Goal: Communication & Community: Answer question/provide support

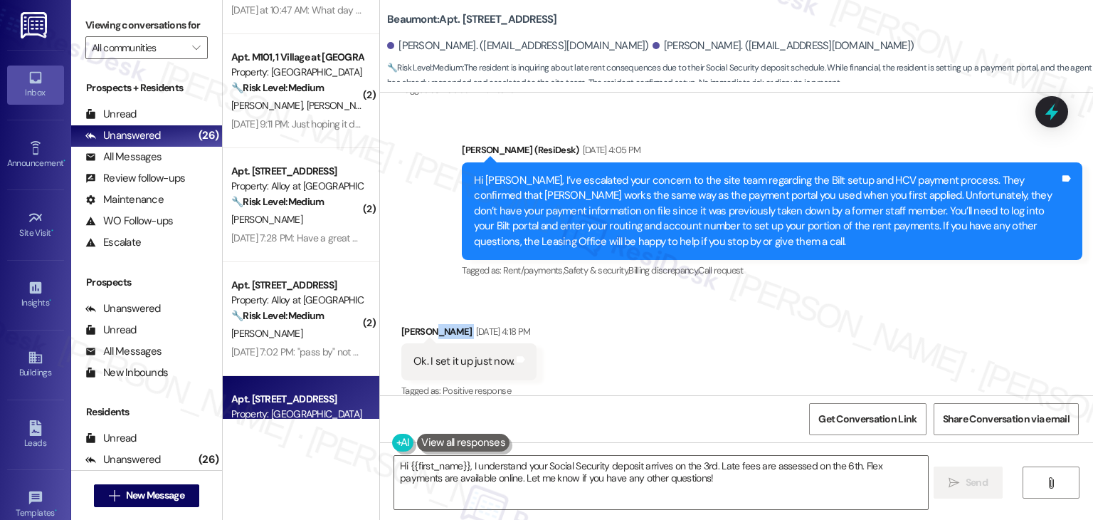
scroll to position [2643, 0]
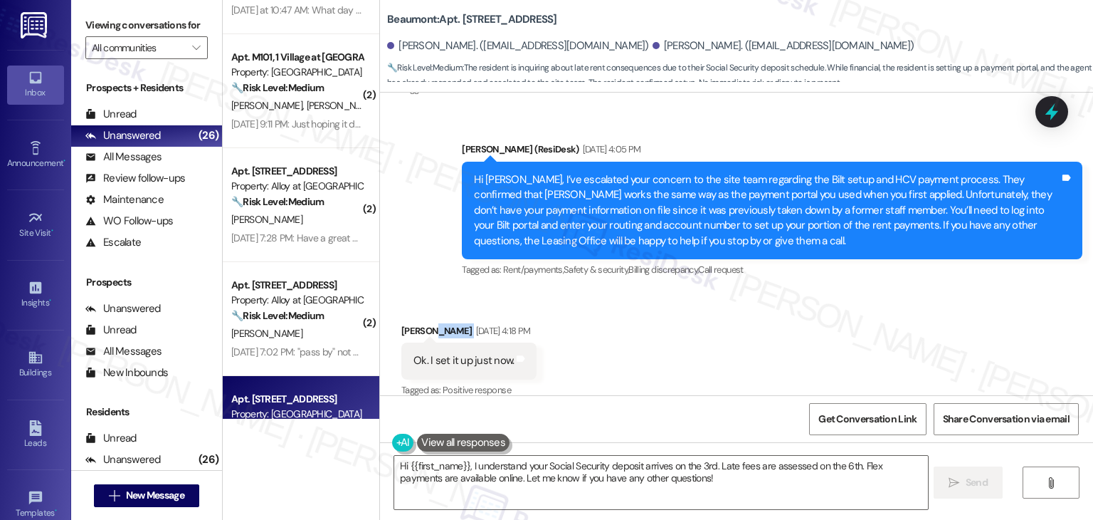
click at [587, 317] on div "Received via SMS [PERSON_NAME] [DATE] 4:18 PM Ok. I set it up just now. Tags an…" at bounding box center [736, 351] width 713 height 120
click at [614, 296] on div "Received via SMS [PERSON_NAME] [DATE] 4:18 PM Ok. I set it up just now. Tags an…" at bounding box center [736, 351] width 713 height 120
click at [629, 199] on div "Hi [PERSON_NAME], I’ve escalated your concern to the site team regarding the Bi…" at bounding box center [767, 210] width 586 height 76
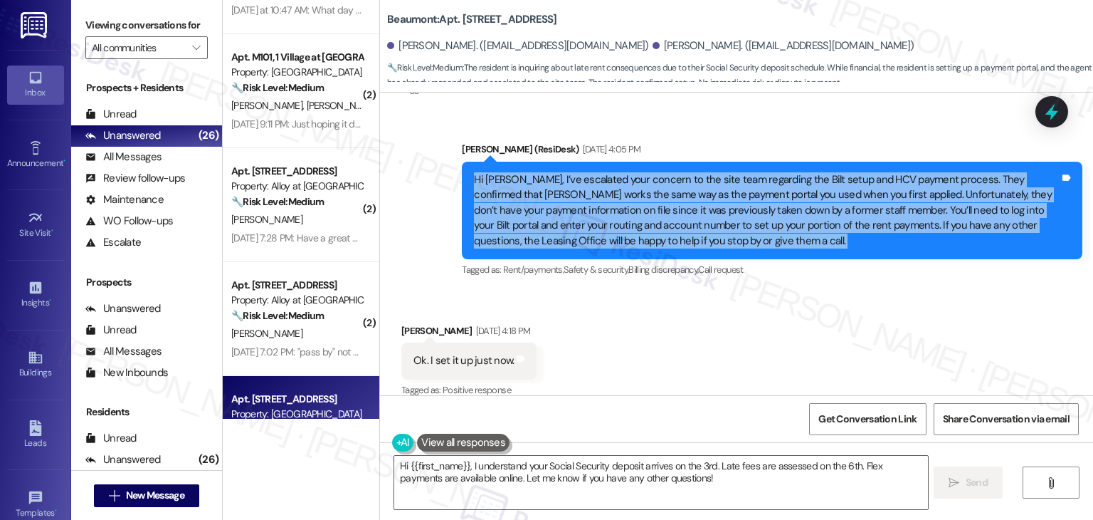
click at [629, 199] on div "Hi [PERSON_NAME], I’ve escalated your concern to the site team regarding the Bi…" at bounding box center [767, 210] width 586 height 76
copy div "Hi [PERSON_NAME], I’ve escalated your concern to the site team regarding the Bi…"
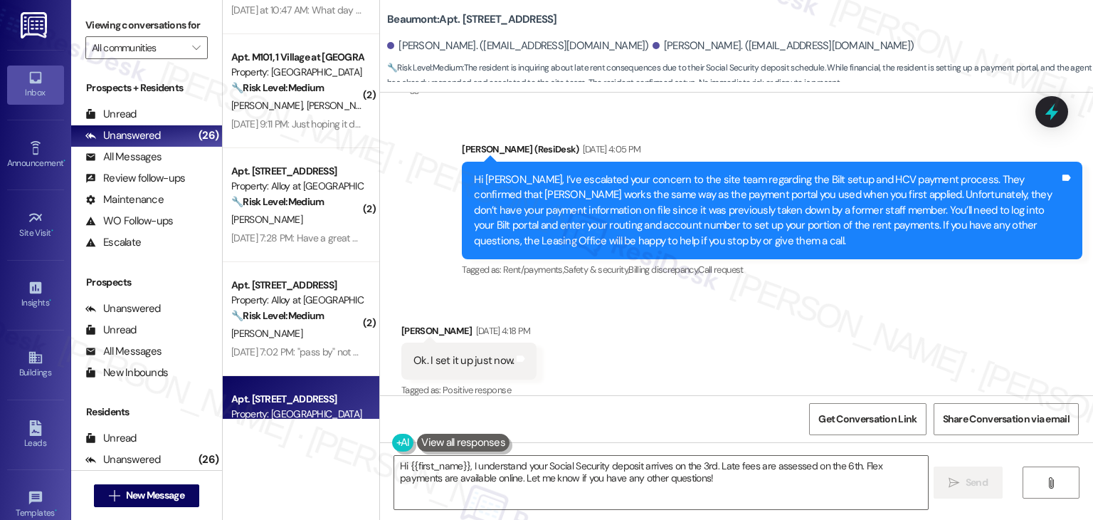
click at [456, 353] on div "Ok. I set it up just now." at bounding box center [464, 360] width 100 height 15
copy div "Ok. I set it up just now. Tags and notes"
click at [555, 465] on textarea "Hi {{first_name}}, I understand your Social Security deposit arrives on the 3rd…" at bounding box center [660, 482] width 533 height 53
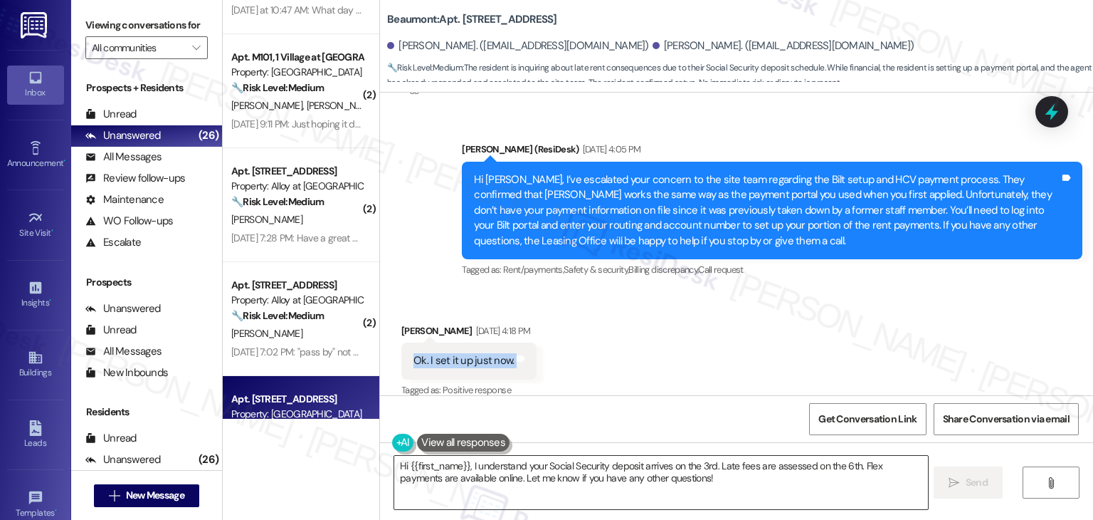
click at [555, 465] on textarea "Hi {{first_name}}, I understand your Social Security deposit arrives on the 3rd…" at bounding box center [660, 482] width 533 height 53
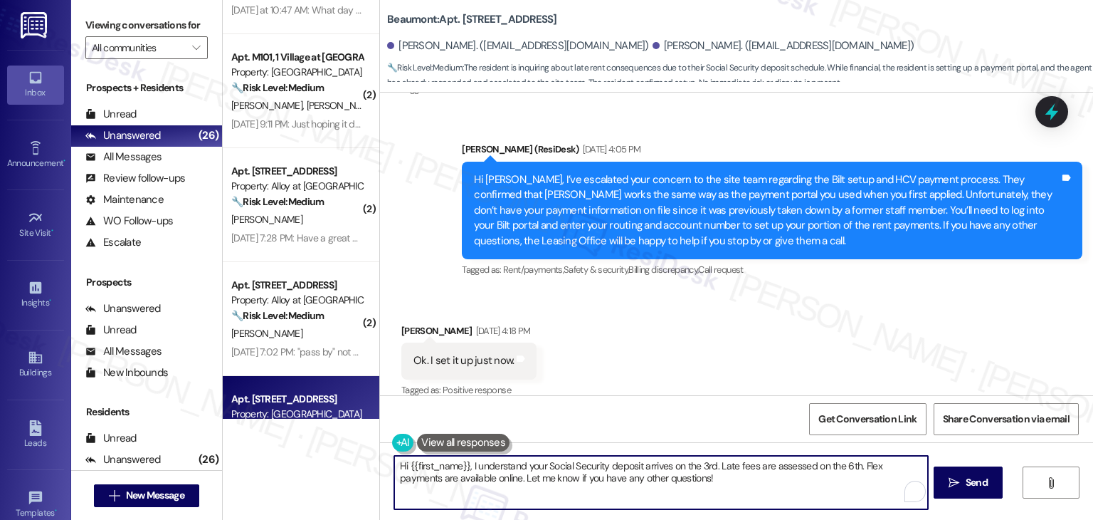
click at [555, 465] on textarea "Hi {{first_name}}, I understand your Social Security deposit arrives on the 3rd…" at bounding box center [660, 482] width 533 height 53
paste textarea "Great, [PERSON_NAME]! Thanks for letting me know. I’m glad you were able to get…"
type textarea "Great, [PERSON_NAME]! Thanks for letting me know. I’m glad you were able to get…"
click at [965, 486] on span "Send" at bounding box center [972, 482] width 22 height 15
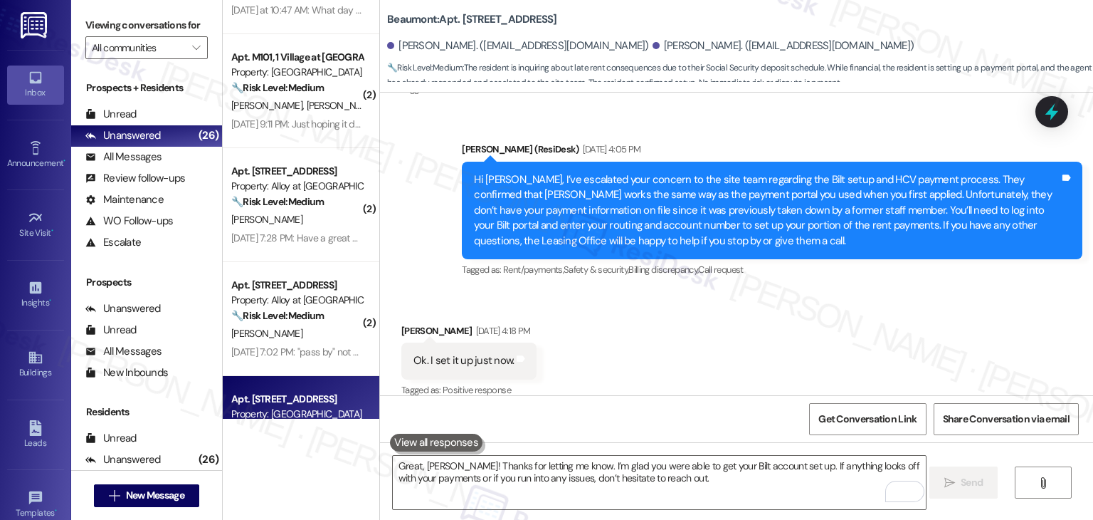
scroll to position [2642, 0]
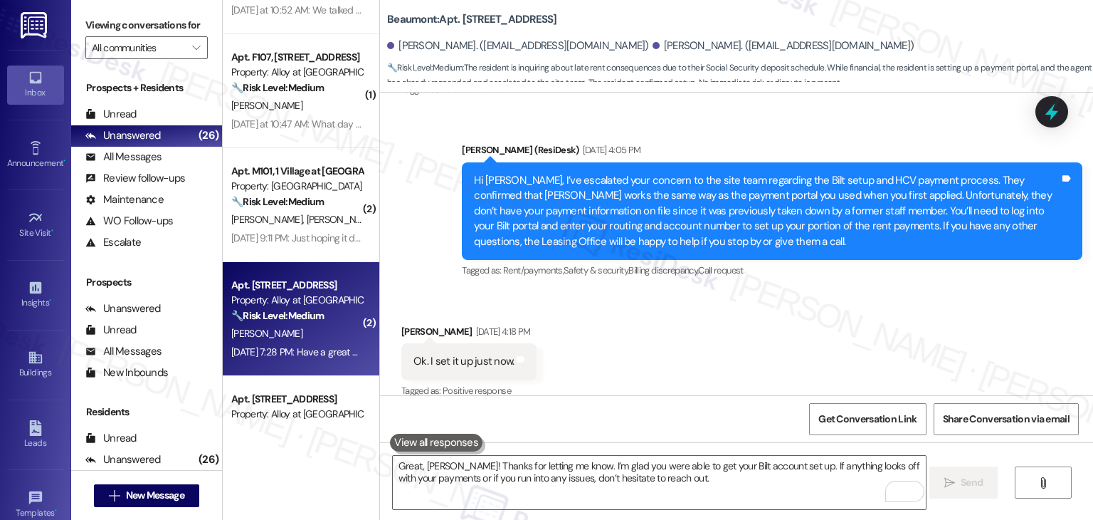
click at [293, 351] on div "[DATE] 7:28 PM: Have a great evening! [DATE] 7:28 PM: Have a great evening!" at bounding box center [308, 351] width 155 height 13
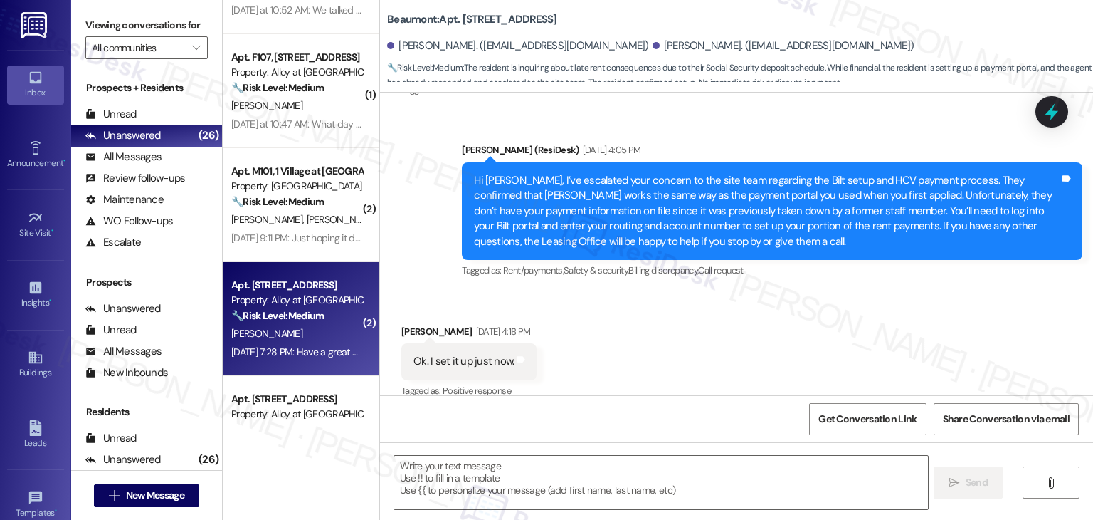
type textarea "Fetching suggested responses. Please feel free to read through the conversation…"
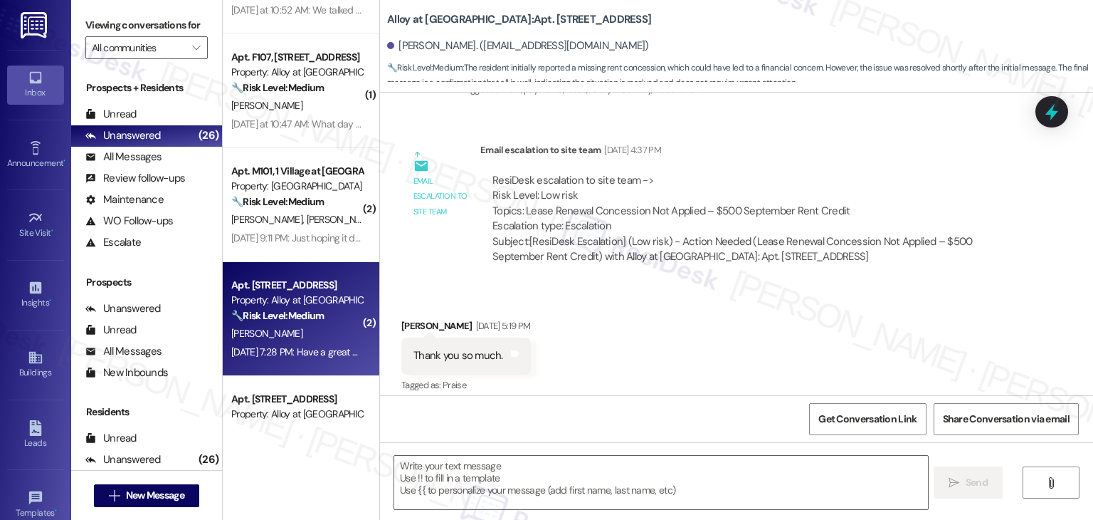
scroll to position [2123, 0]
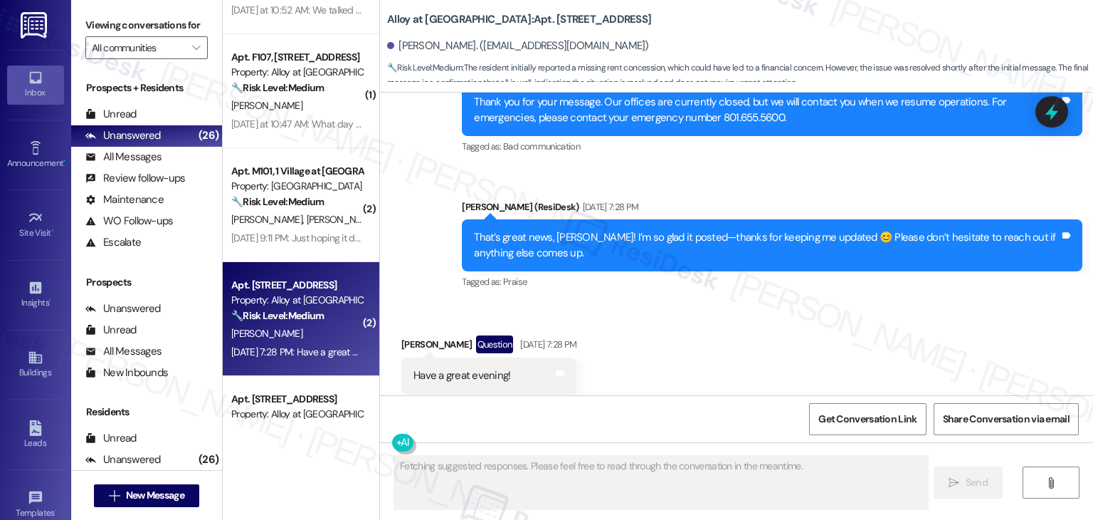
click at [616, 338] on div "Received via SMS [PERSON_NAME] Question [DATE] 7:28 PM Have a great evening! Ta…" at bounding box center [736, 364] width 713 height 123
click at [711, 327] on div "Received via SMS [PERSON_NAME] Question [DATE] 7:28 PM Have a great evening! Ta…" at bounding box center [736, 364] width 713 height 123
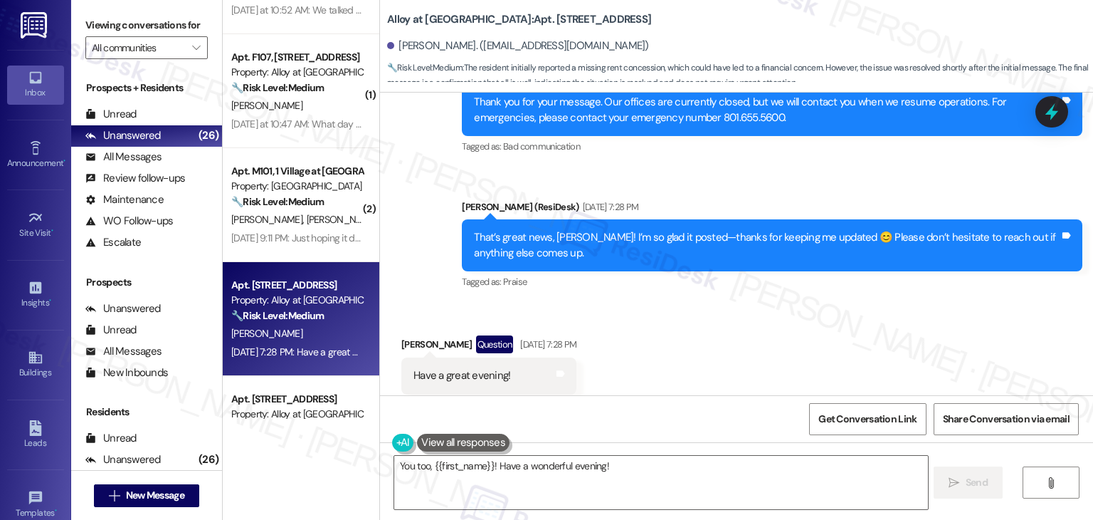
scroll to position [2124, 0]
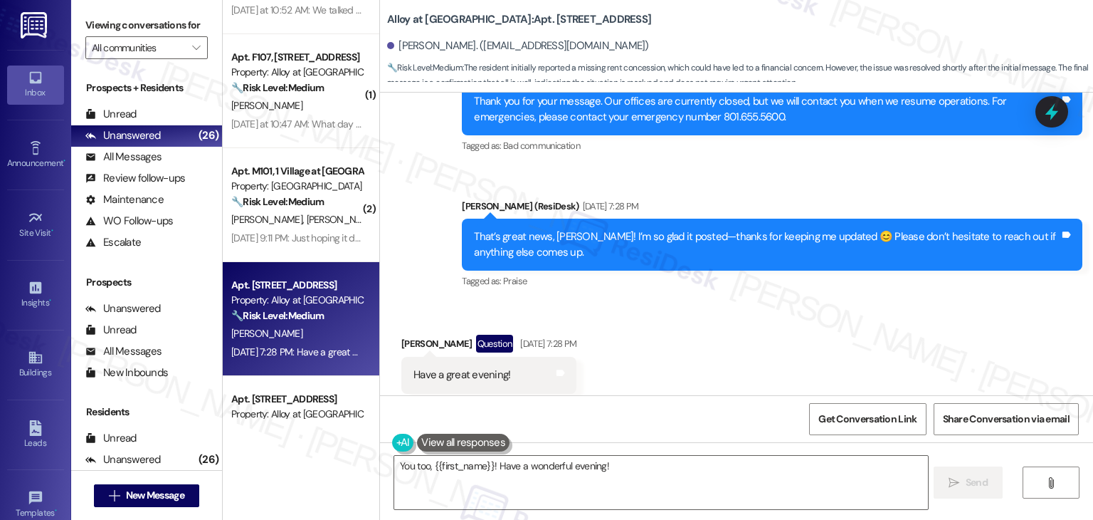
click at [715, 328] on div "Received via SMS [PERSON_NAME] Question [DATE] 7:28 PM Have a great evening! Ta…" at bounding box center [736, 363] width 713 height 123
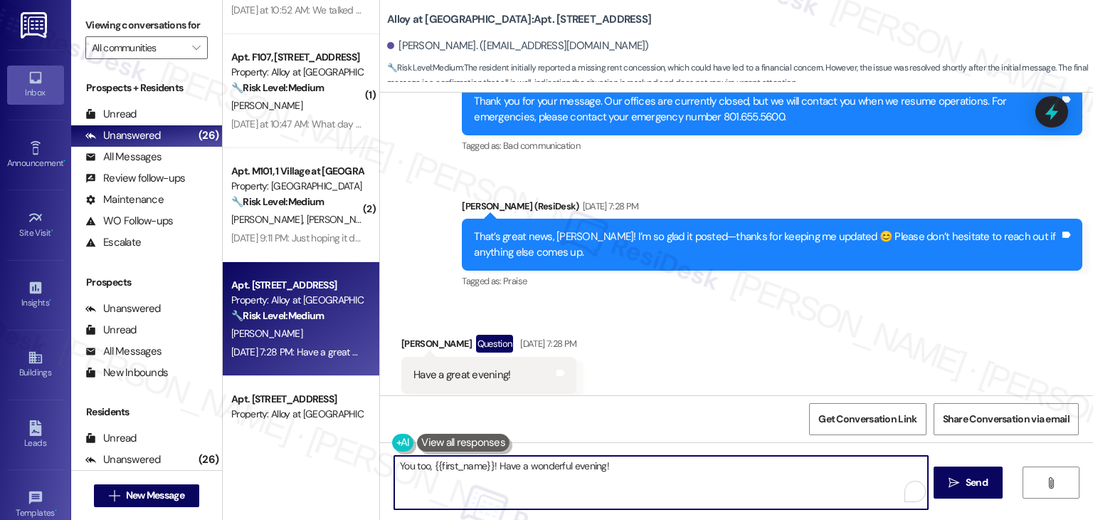
drag, startPoint x: 620, startPoint y: 467, endPoint x: 384, endPoint y: 468, distance: 236.3
click at [386, 468] on div "You too, {{first_name}}! Have a wonderful evening!" at bounding box center [653, 482] width 535 height 55
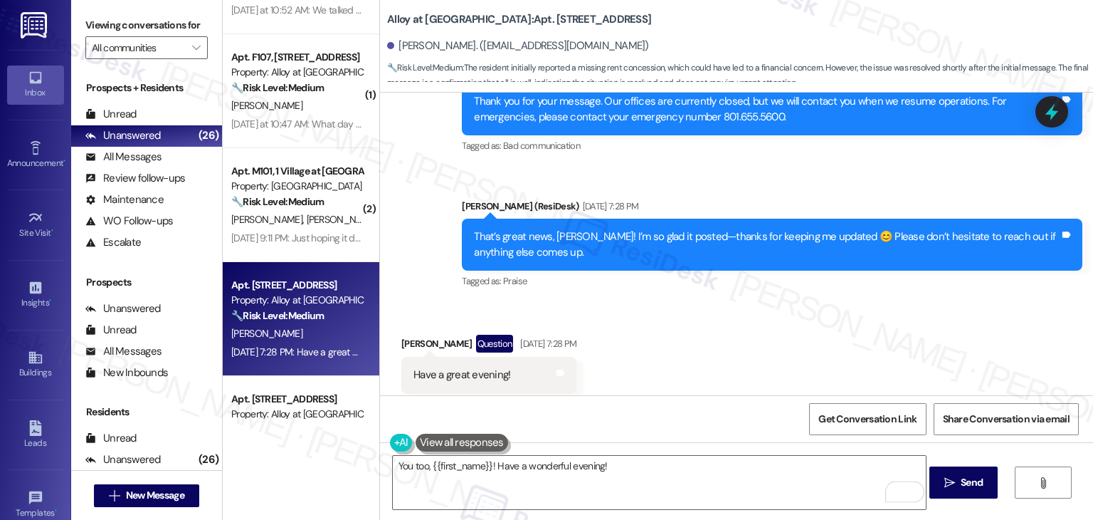
click at [646, 362] on div "Received via SMS [PERSON_NAME] Question [DATE] 7:28 PM Have a great evening! Ta…" at bounding box center [736, 363] width 713 height 123
click at [576, 464] on textarea "You too, {{first_name}}! Have a wonderful evening!" at bounding box center [659, 482] width 533 height 53
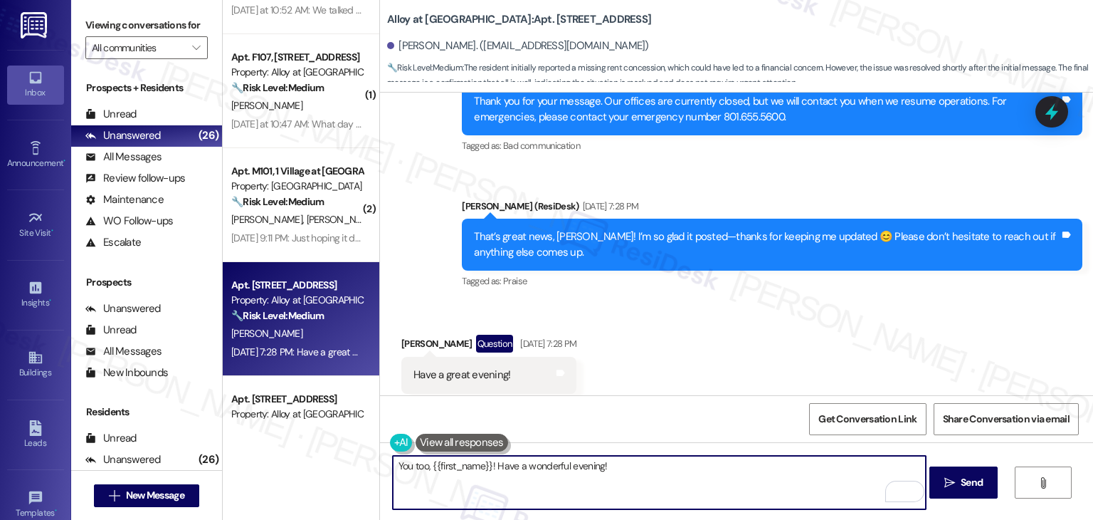
click at [576, 464] on textarea "You too, {{first_name}}! Have a wonderful evening!" at bounding box center [659, 482] width 533 height 53
type textarea "You too, {{first_name}}! Have a wonderful day!"
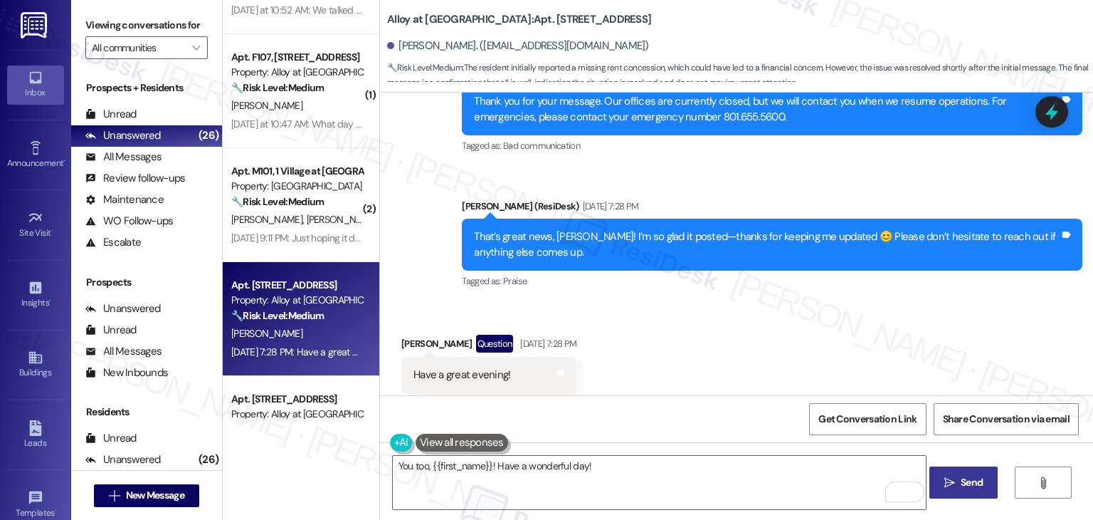
click at [985, 480] on button " Send" at bounding box center [964, 482] width 69 height 32
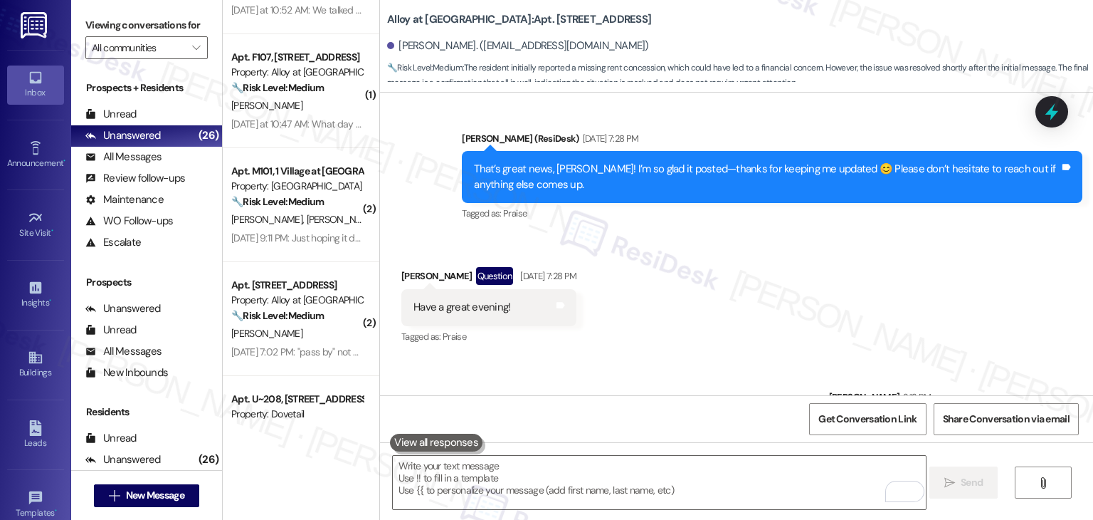
scroll to position [2223, 0]
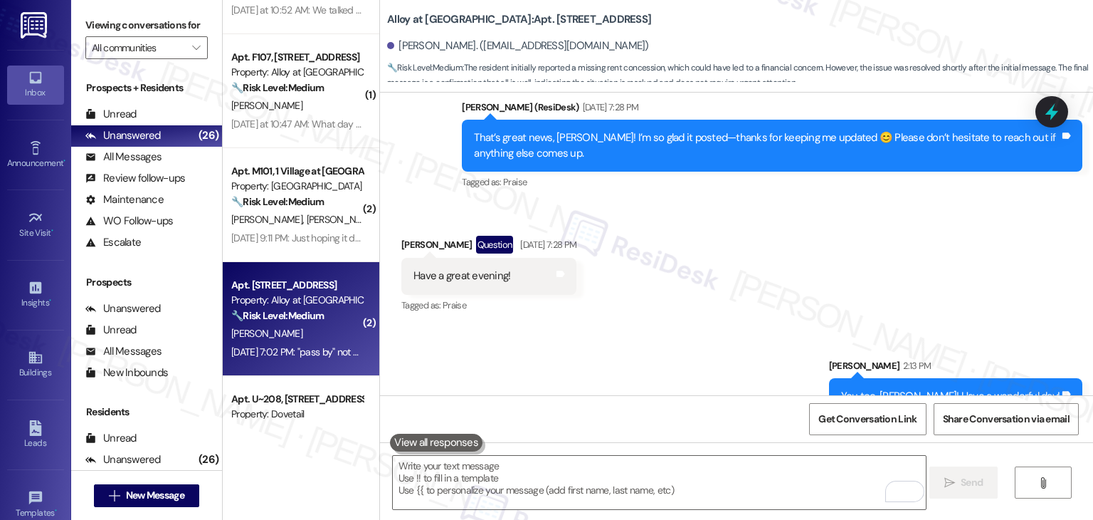
click at [299, 327] on div "[PERSON_NAME]" at bounding box center [297, 334] width 135 height 18
type textarea "Fetching suggested responses. Please feel free to read through the conversation…"
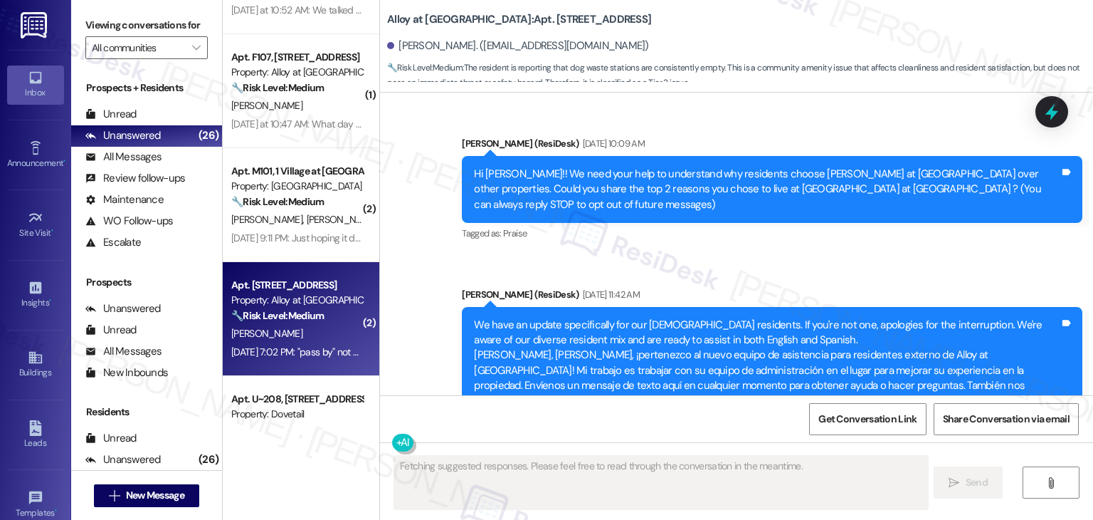
scroll to position [12295, 0]
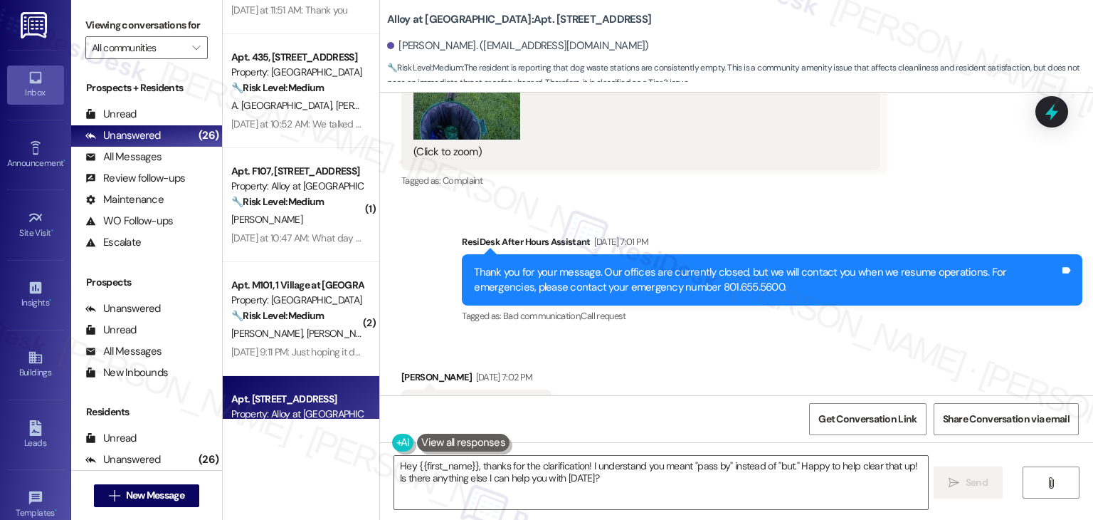
click at [655, 351] on div "Received via SMS [PERSON_NAME] [DATE] 7:02 PM "pass by" not but sorry 😅 Tags an…" at bounding box center [736, 397] width 713 height 120
click at [655, 352] on div "Received via SMS [PERSON_NAME] [DATE] 7:02 PM "pass by" not but sorry 😅 Tags an…" at bounding box center [736, 397] width 713 height 120
click at [661, 342] on div "Received via SMS [PERSON_NAME] [DATE] 7:02 PM "pass by" not but sorry 😅 Tags an…" at bounding box center [736, 397] width 713 height 120
click at [663, 339] on div "Received via SMS [PERSON_NAME] [DATE] 7:02 PM "pass by" not but sorry 😅 Tags an…" at bounding box center [736, 397] width 713 height 120
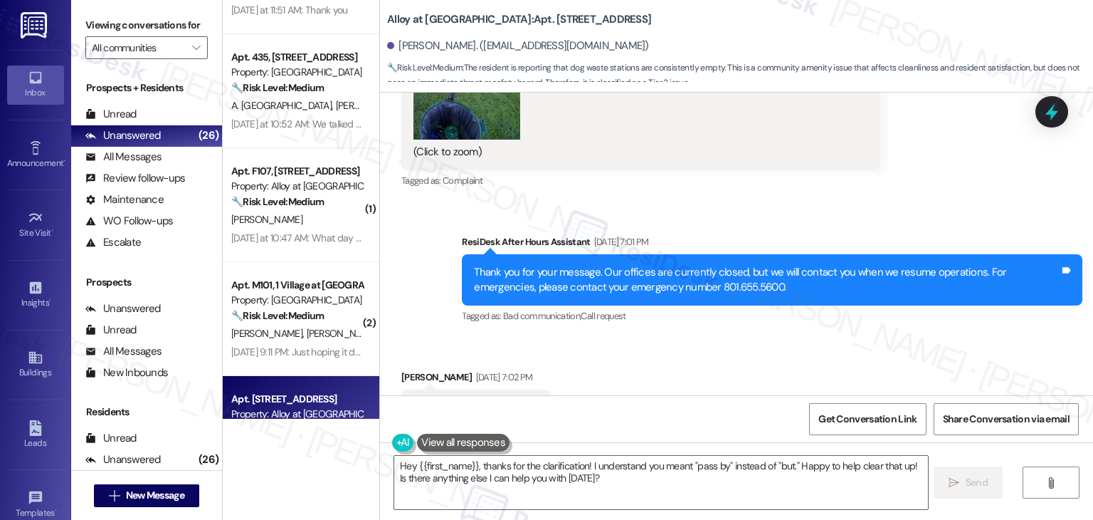
click at [663, 339] on div "Received via SMS [PERSON_NAME] [DATE] 7:02 PM "pass by" not but sorry 😅 Tags an…" at bounding box center [736, 397] width 713 height 120
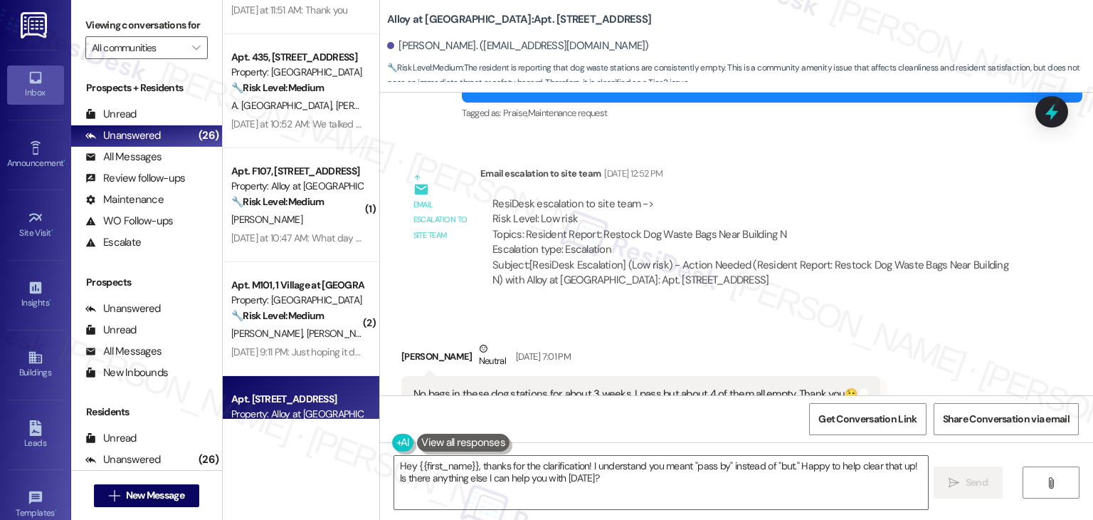
scroll to position [11726, 0]
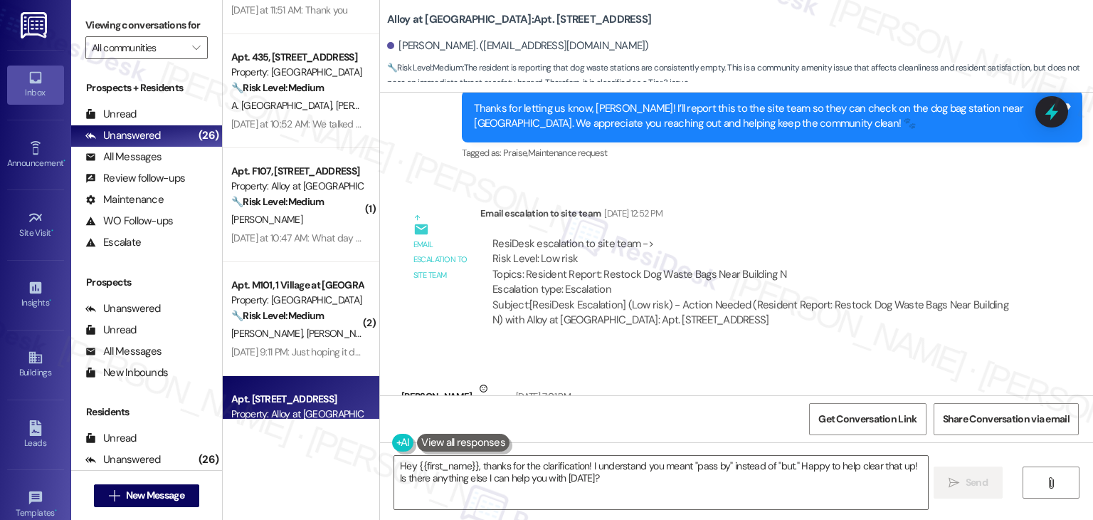
click at [680, 381] on div "[PERSON_NAME] Neutral [DATE] 7:01 PM" at bounding box center [640, 398] width 479 height 35
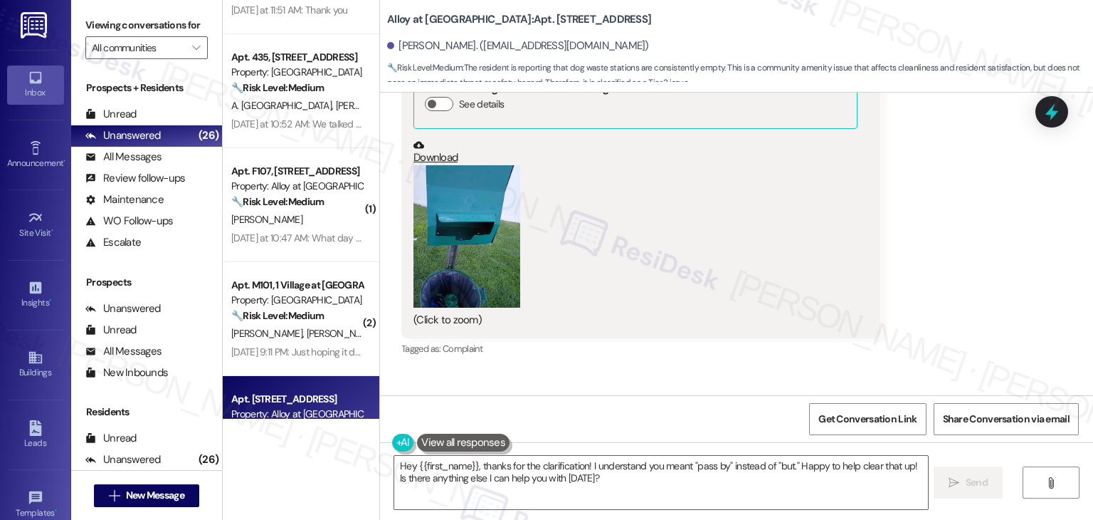
scroll to position [12082, 0]
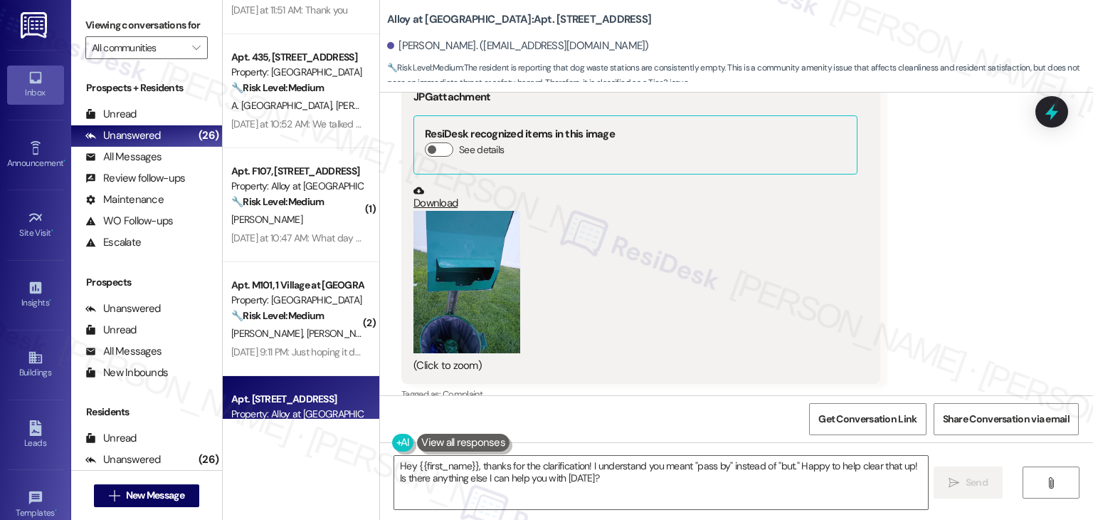
click at [493, 246] on button "Zoom image" at bounding box center [467, 282] width 107 height 142
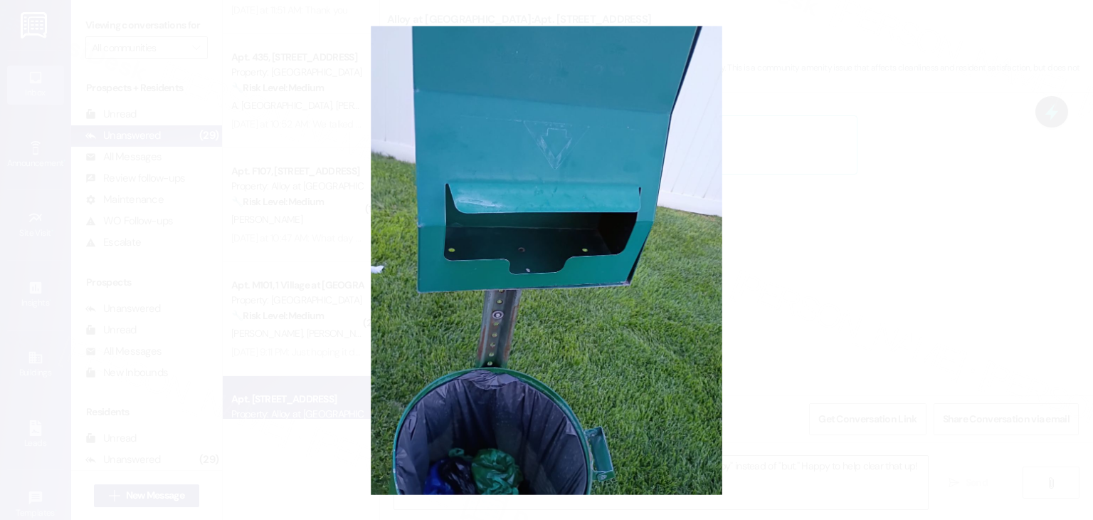
click at [804, 384] on button "Unzoom image" at bounding box center [546, 260] width 1093 height 520
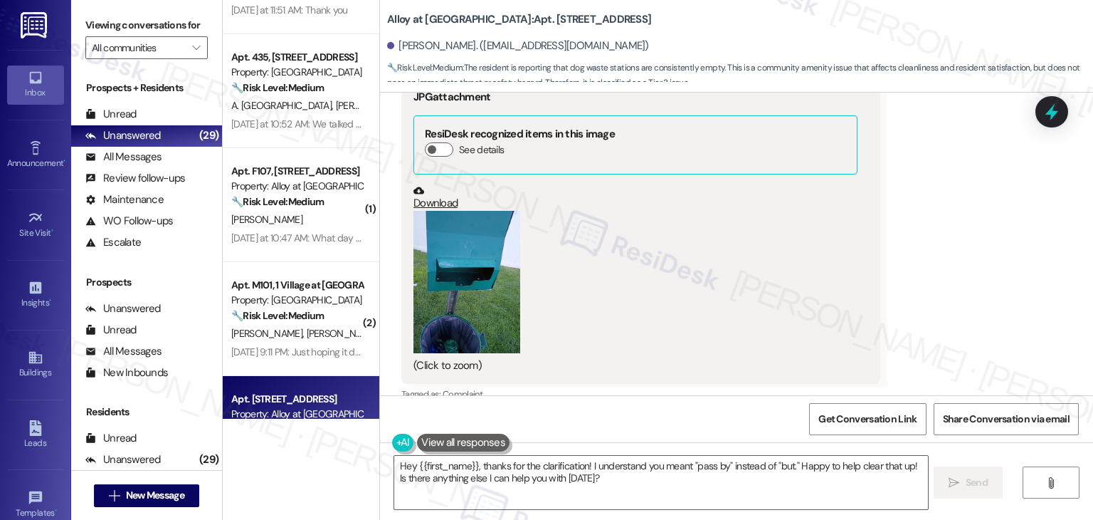
click at [908, 322] on div "Received via SMS [PERSON_NAME] Neutral [DATE] 7:01 PM No bags in these dog stat…" at bounding box center [736, 204] width 713 height 422
click at [925, 308] on div "Received via SMS [PERSON_NAME] Neutral [DATE] 7:01 PM No bags in these dog stat…" at bounding box center [736, 204] width 713 height 422
click at [926, 308] on div "Received via SMS [PERSON_NAME] Neutral [DATE] 7:01 PM No bags in these dog stat…" at bounding box center [736, 204] width 713 height 422
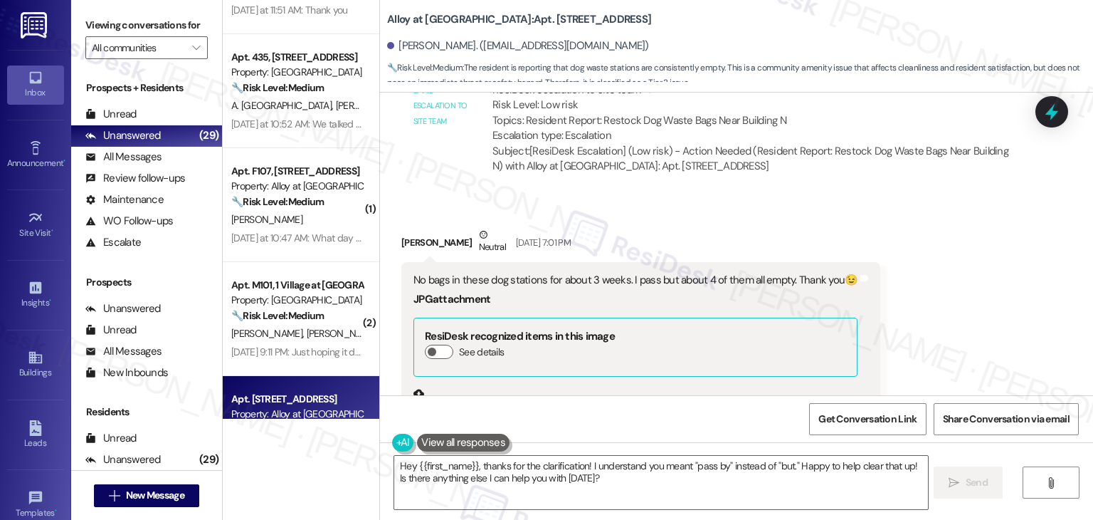
scroll to position [11868, 0]
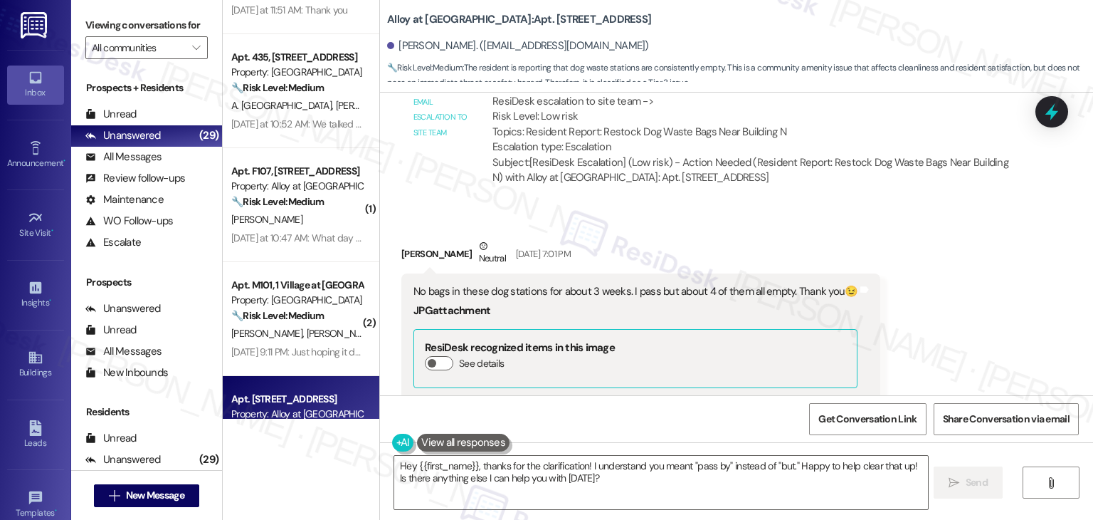
click at [552, 284] on div "No bags in these dog stations for about 3 weeks. I pass but about 4 of them all…" at bounding box center [636, 291] width 444 height 15
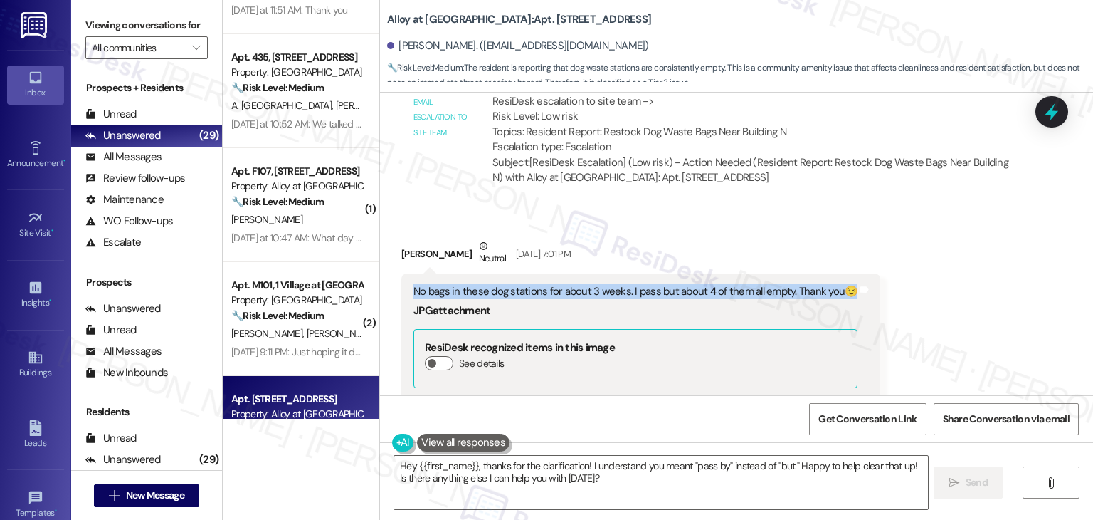
click at [552, 284] on div "No bags in these dog stations for about 3 weeks. I pass but about 4 of them all…" at bounding box center [636, 291] width 444 height 15
copy div "No bags in these dog stations for about 3 weeks. I pass but about 4 of them all…"
click at [552, 477] on textarea "Hey {{first_name}}, thanks for the clarification! I understand you meant "pass …" at bounding box center [660, 482] width 533 height 53
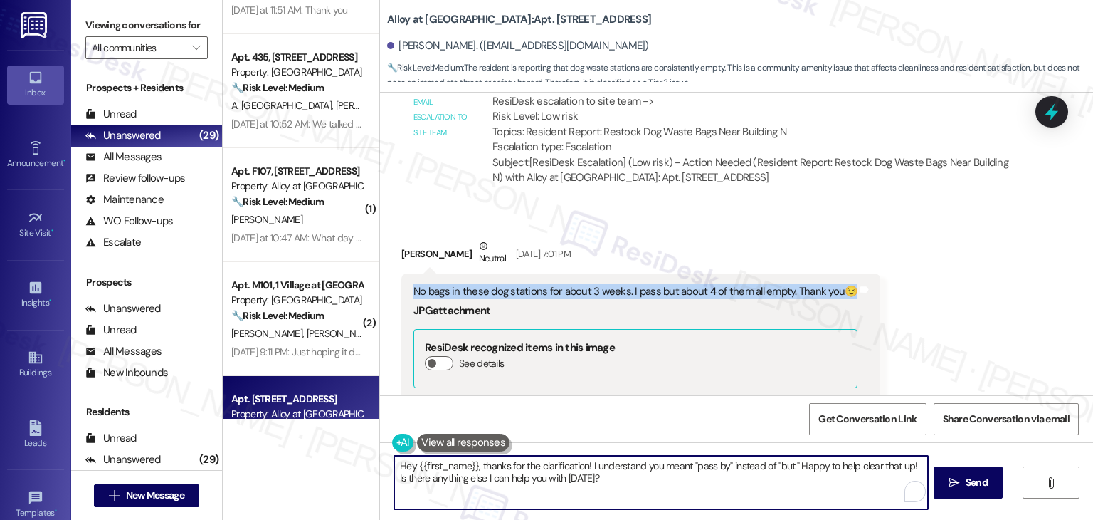
click at [552, 477] on textarea "Hey {{first_name}}, thanks for the clarification! I understand you meant "pass …" at bounding box center [660, 482] width 533 height 53
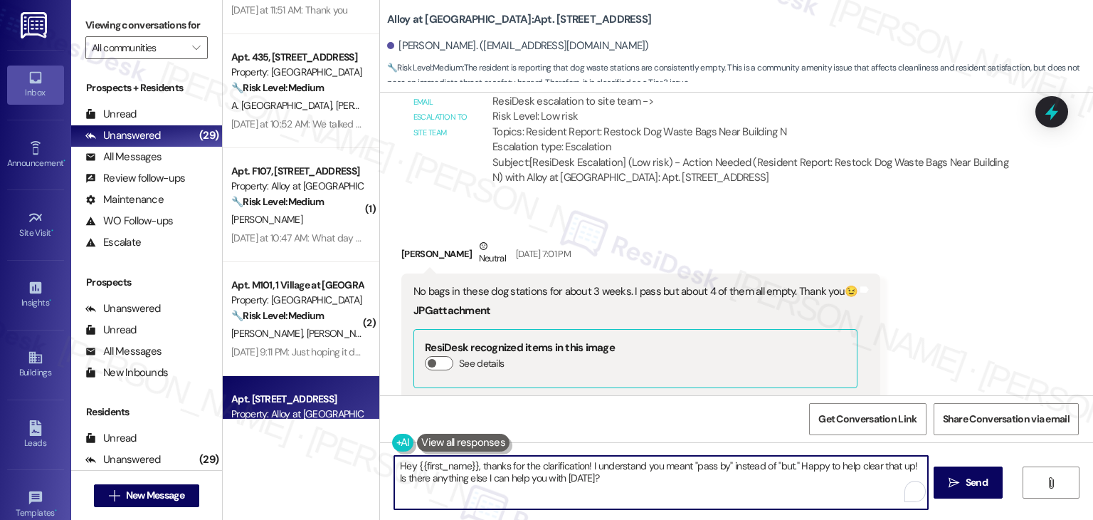
paste textarea "i [PERSON_NAME]! Thanks for letting us know. I’m sorry the dog stations have be…"
type textarea "Hi [PERSON_NAME]! Thanks for letting us know. I’m sorry the dog stations have b…"
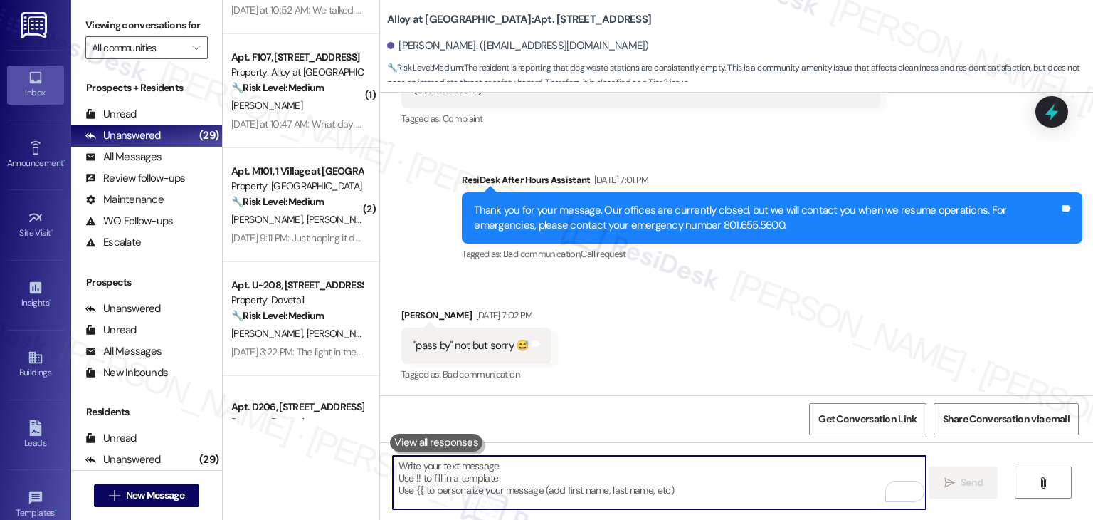
scroll to position [12410, 0]
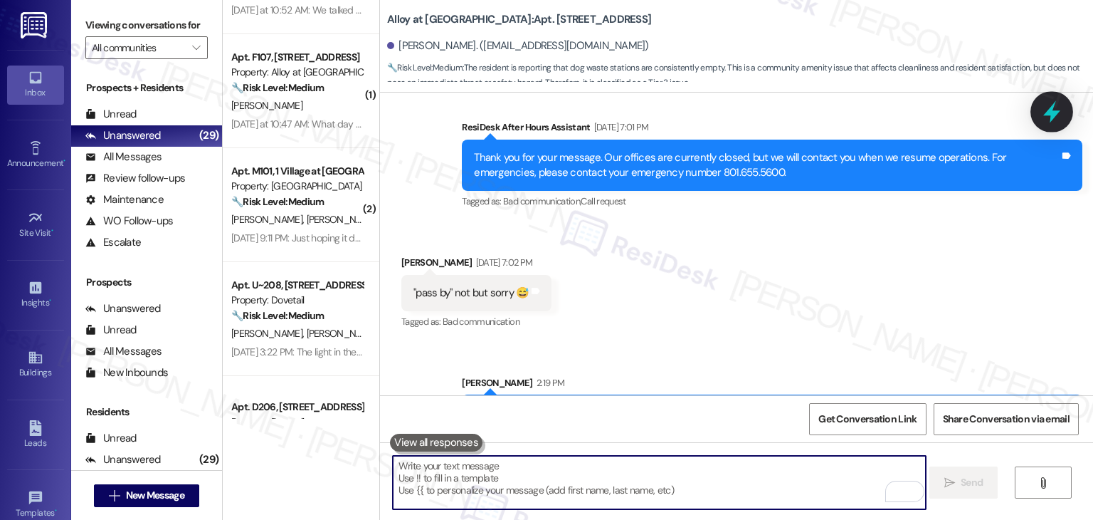
click at [1048, 106] on icon at bounding box center [1052, 112] width 24 height 24
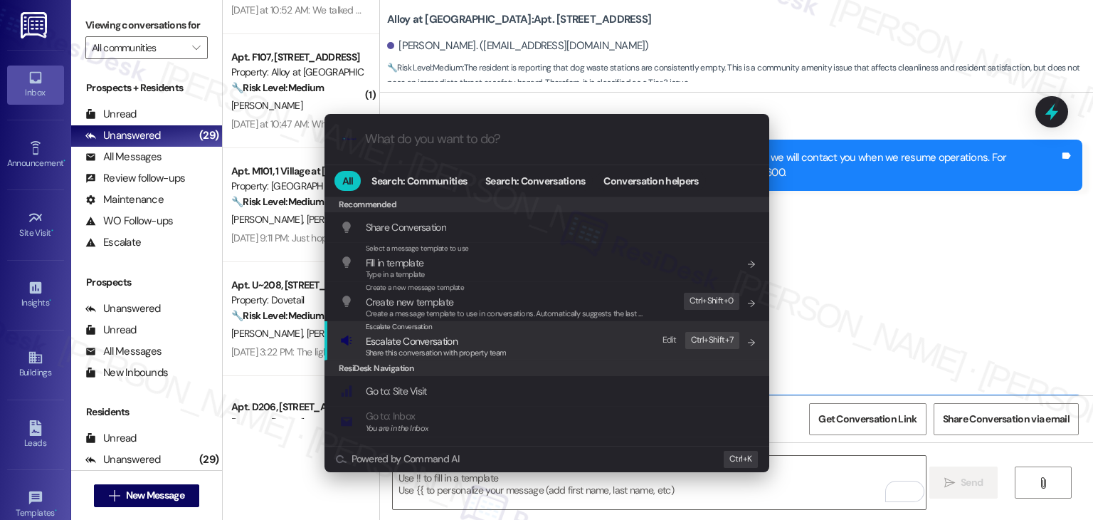
click at [405, 349] on span "Share this conversation with property team" at bounding box center [436, 352] width 141 height 10
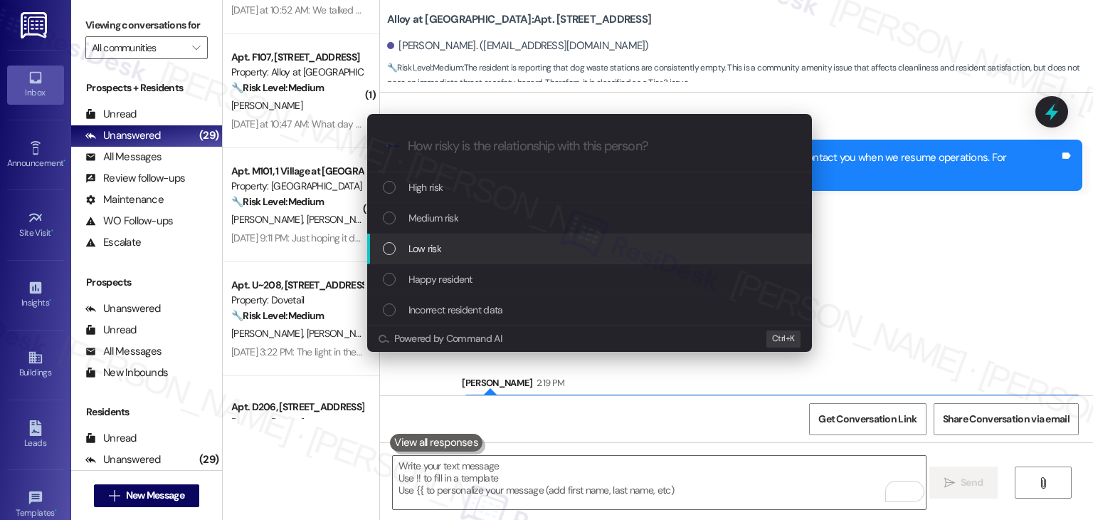
click at [389, 247] on div "List of options" at bounding box center [389, 248] width 13 height 13
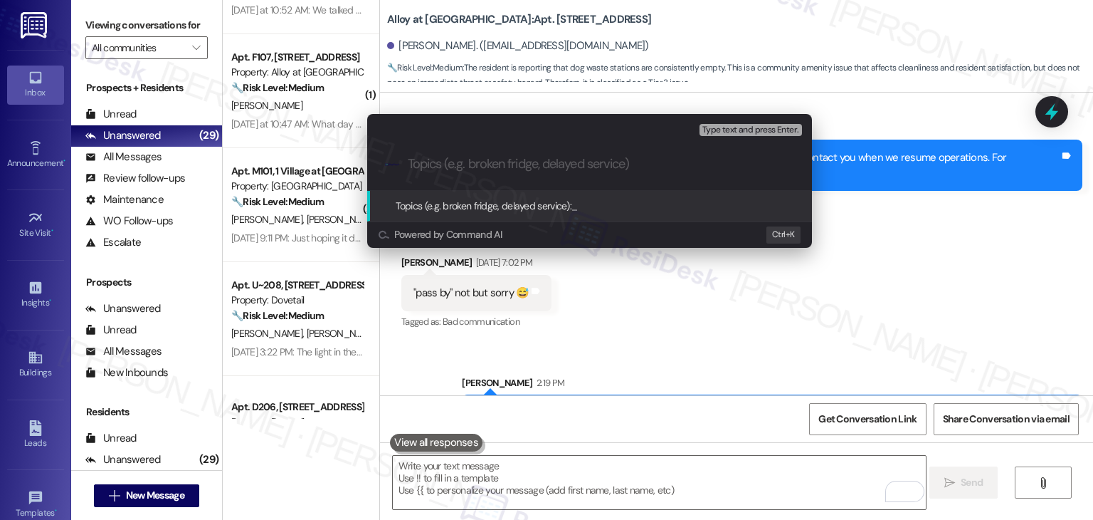
paste input "Dog Waste Stations Out of Bags – Restock Request"
type input "Dog Waste Stations Out of Bags – Restock Request"
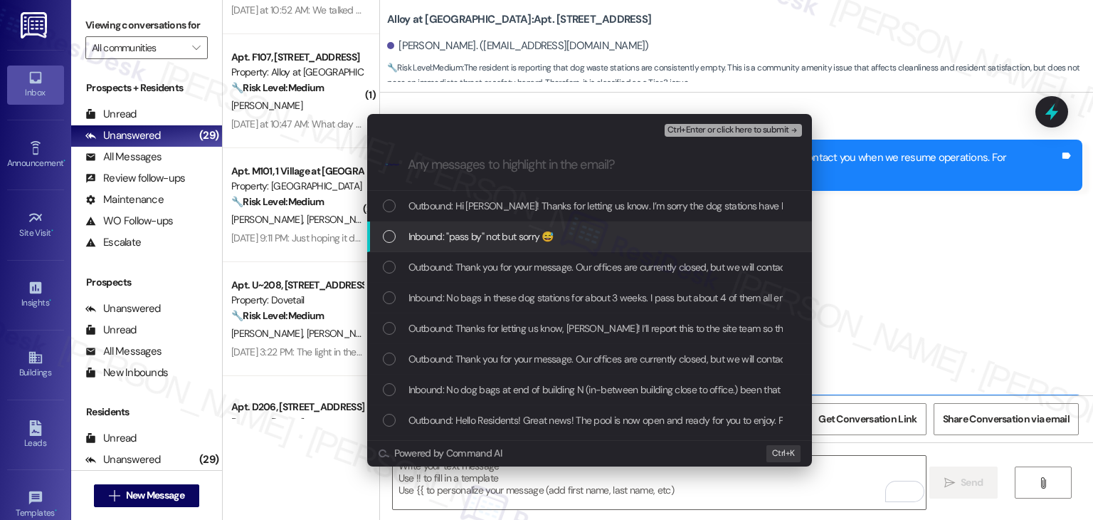
click at [386, 237] on div "List of options" at bounding box center [389, 236] width 13 height 13
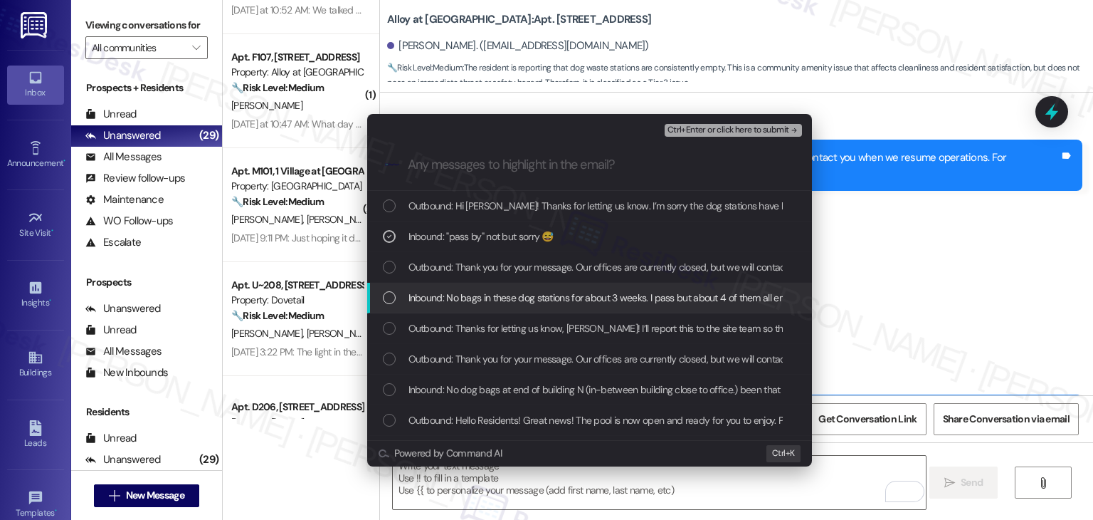
click at [384, 300] on div "List of options" at bounding box center [389, 297] width 13 height 13
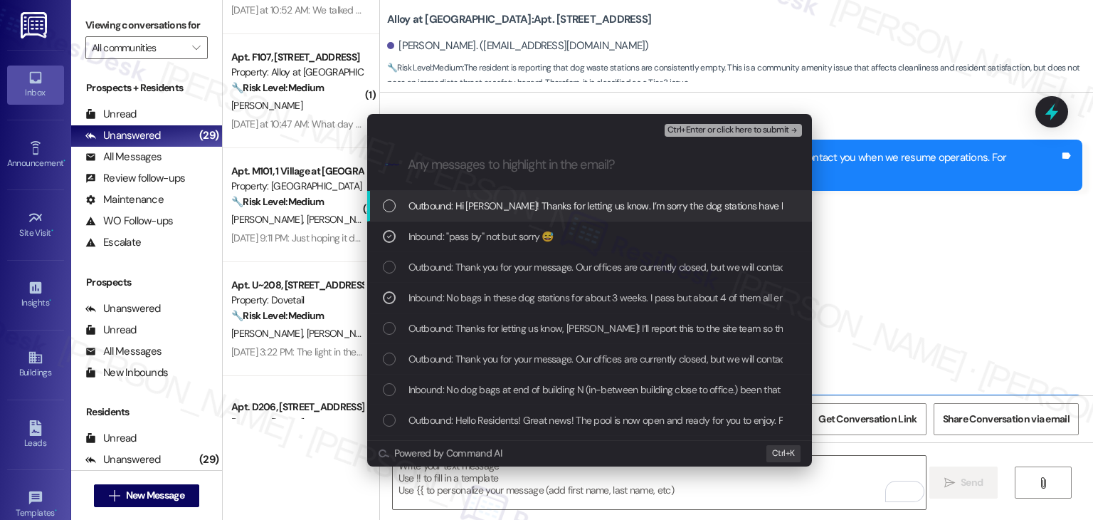
click at [754, 129] on span "Ctrl+Enter or click here to submit" at bounding box center [729, 130] width 122 height 10
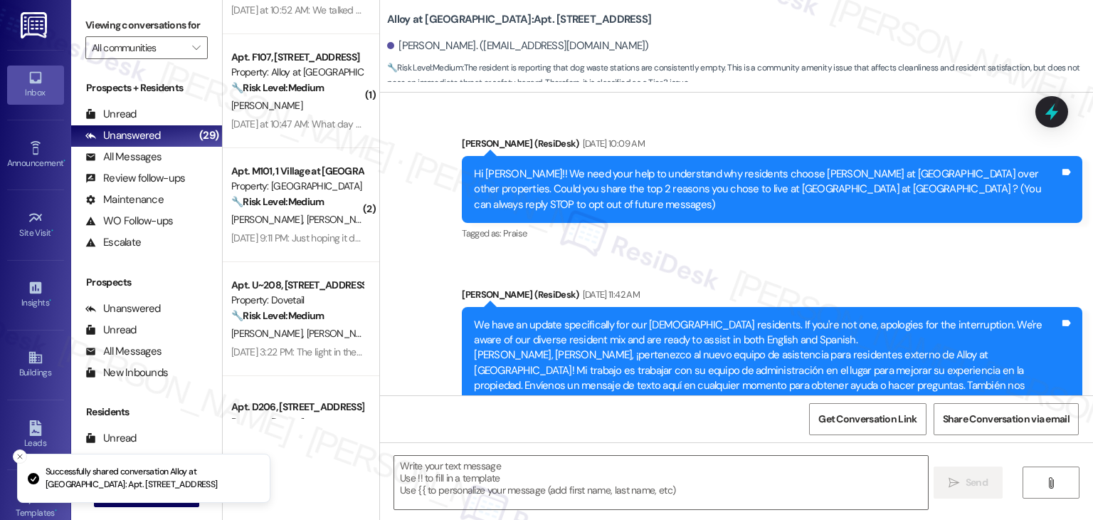
scroll to position [12294, 0]
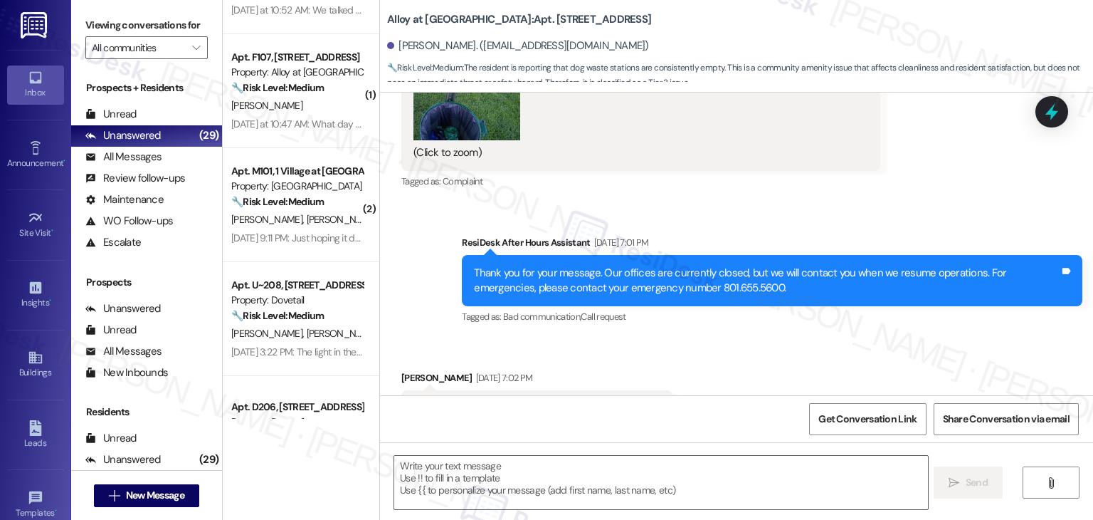
type textarea "Fetching suggested responses. Please feel free to read through the conversation…"
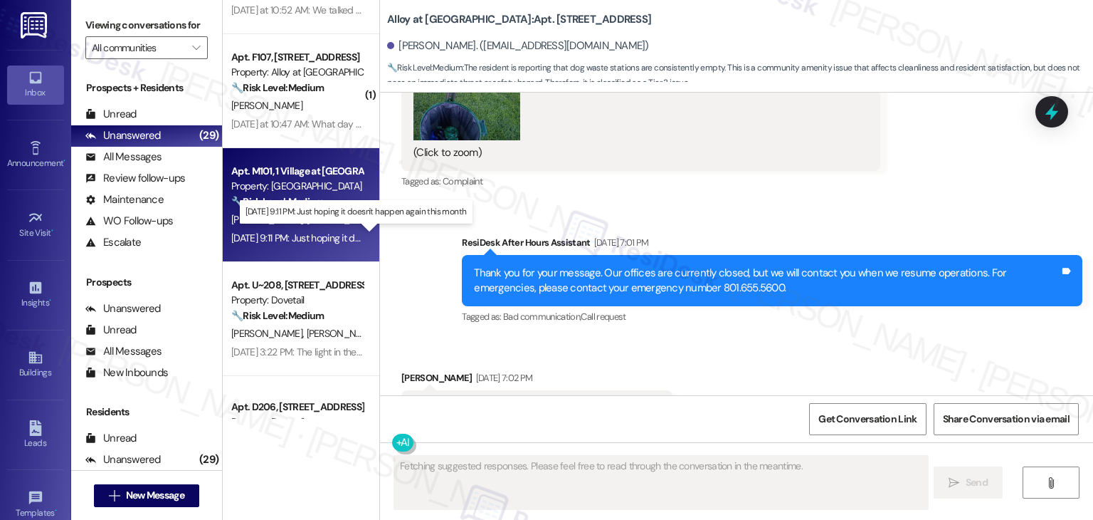
click at [285, 240] on div "[DATE] 9:11 PM: Just hoping it doesn't happen again this month [DATE] 9:11 PM: …" at bounding box center [357, 237] width 253 height 13
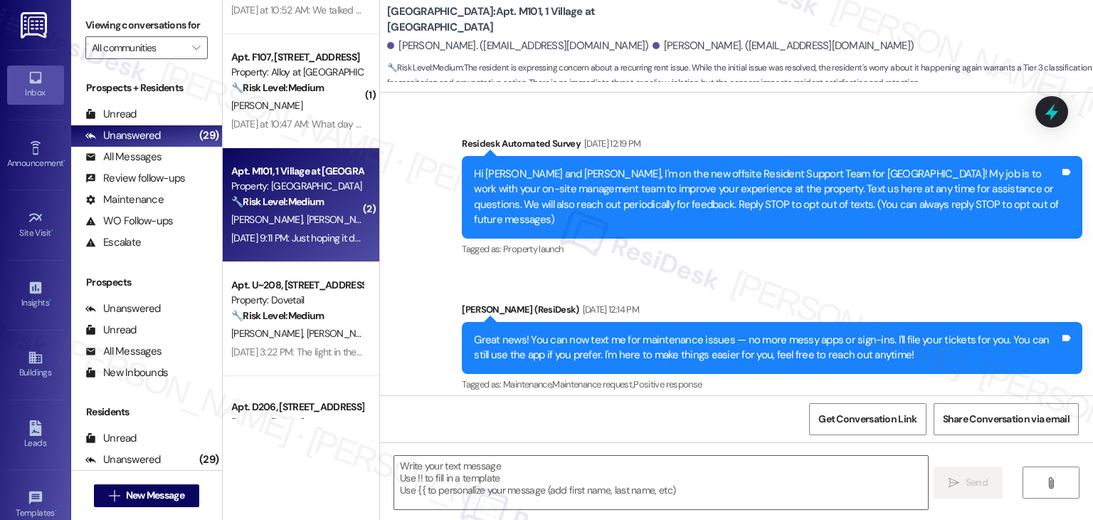
scroll to position [3602, 0]
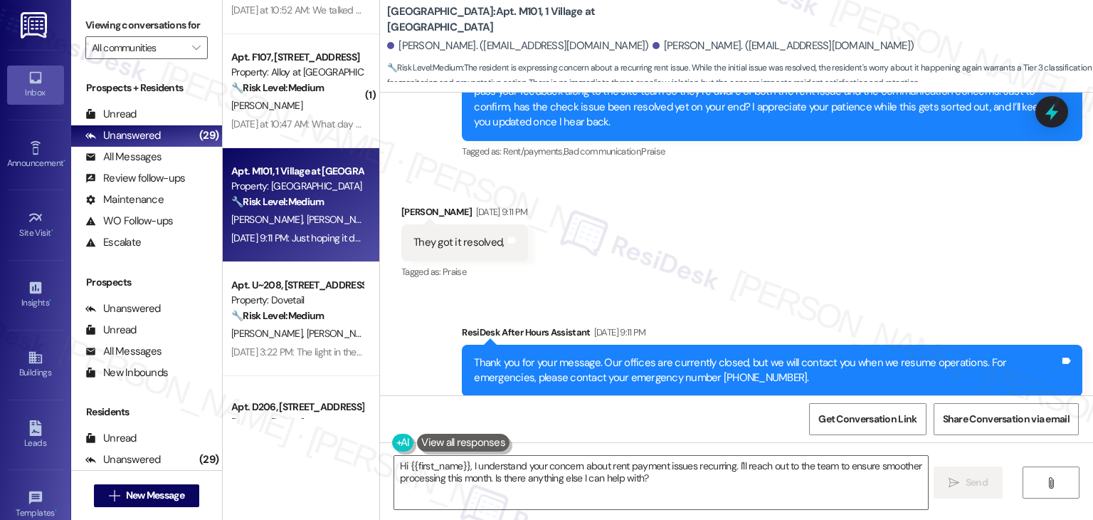
click at [750, 428] on div "Received via SMS [PERSON_NAME] [DATE] 9:11 PM Just hoping it doesn't happen aga…" at bounding box center [736, 488] width 713 height 120
click at [741, 428] on div "Received via SMS [PERSON_NAME] [DATE] 9:11 PM Just hoping it doesn't happen aga…" at bounding box center [736, 488] width 713 height 120
click at [735, 428] on div "Received via SMS [PERSON_NAME] [DATE] 9:11 PM Just hoping it doesn't happen aga…" at bounding box center [736, 488] width 713 height 120
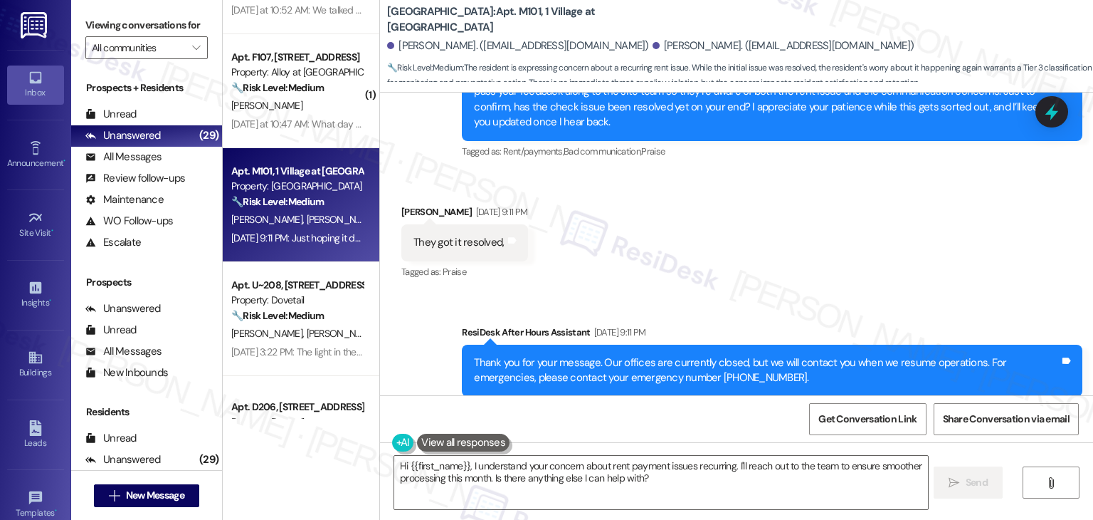
click at [735, 428] on div "Received via SMS [PERSON_NAME] [DATE] 9:11 PM Just hoping it doesn't happen aga…" at bounding box center [736, 488] width 713 height 120
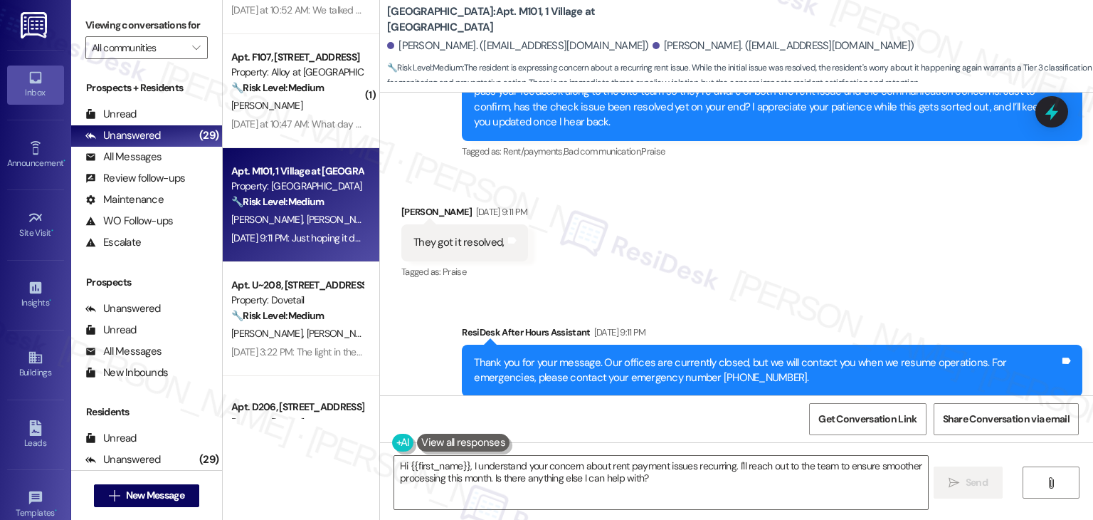
click at [735, 428] on div "Received via SMS [PERSON_NAME] [DATE] 9:11 PM Just hoping it doesn't happen aga…" at bounding box center [736, 488] width 713 height 120
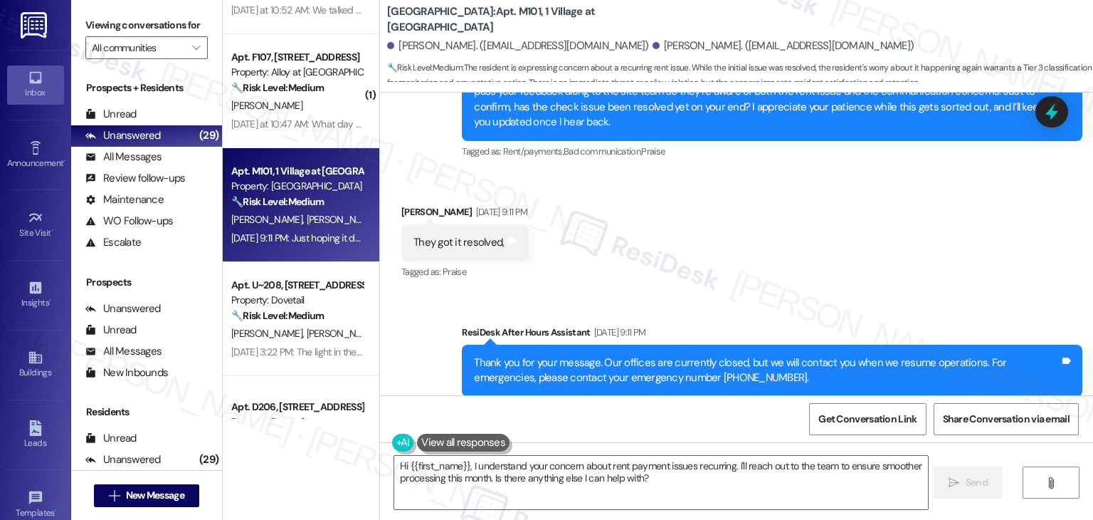
click at [735, 428] on div "Received via SMS [PERSON_NAME] [DATE] 9:11 PM Just hoping it doesn't happen aga…" at bounding box center [736, 488] width 713 height 120
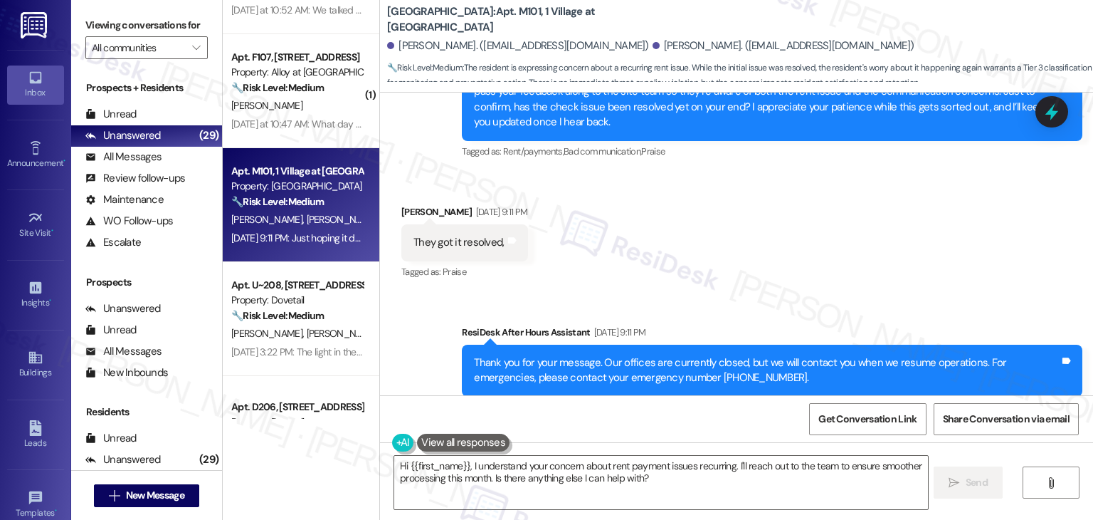
click at [735, 428] on div "Received via SMS [PERSON_NAME] [DATE] 9:11 PM Just hoping it doesn't happen aga…" at bounding box center [736, 488] width 713 height 120
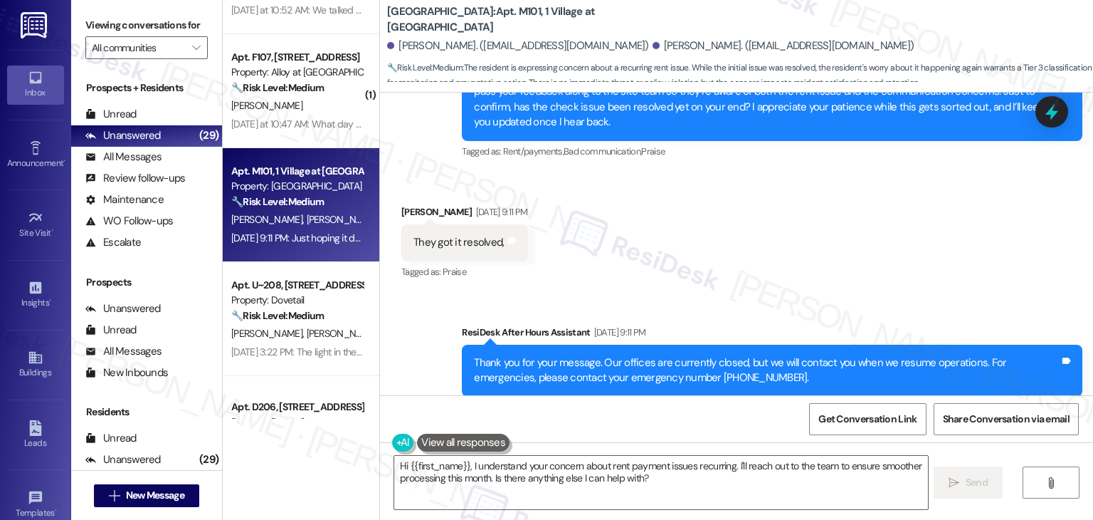
click at [735, 428] on div "Received via SMS [PERSON_NAME] [DATE] 9:11 PM Just hoping it doesn't happen aga…" at bounding box center [736, 488] width 713 height 120
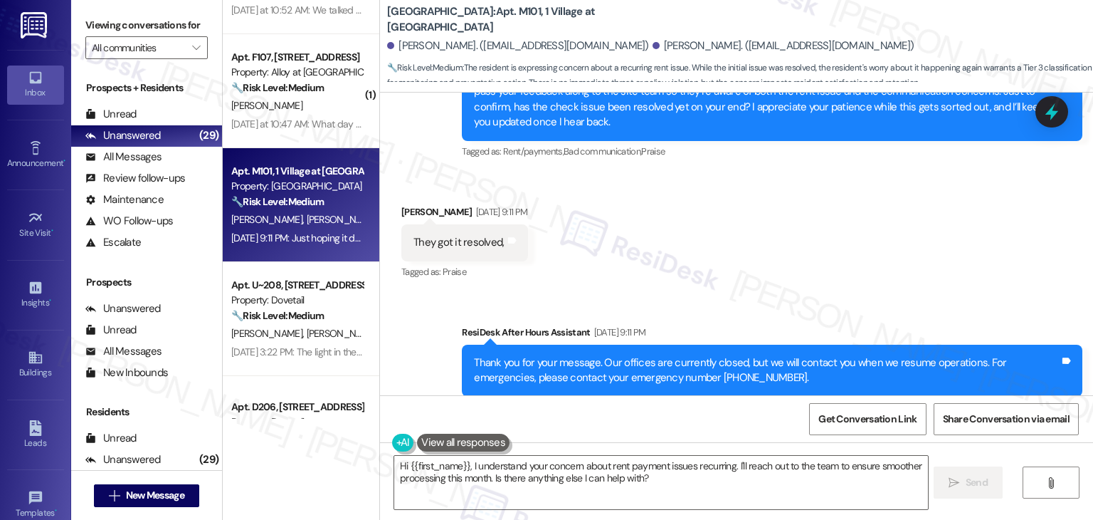
click at [735, 428] on div "Received via SMS [PERSON_NAME] [DATE] 9:11 PM Just hoping it doesn't happen aga…" at bounding box center [736, 488] width 713 height 120
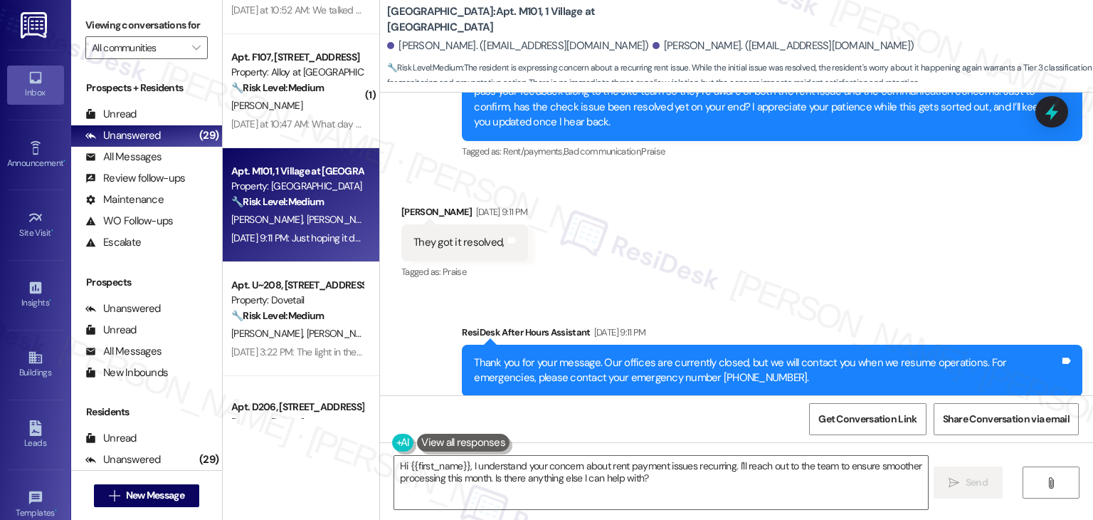
click at [735, 428] on div "Received via SMS [PERSON_NAME] [DATE] 9:11 PM Just hoping it doesn't happen aga…" at bounding box center [736, 488] width 713 height 120
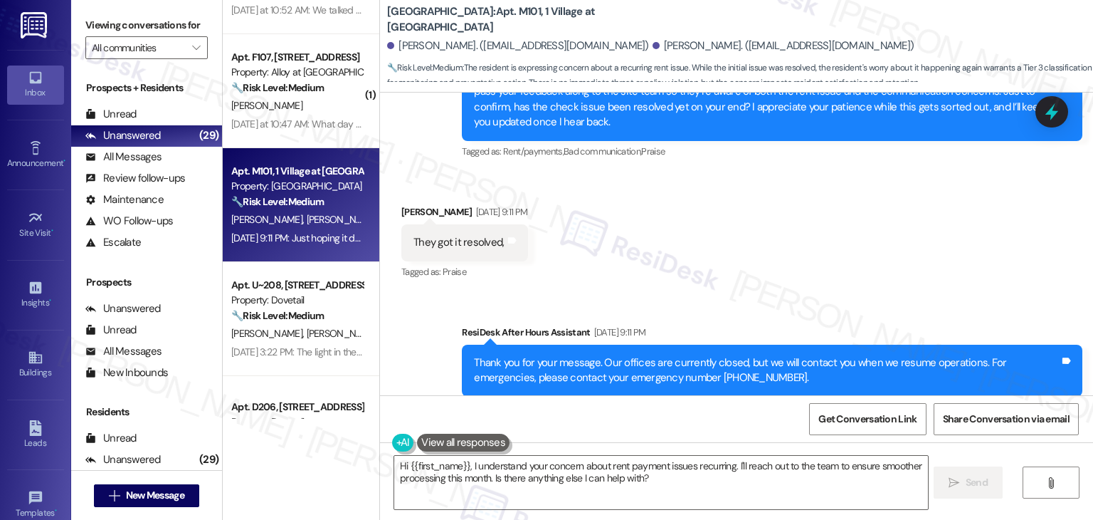
click at [735, 428] on div "Received via SMS [PERSON_NAME] [DATE] 9:11 PM Just hoping it doesn't happen aga…" at bounding box center [736, 488] width 713 height 120
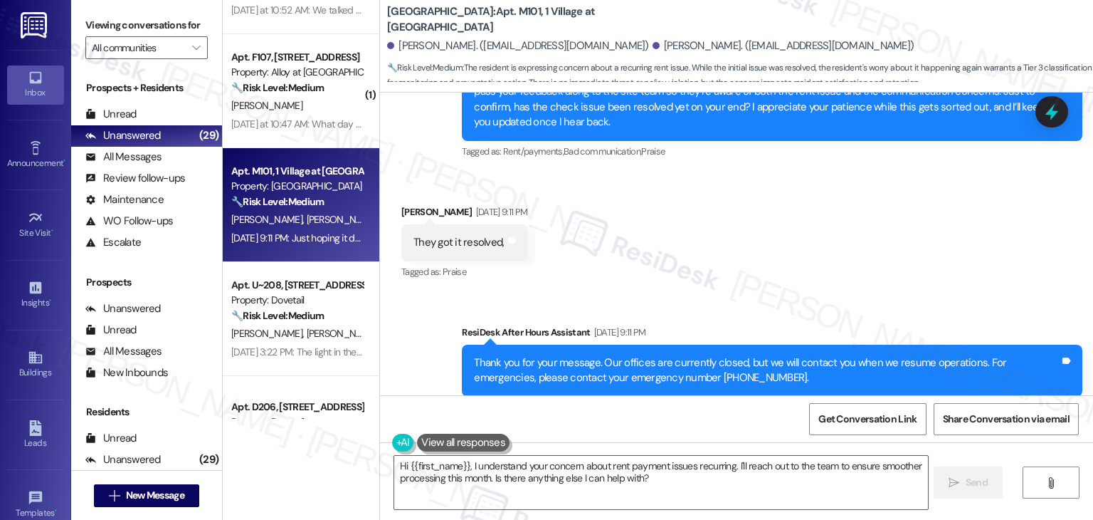
click at [735, 428] on div "Received via SMS [PERSON_NAME] [DATE] 9:11 PM Just hoping it doesn't happen aga…" at bounding box center [736, 488] width 713 height 120
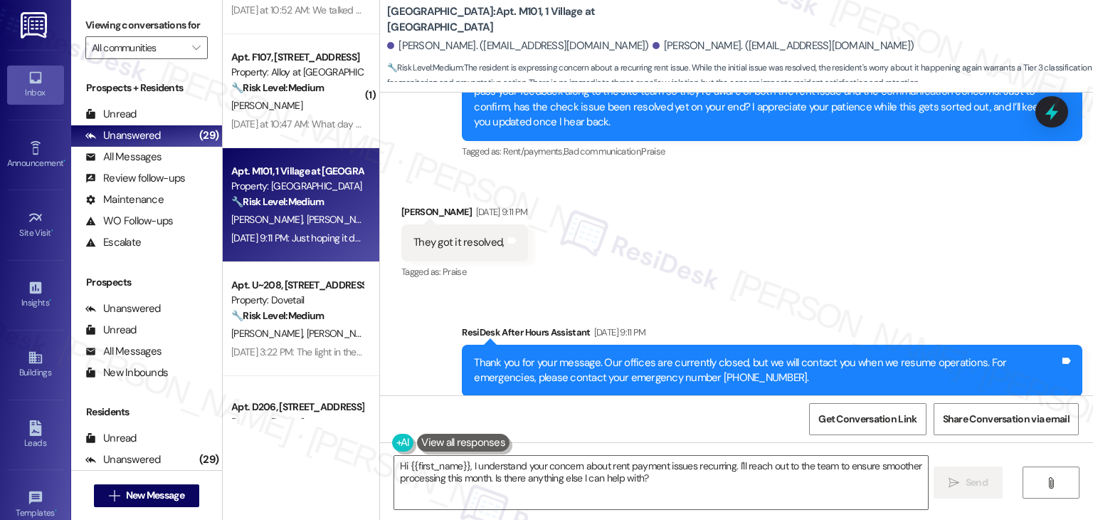
click at [735, 428] on div "Received via SMS [PERSON_NAME] [DATE] 9:11 PM Just hoping it doesn't happen aga…" at bounding box center [736, 488] width 713 height 120
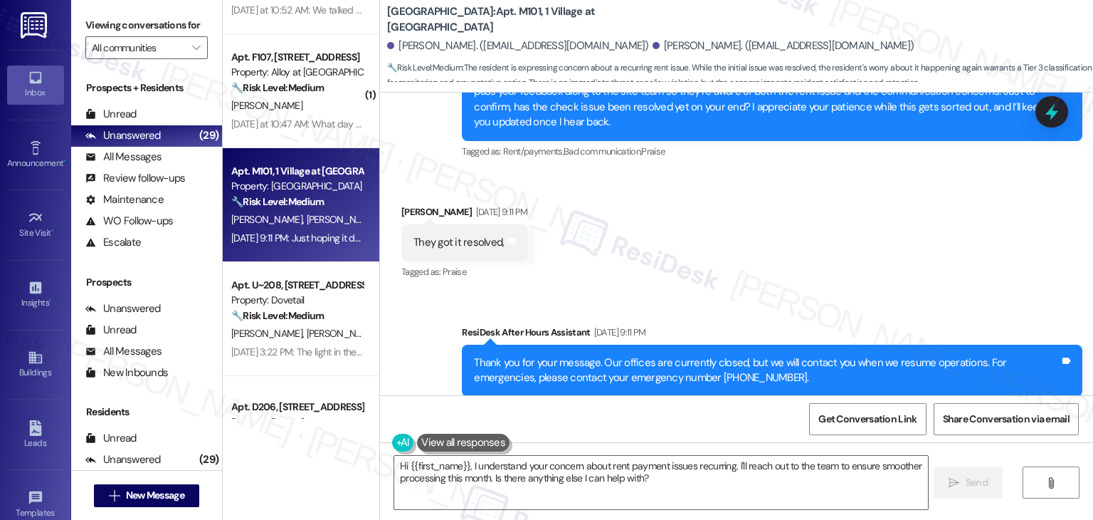
click at [735, 428] on div "Received via SMS [PERSON_NAME] [DATE] 9:11 PM Just hoping it doesn't happen aga…" at bounding box center [736, 488] width 713 height 120
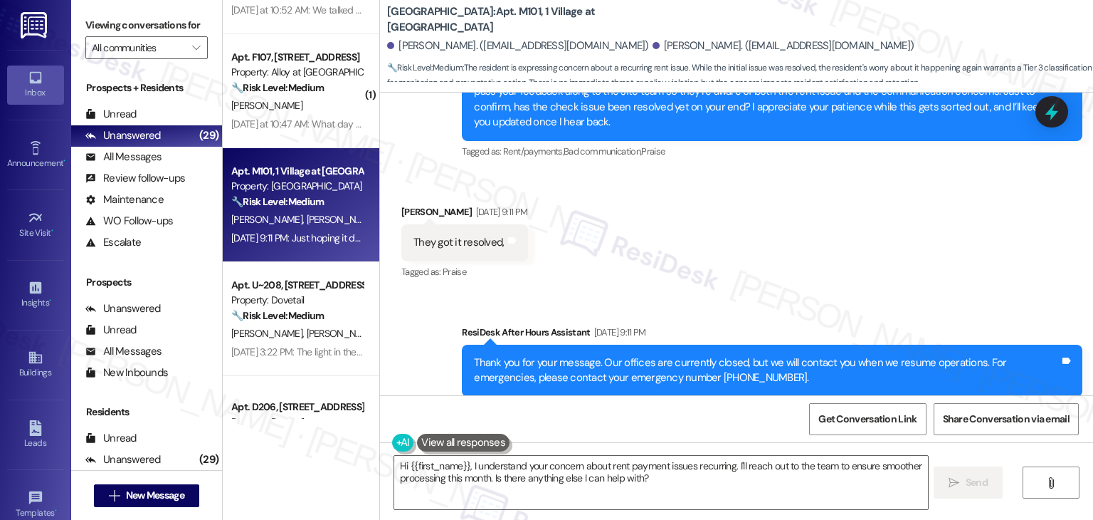
click at [735, 428] on div "Received via SMS [PERSON_NAME] [DATE] 9:11 PM Just hoping it doesn't happen aga…" at bounding box center [736, 488] width 713 height 120
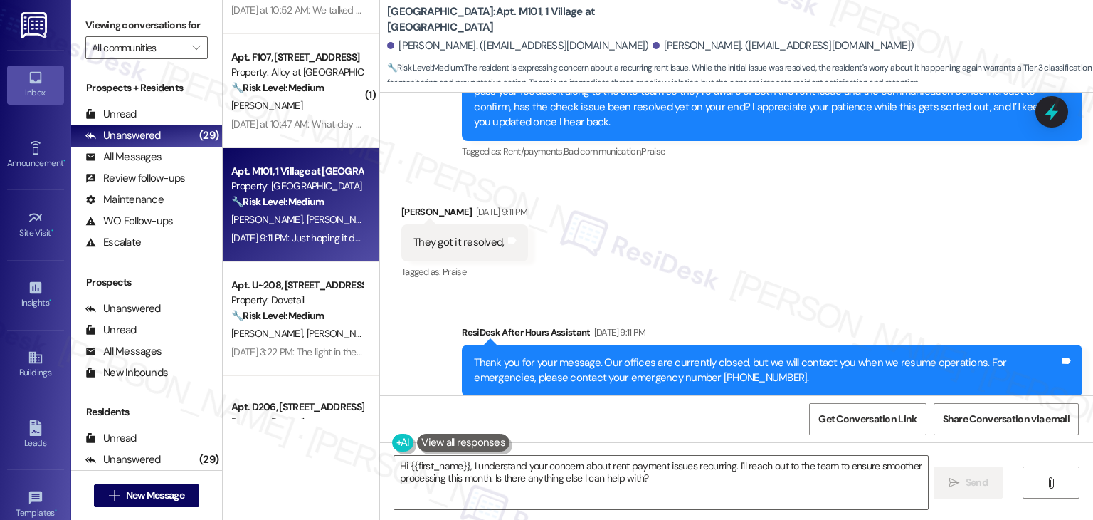
click at [735, 428] on div "Received via SMS [PERSON_NAME] [DATE] 9:11 PM Just hoping it doesn't happen aga…" at bounding box center [736, 488] width 713 height 120
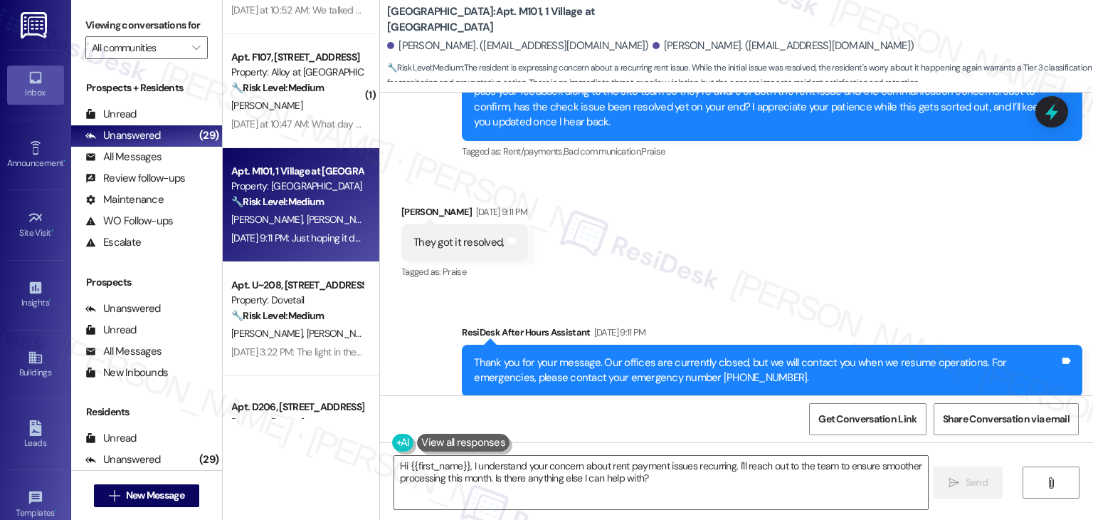
click at [735, 428] on div "Received via SMS [PERSON_NAME] [DATE] 9:11 PM Just hoping it doesn't happen aga…" at bounding box center [736, 488] width 713 height 120
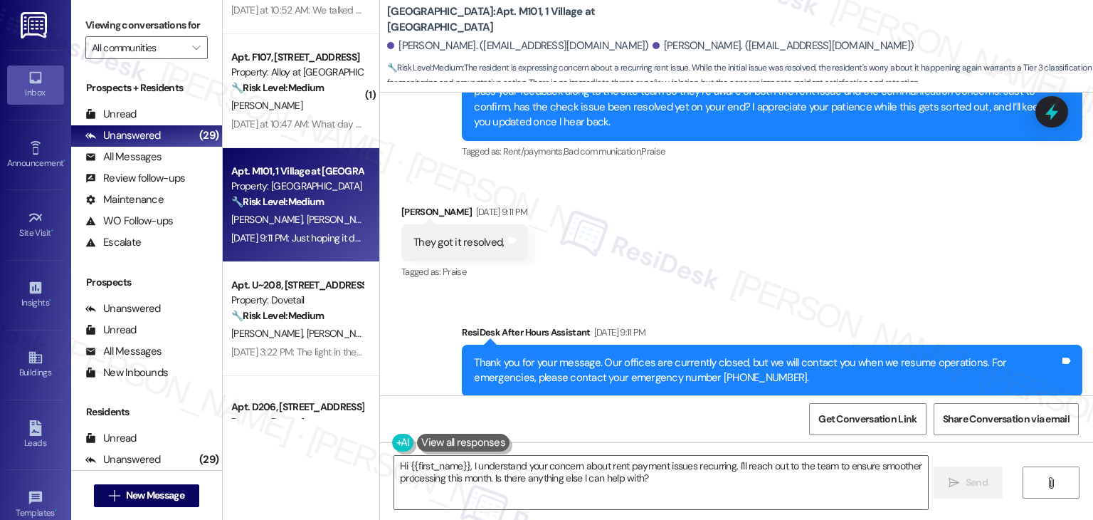
click at [735, 428] on div "Received via SMS [PERSON_NAME] [DATE] 9:11 PM Just hoping it doesn't happen aga…" at bounding box center [736, 488] width 713 height 120
click at [691, 428] on div "Received via SMS [PERSON_NAME] [DATE] 9:11 PM Just hoping it doesn't happen aga…" at bounding box center [736, 488] width 713 height 120
click at [686, 428] on div "Received via SMS [PERSON_NAME] [DATE] 9:11 PM Just hoping it doesn't happen aga…" at bounding box center [736, 488] width 713 height 120
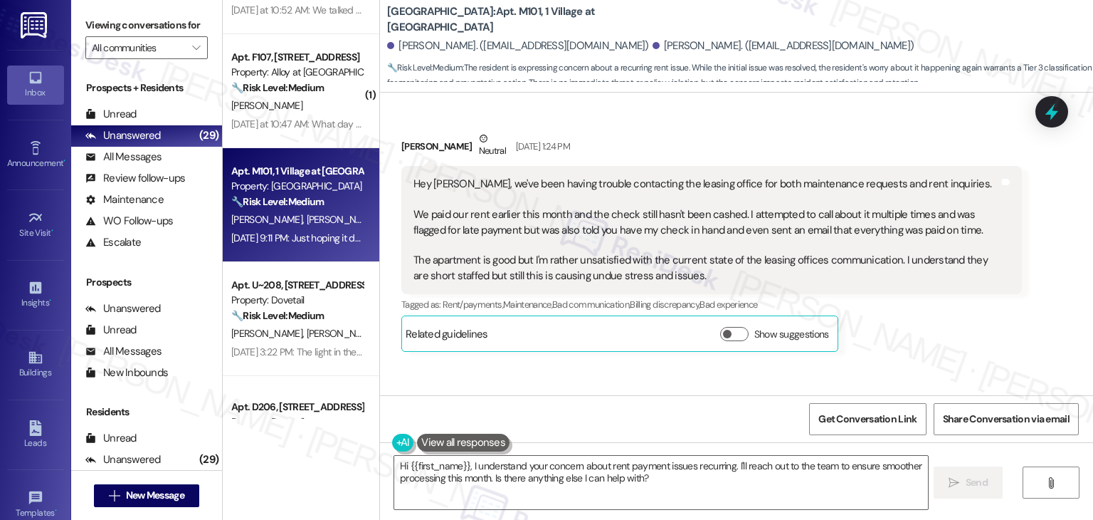
click at [635, 425] on div "Hi [PERSON_NAME], thank you for sharing this. I’m sorry to hear about the troub…" at bounding box center [767, 455] width 586 height 61
copy div "Hi [PERSON_NAME], thank you for sharing this. I’m sorry to hear about the troub…"
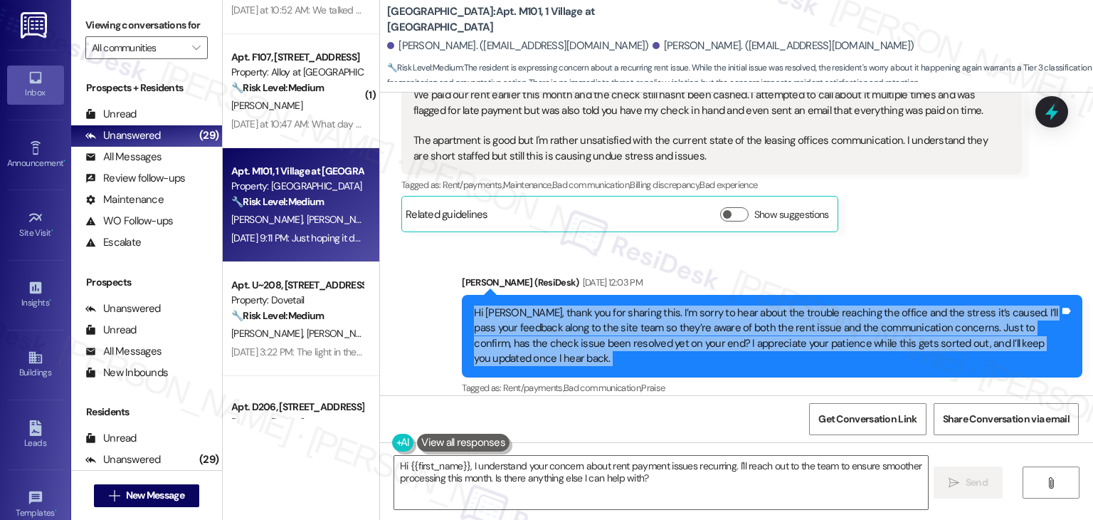
scroll to position [3531, 0]
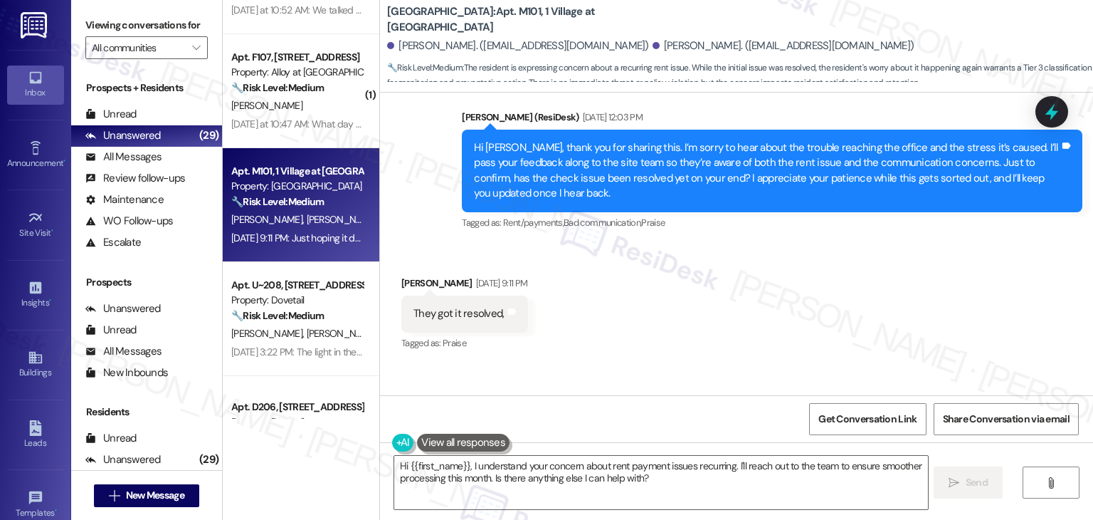
click at [437, 306] on div "They got it resolved," at bounding box center [459, 313] width 90 height 15
copy div "They got it resolved, Tags and notes"
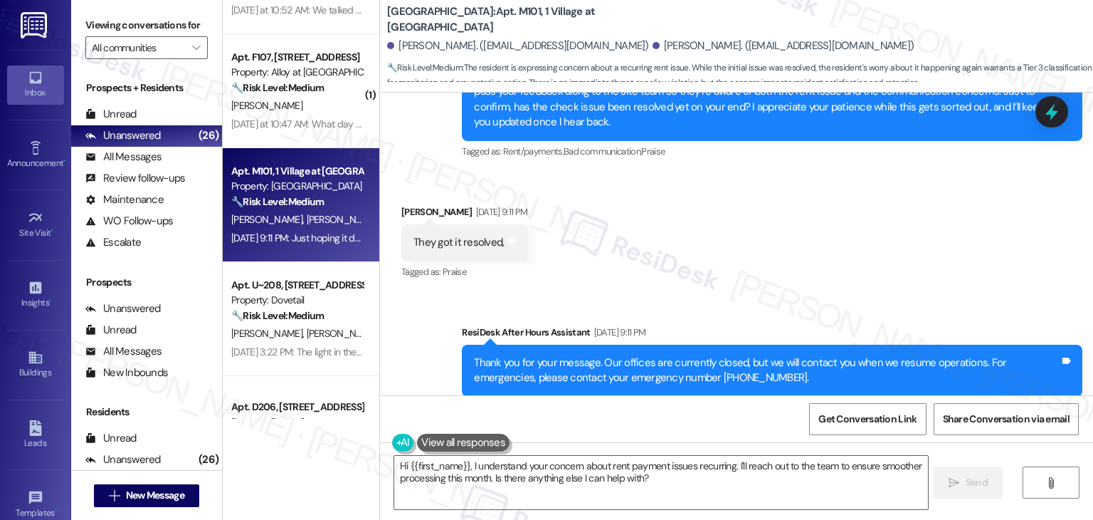
click at [498, 490] on div "Just hoping it doesn't happen again this month" at bounding box center [519, 497] width 211 height 15
copy div "Just hoping it doesn't happen again this month Tags and notes"
click at [574, 479] on textarea "Hi {{first_name}}, I understand your concern about rent payment issues recurrin…" at bounding box center [660, 482] width 533 height 53
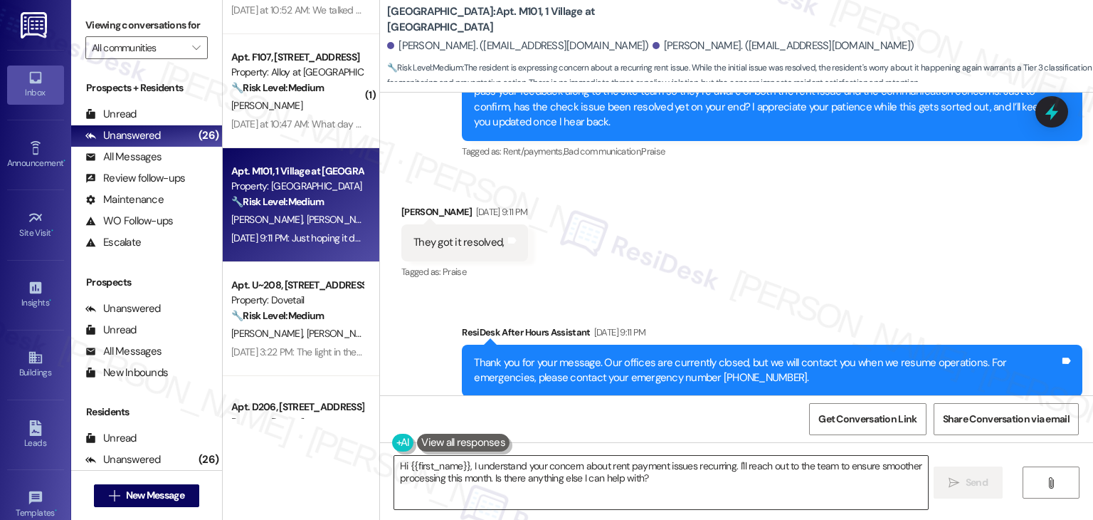
click at [574, 479] on textarea "Hi {{first_name}}, I understand your concern about rent payment issues recurrin…" at bounding box center [660, 482] width 533 height 53
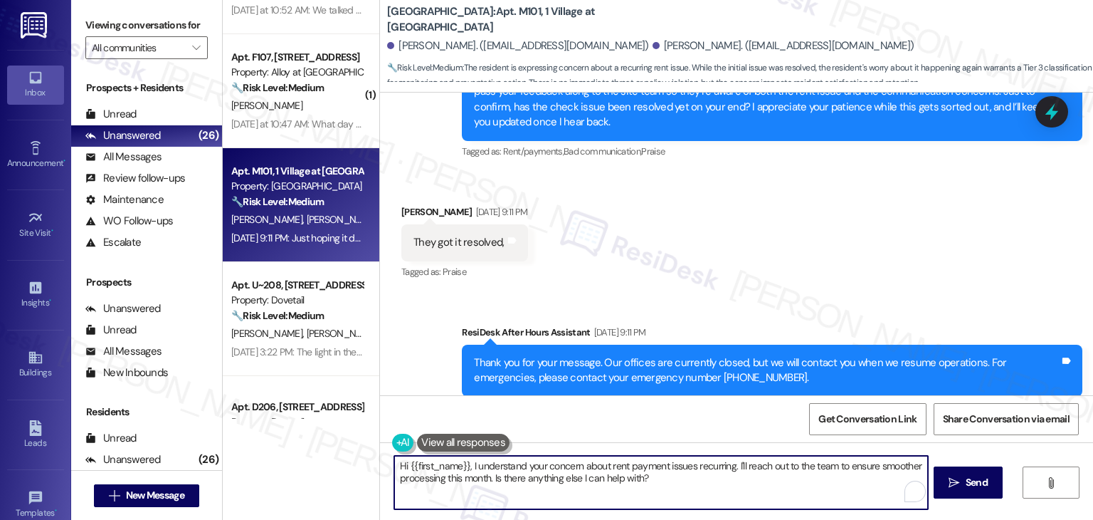
click at [574, 479] on textarea "Hi {{first_name}}, I understand your concern about rent payment issues recurrin…" at bounding box center [660, 482] width 533 height 53
paste textarea "I’m glad to hear it’s been resolved, [PERSON_NAME]! I understand your concern a…"
type textarea "I’m glad to hear it’s been resolved, [PERSON_NAME]! I understand your concern a…"
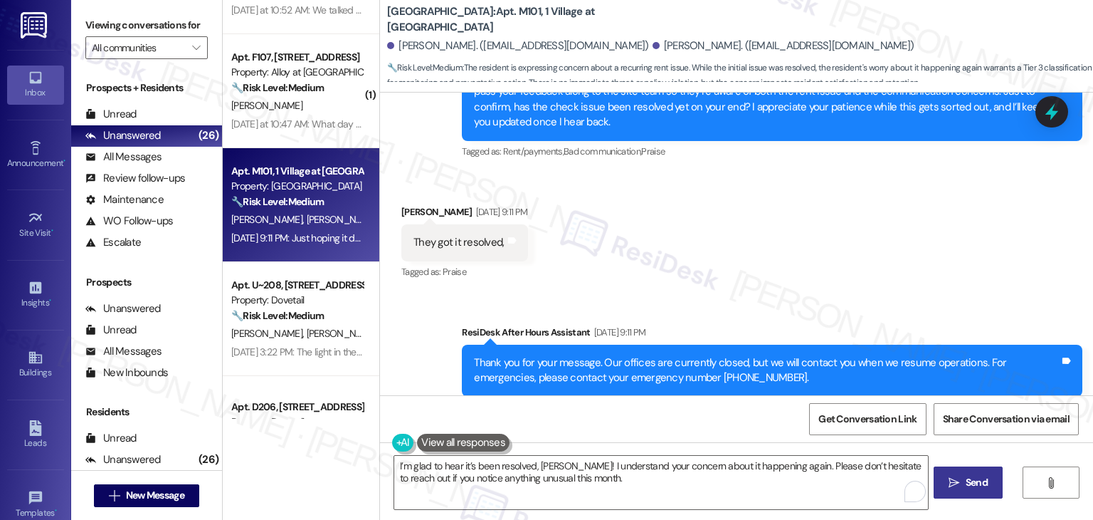
click at [959, 482] on span " Send" at bounding box center [968, 482] width 45 height 15
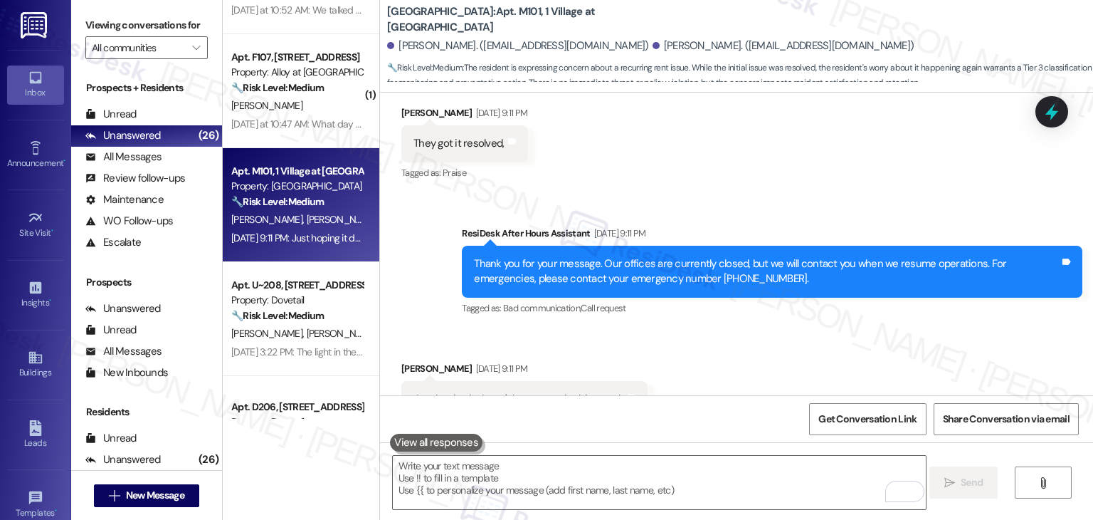
scroll to position [3717, 0]
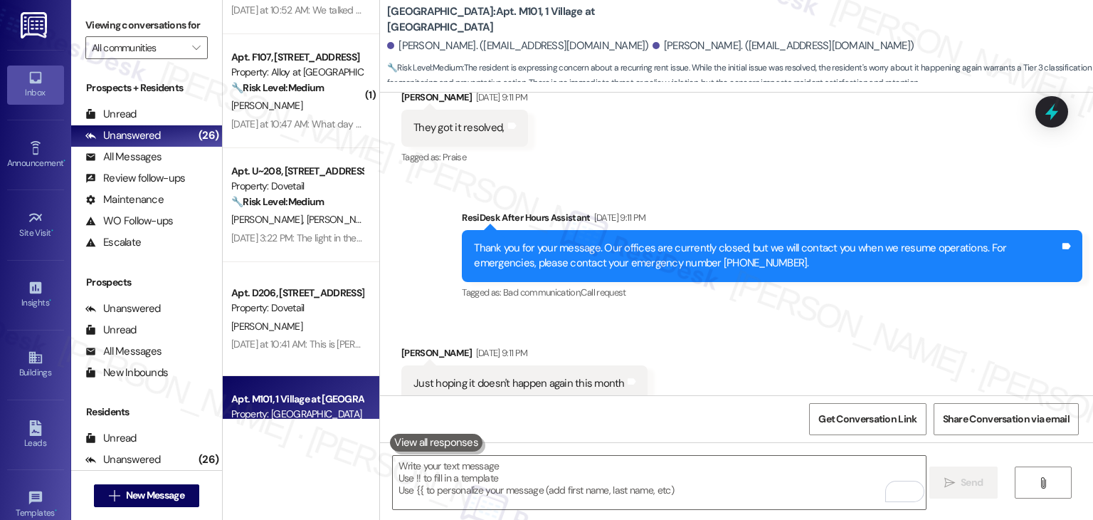
click at [279, 349] on div "[DATE] at 10:41 AM: This is [PERSON_NAME] unit D206 The charges for carport hav…" at bounding box center [1074, 343] width 1686 height 13
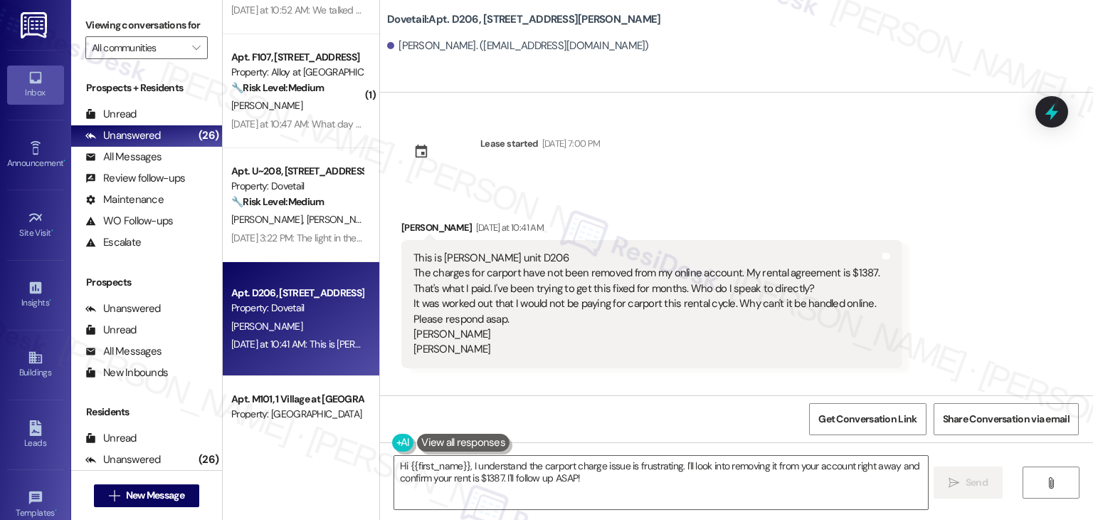
click at [827, 192] on div "Received via SMS [PERSON_NAME] [DATE] at 10:41 AM This is [PERSON_NAME] unit D2…" at bounding box center [736, 283] width 713 height 191
click at [702, 149] on div "Lease started [DATE] 7:00 PM Received via SMS [PERSON_NAME] [DATE] at 10:41 AM …" at bounding box center [736, 244] width 713 height 302
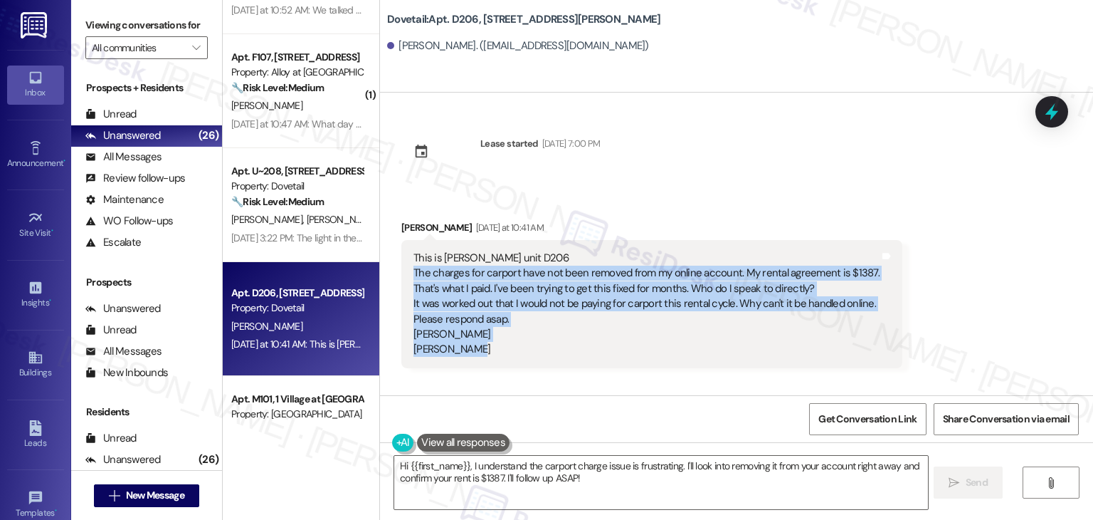
drag, startPoint x: 475, startPoint y: 355, endPoint x: 394, endPoint y: 276, distance: 113.2
click at [401, 276] on div "This is [PERSON_NAME] unit D206 The charges for carport have not been removed f…" at bounding box center [651, 304] width 501 height 128
click at [507, 313] on div "This is [PERSON_NAME] unit D206 The charges for carport have not been removed f…" at bounding box center [647, 304] width 466 height 107
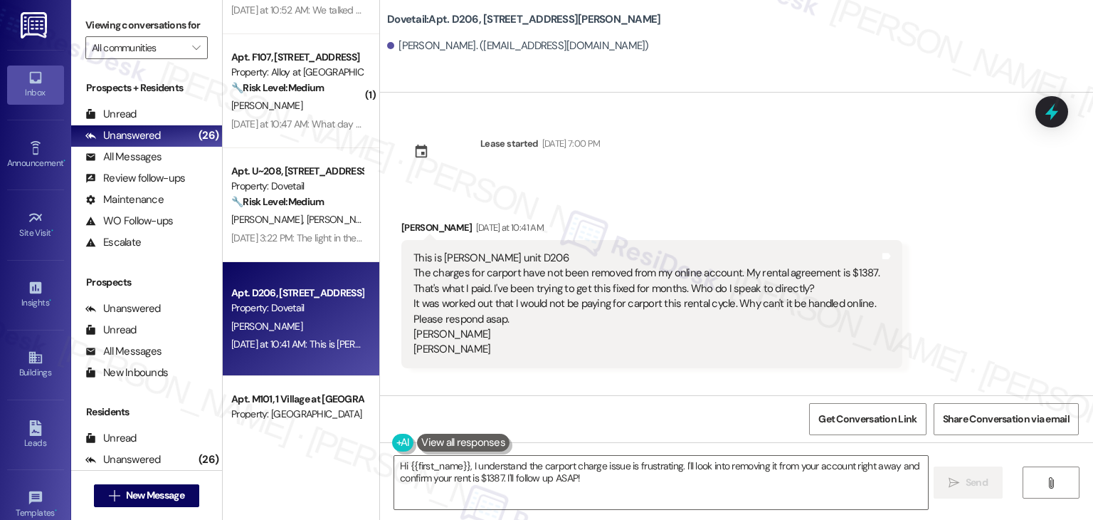
drag, startPoint x: 512, startPoint y: 316, endPoint x: 499, endPoint y: 317, distance: 12.8
click at [499, 317] on div "This is [PERSON_NAME] unit D206 The charges for carport have not been removed f…" at bounding box center [647, 304] width 466 height 107
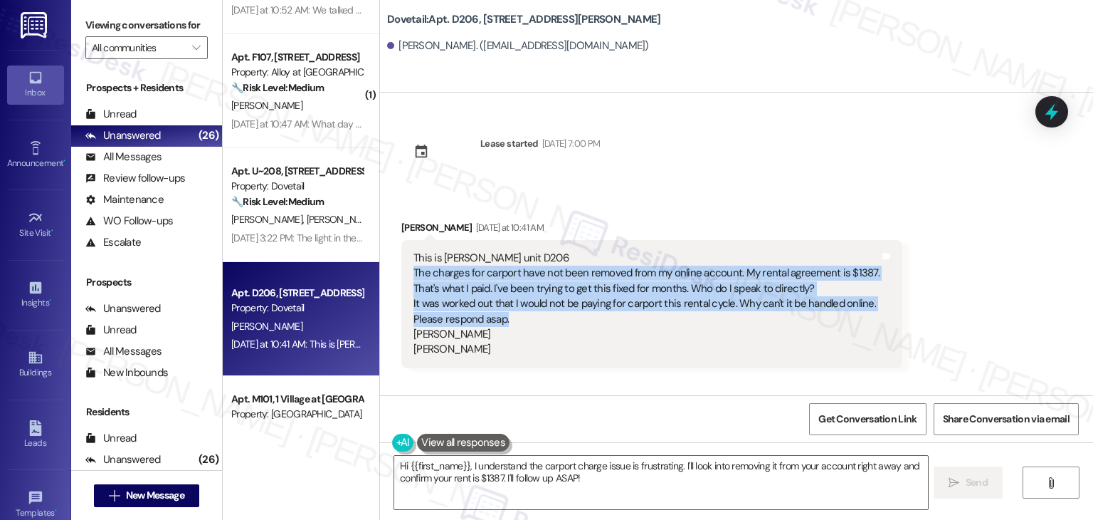
drag, startPoint x: 512, startPoint y: 320, endPoint x: 401, endPoint y: 275, distance: 119.7
click at [401, 275] on div "This is [PERSON_NAME] unit D206 The charges for carport have not been removed f…" at bounding box center [651, 304] width 501 height 128
copy div "The charges for carport have not been removed from my online account. My rental…"
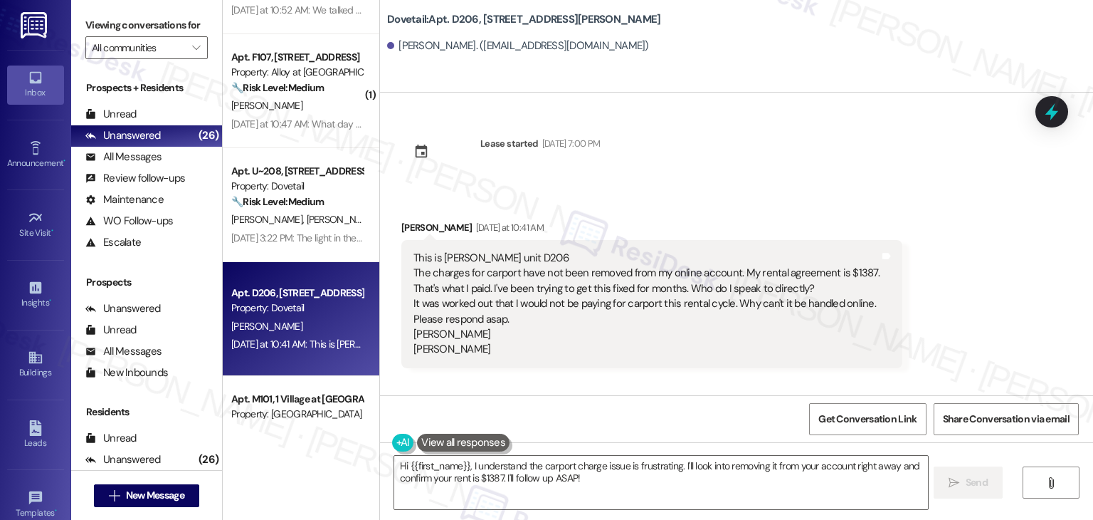
click at [971, 330] on div "Received via SMS [PERSON_NAME] [DATE] at 10:41 AM This is [PERSON_NAME] unit D2…" at bounding box center [736, 283] width 713 height 191
click at [973, 302] on div "Received via SMS [PERSON_NAME] [DATE] at 10:41 AM This is [PERSON_NAME] unit D2…" at bounding box center [736, 283] width 713 height 191
click at [748, 172] on div "Lease started [DATE] 7:00 PM Received via SMS [PERSON_NAME] [DATE] at 10:41 AM …" at bounding box center [736, 244] width 713 height 302
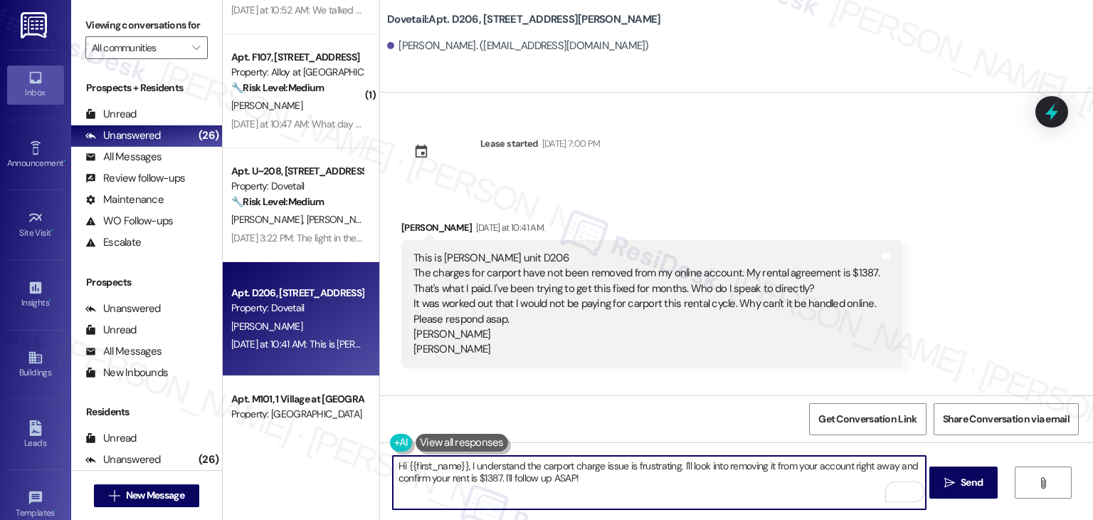
drag, startPoint x: 676, startPoint y: 470, endPoint x: 464, endPoint y: 468, distance: 212.1
click at [464, 468] on textarea "Hi {{first_name}}, I understand the carport charge issue is frustrating. I'll l…" at bounding box center [659, 482] width 533 height 53
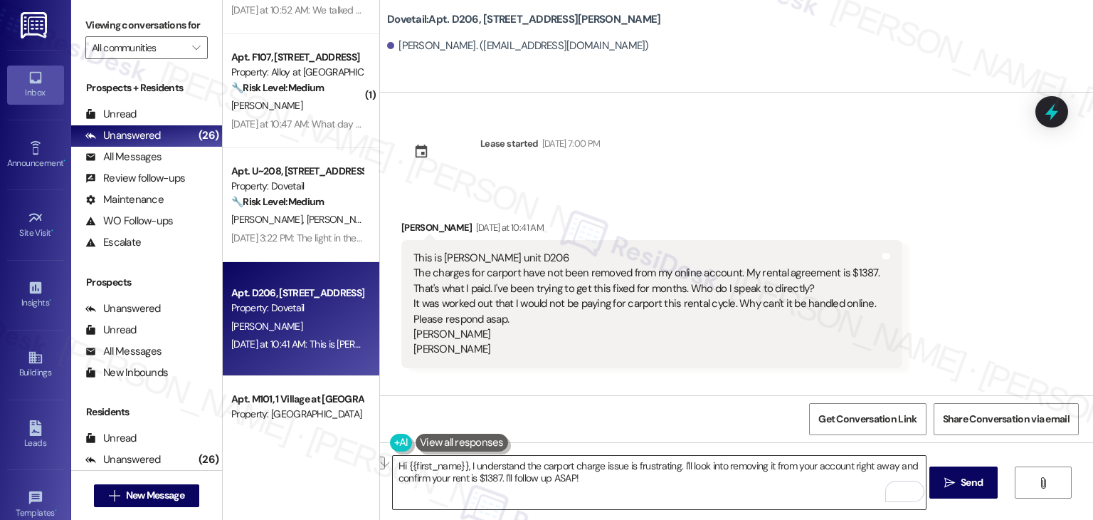
click at [658, 470] on textarea "Hi {{first_name}}, I understand the carport charge issue is frustrating. I'll l…" at bounding box center [659, 482] width 533 height 53
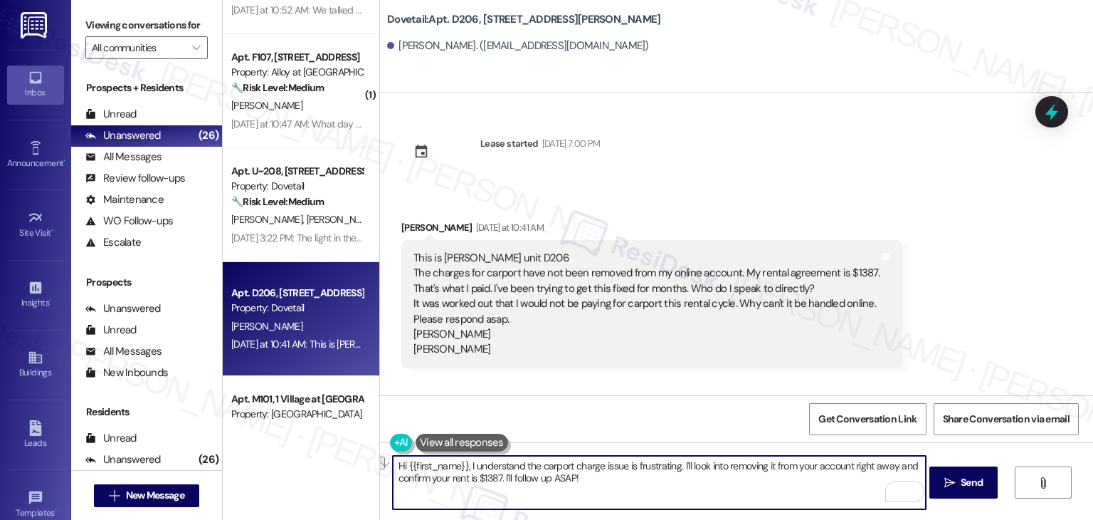
click at [658, 470] on textarea "Hi {{first_name}}, I understand the carport charge issue is frustrating. I'll l…" at bounding box center [659, 482] width 533 height 53
paste textarea "[PERSON_NAME]! Thank you for reaching out. I understand the carport charge issu…"
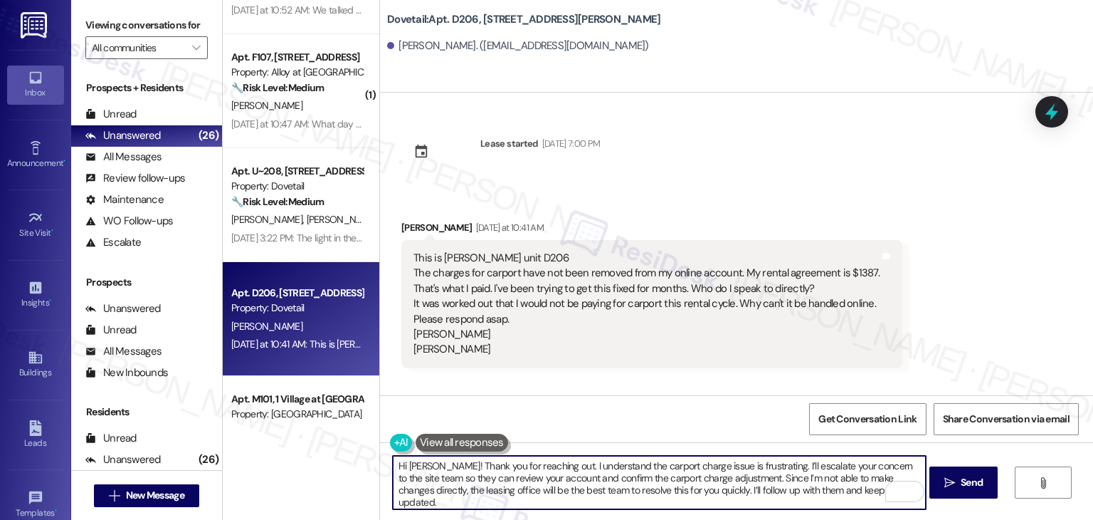
type textarea "Hi [PERSON_NAME]! Thank you for reaching out. I understand the carport charge i…"
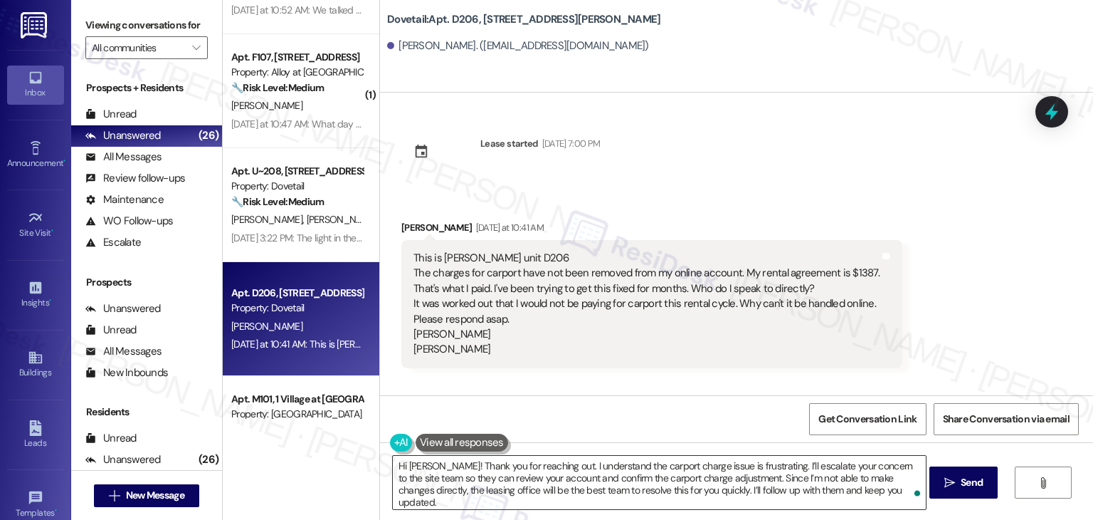
click at [783, 485] on textarea "Hi [PERSON_NAME]! Thank you for reaching out. I understand the carport charge i…" at bounding box center [659, 482] width 533 height 53
click at [971, 479] on span "Send" at bounding box center [972, 482] width 22 height 15
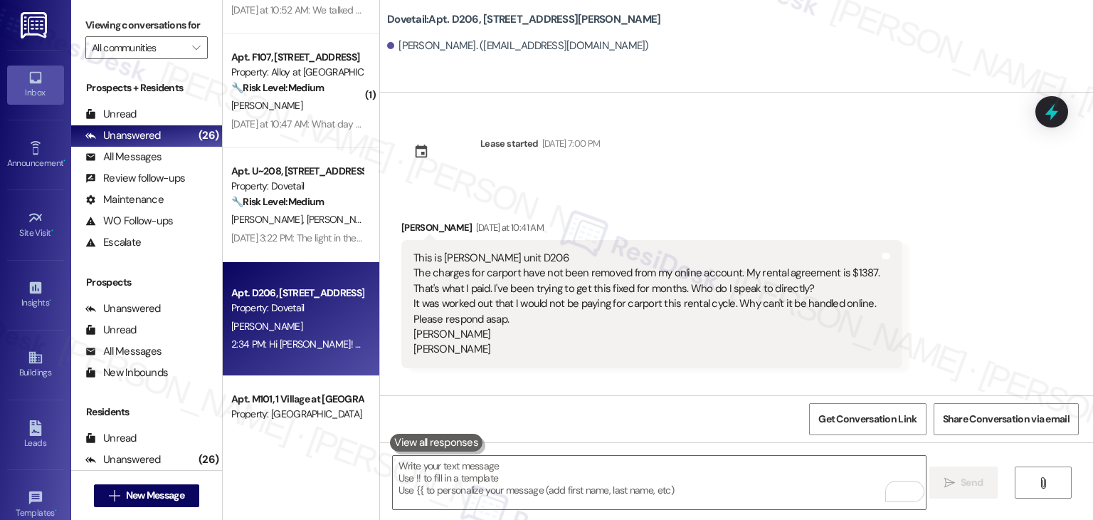
scroll to position [114, 0]
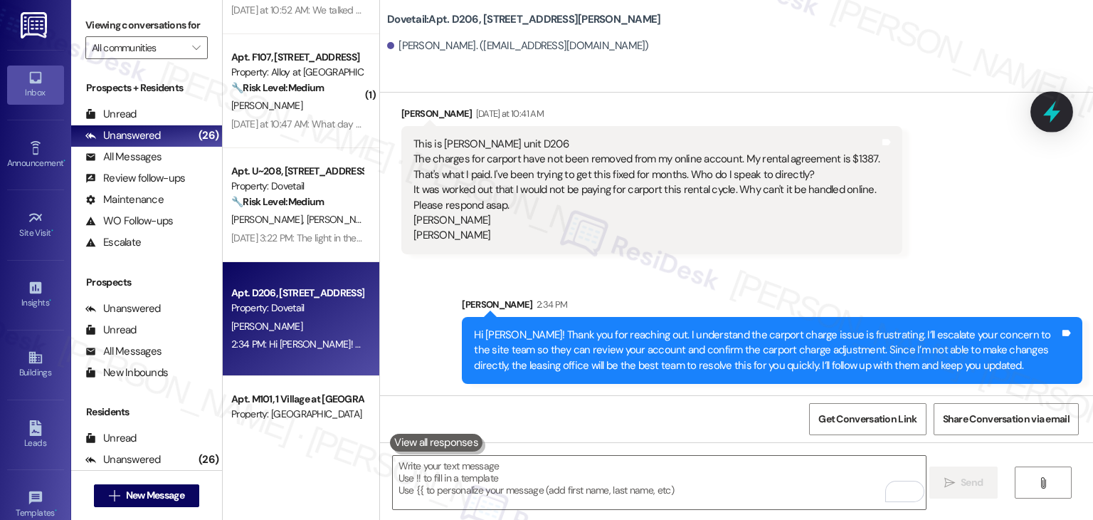
click at [1060, 120] on icon at bounding box center [1052, 112] width 24 height 24
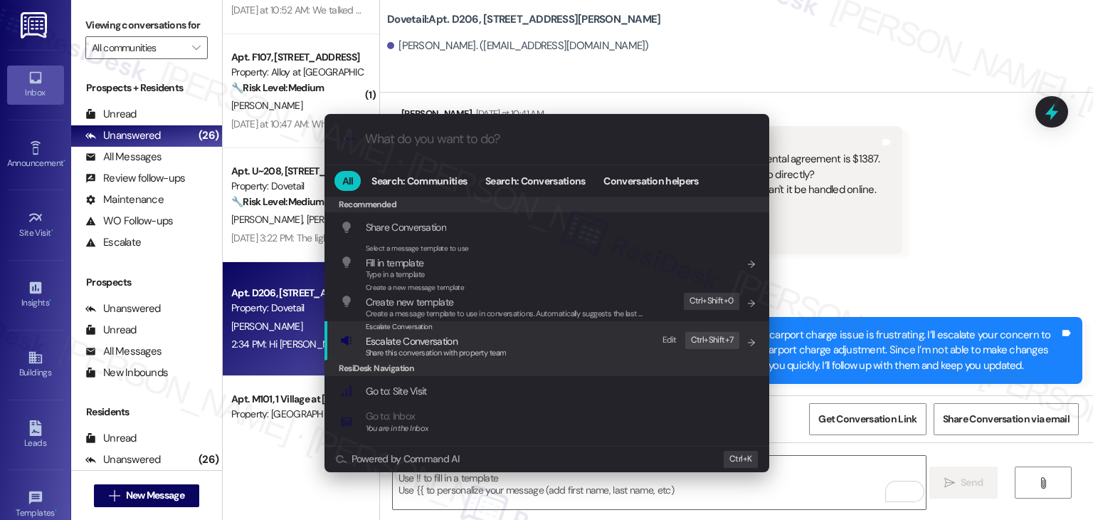
click at [479, 344] on span "Escalate Conversation" at bounding box center [436, 341] width 141 height 16
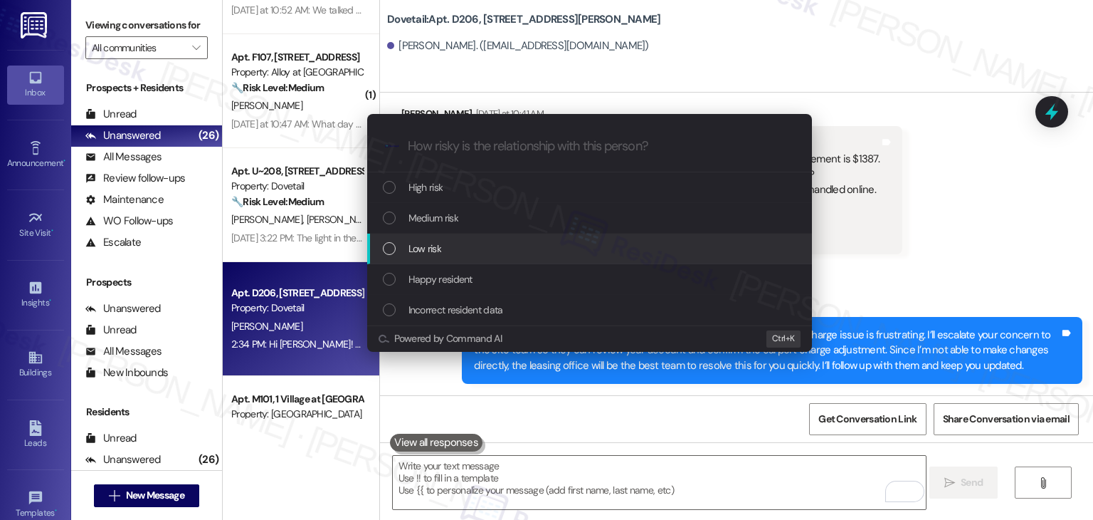
click at [388, 248] on div "List of options" at bounding box center [389, 248] width 13 height 13
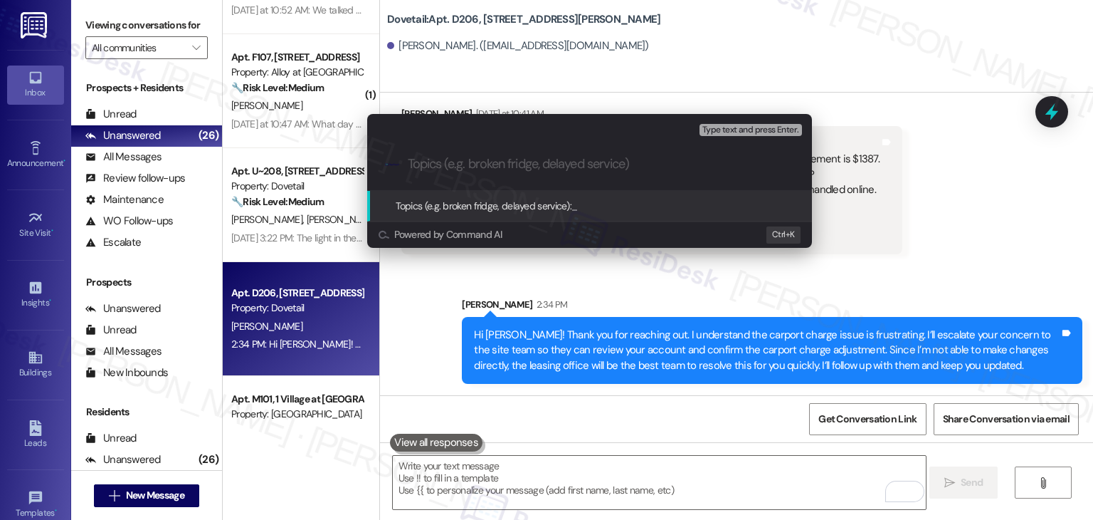
paste input "Carport Charge Adjustment & Billing Discrepancy"
type input "Carport Charge Adjustment & Billing Discrepancy"
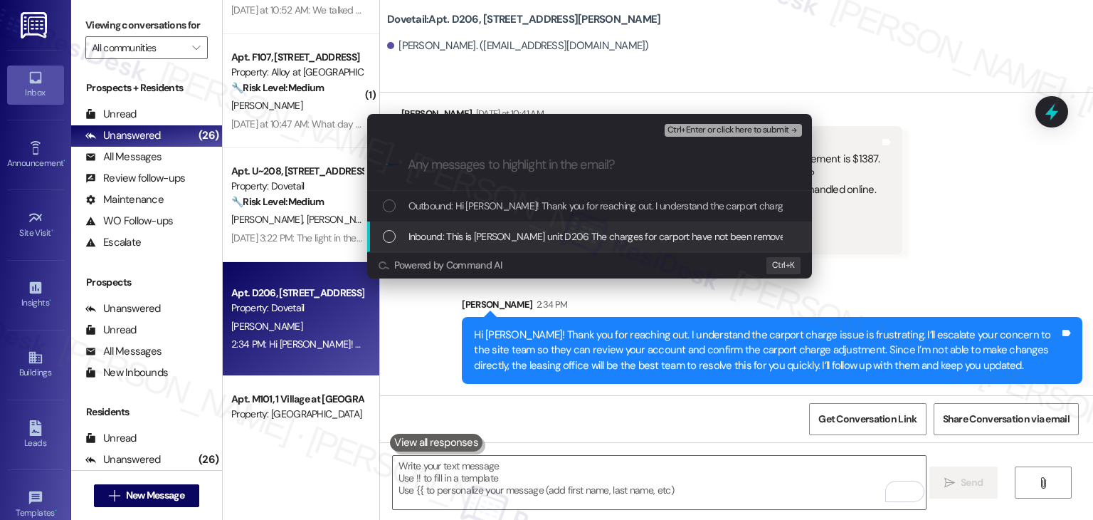
click at [393, 236] on div "List of options" at bounding box center [389, 236] width 13 height 13
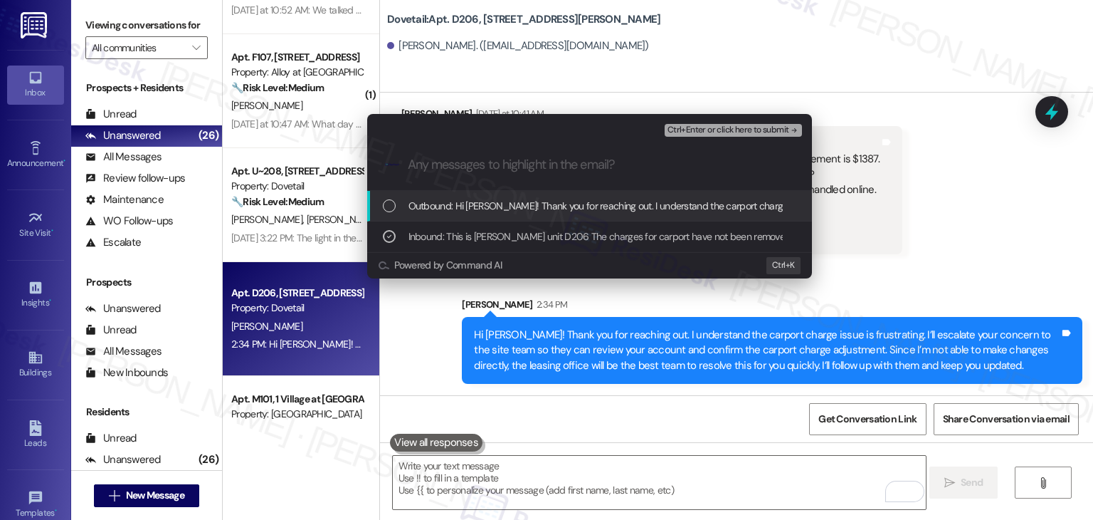
click at [726, 134] on span "Ctrl+Enter or click here to submit" at bounding box center [729, 130] width 122 height 10
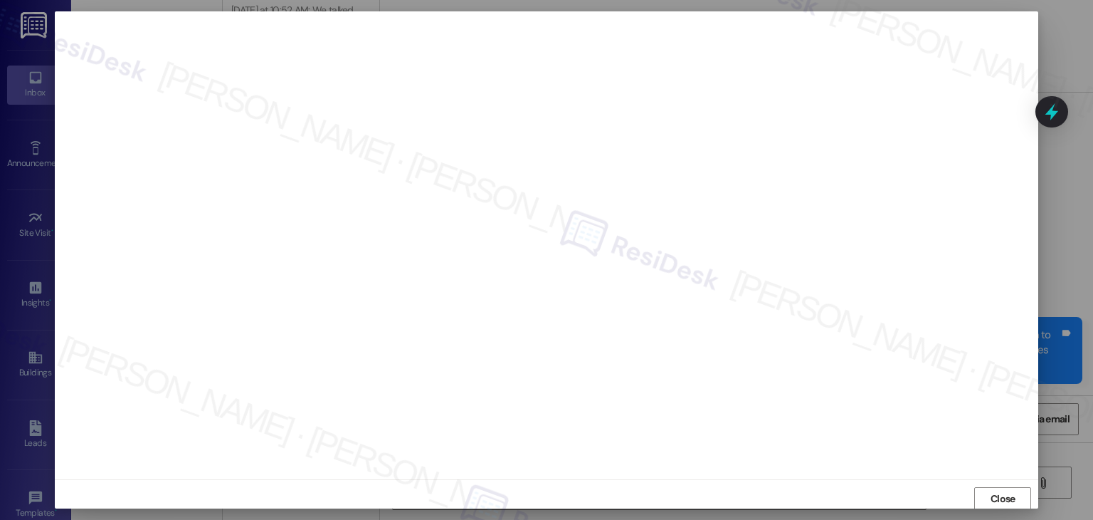
scroll to position [1, 0]
click at [1002, 502] on span "Close" at bounding box center [1003, 497] width 25 height 15
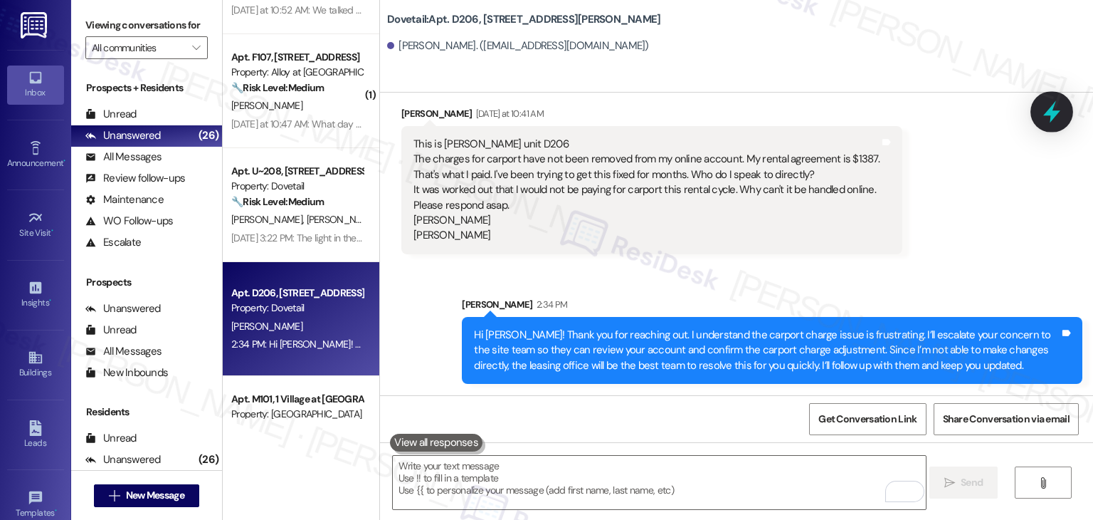
click at [1053, 103] on icon at bounding box center [1052, 112] width 24 height 24
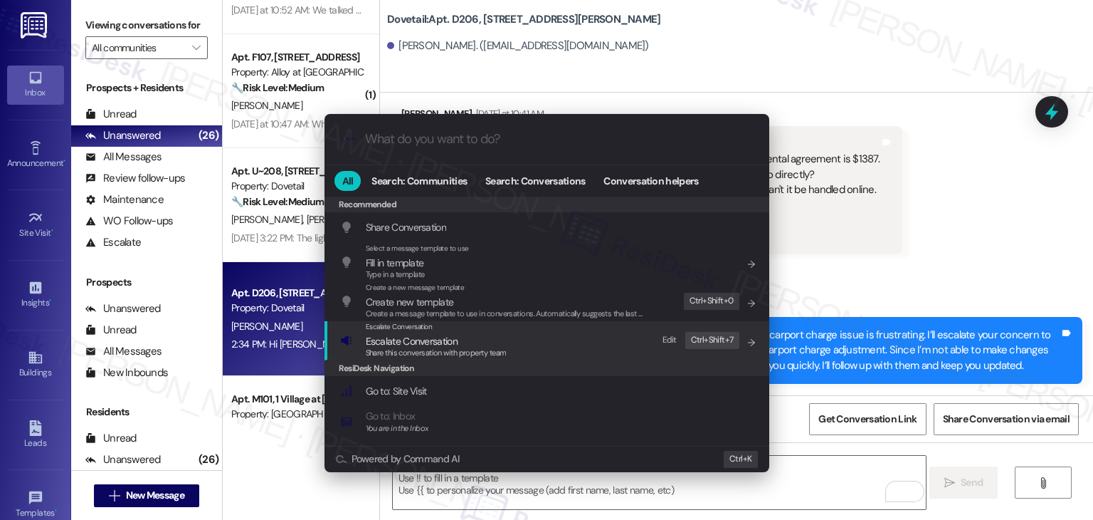
click at [441, 347] on div "Share this conversation with property team" at bounding box center [436, 353] width 141 height 13
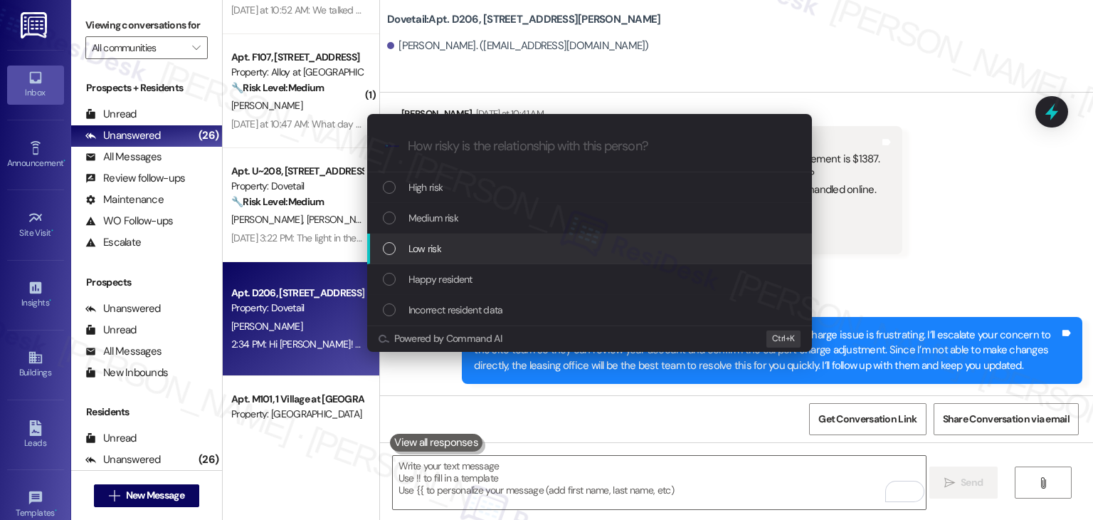
click at [386, 246] on div "List of options" at bounding box center [389, 248] width 13 height 13
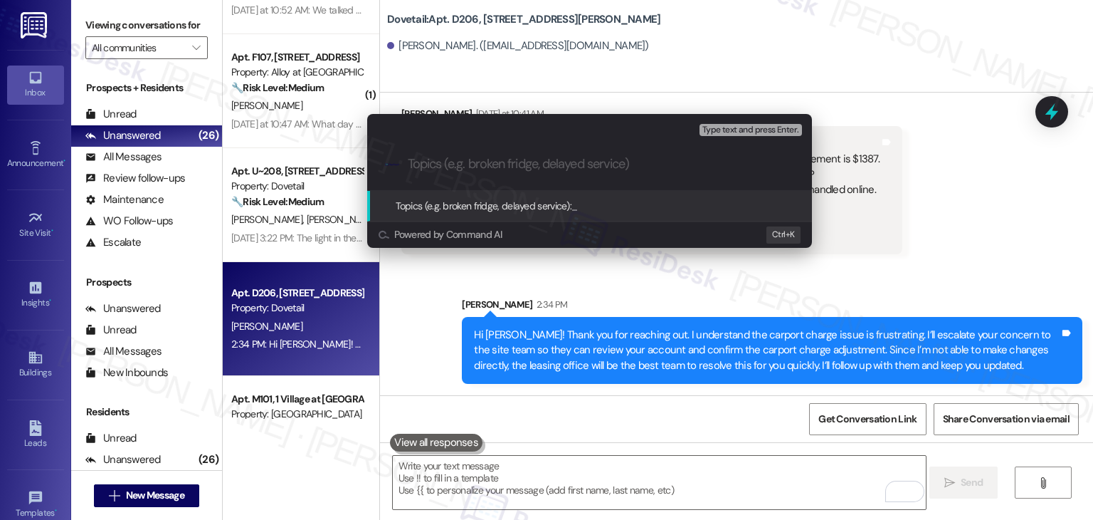
paste input "Carport Charge Adjustment & Billing Discrepancy"
type input "Carport Charge Adjustment & Billing Discrepancy"
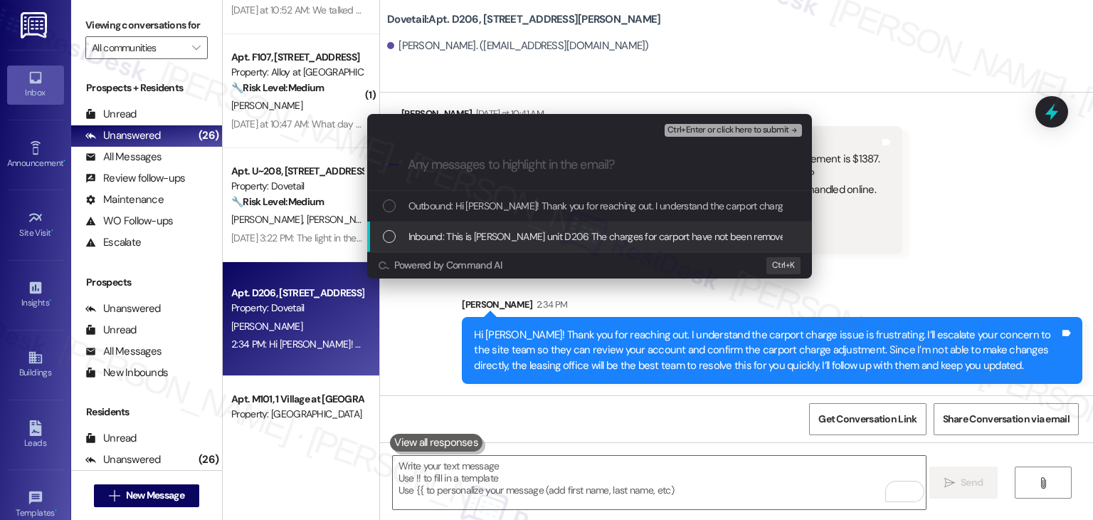
click at [386, 236] on div "List of options" at bounding box center [389, 236] width 13 height 13
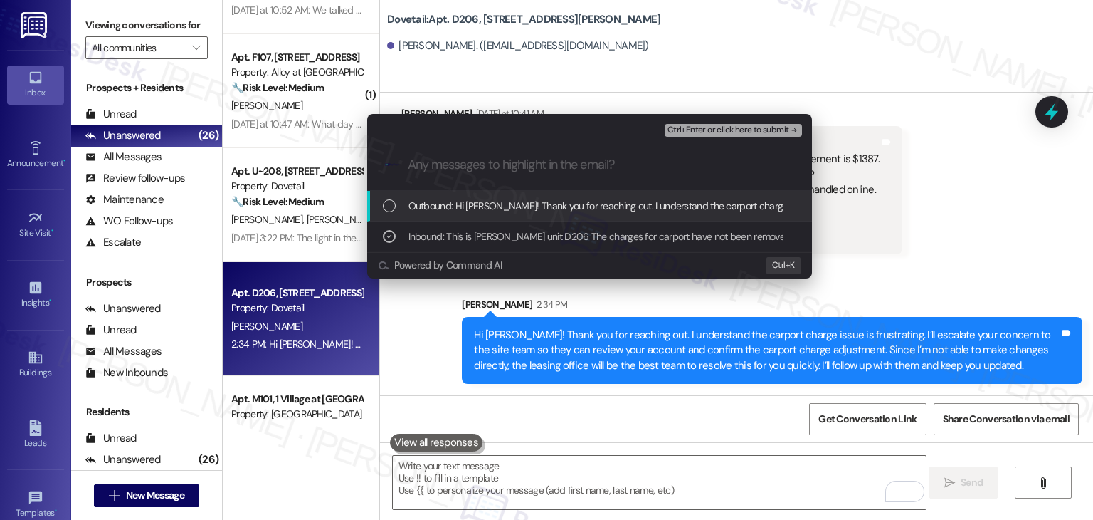
click at [749, 131] on span "Ctrl+Enter or click here to submit" at bounding box center [729, 130] width 122 height 10
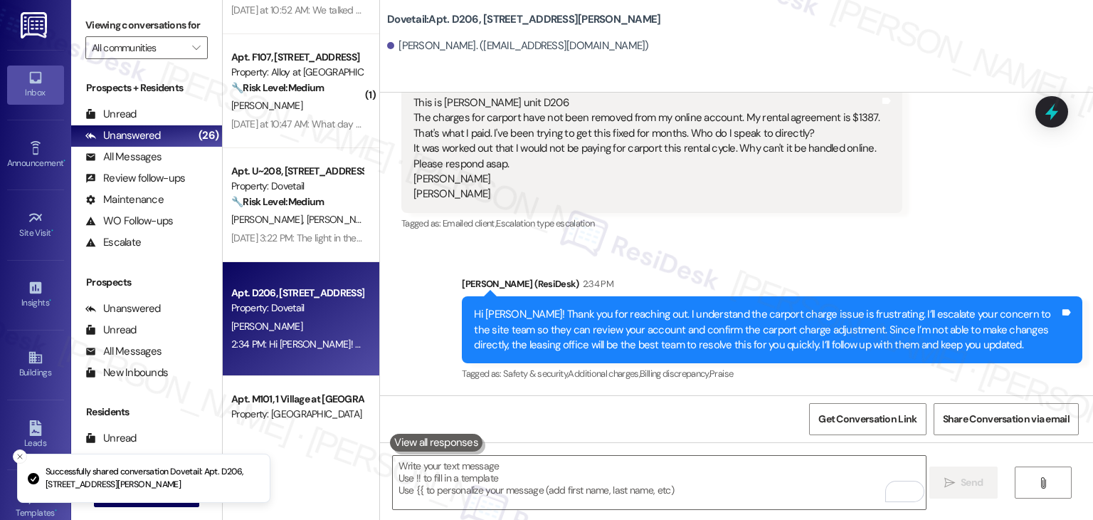
scroll to position [156, 0]
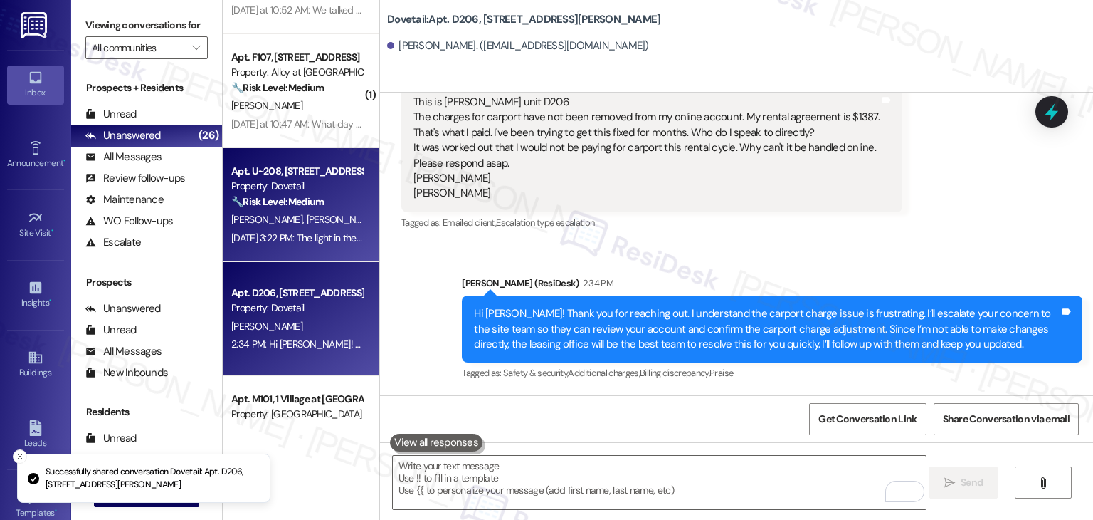
click at [337, 256] on div "Apt. U~208, [STREET_ADDRESS][PERSON_NAME] Property: Dovetail 🔧 Risk Level: Medi…" at bounding box center [301, 205] width 157 height 114
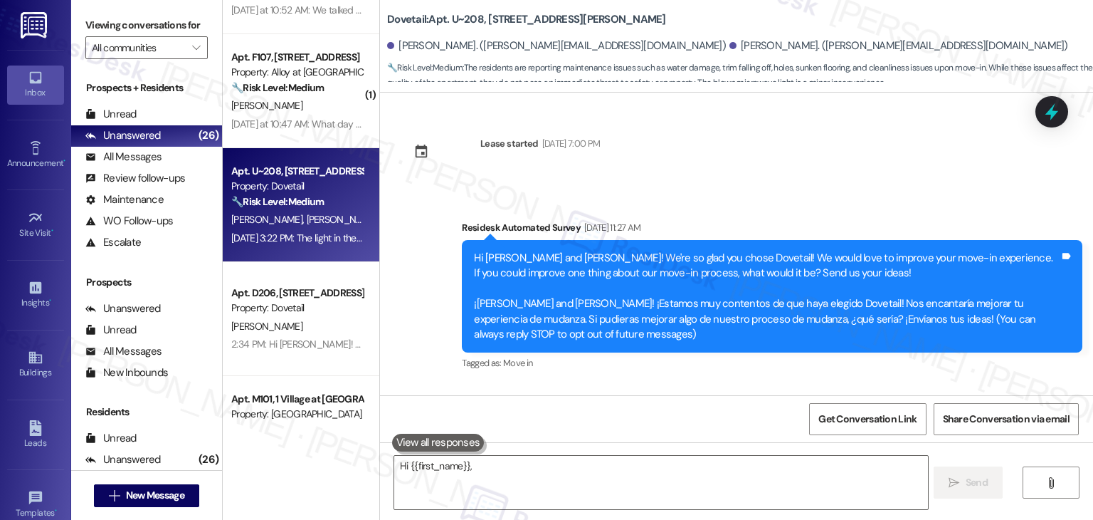
scroll to position [1444, 0]
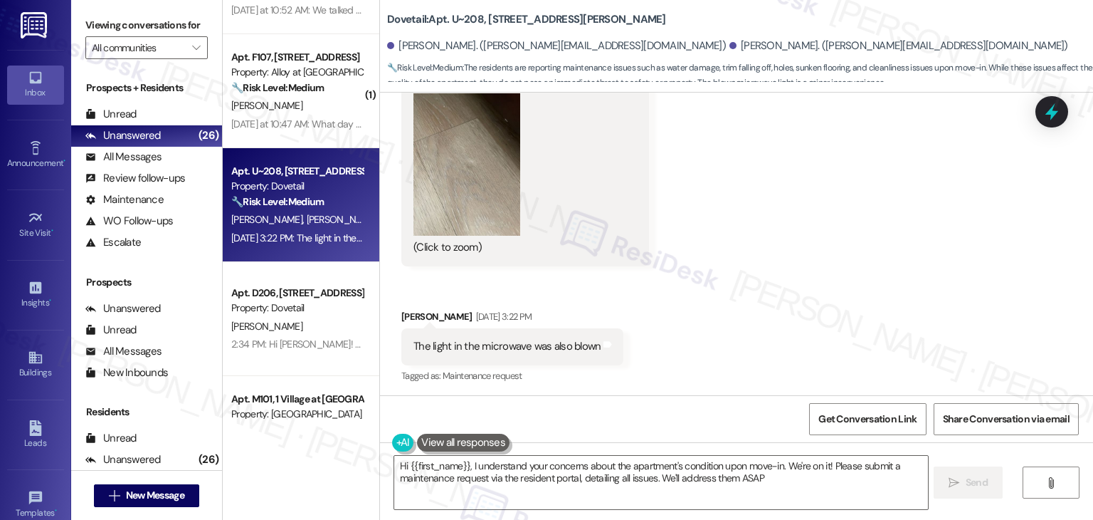
type textarea "Hi {{first_name}}, I understand your concerns about the apartment's condition u…"
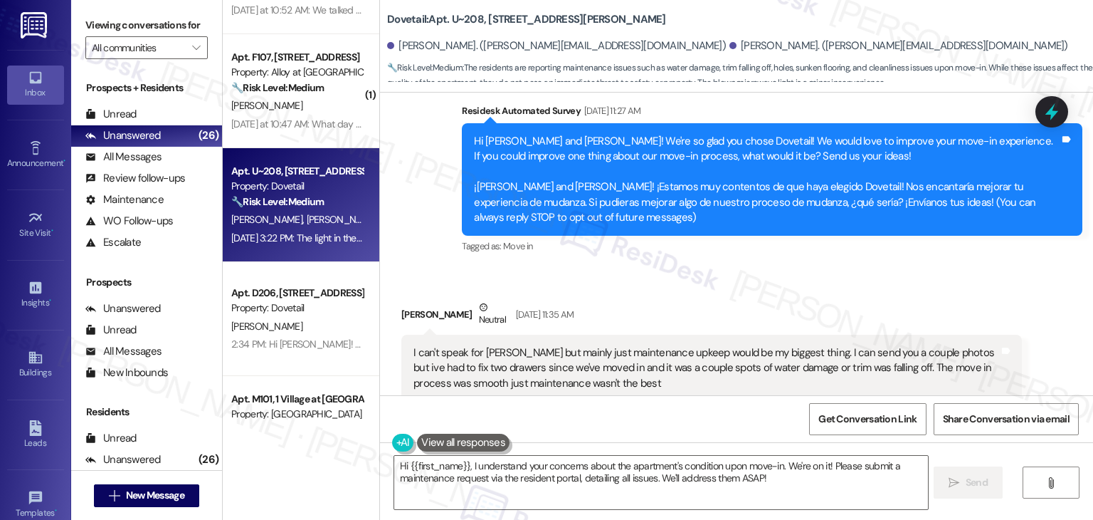
scroll to position [92, 0]
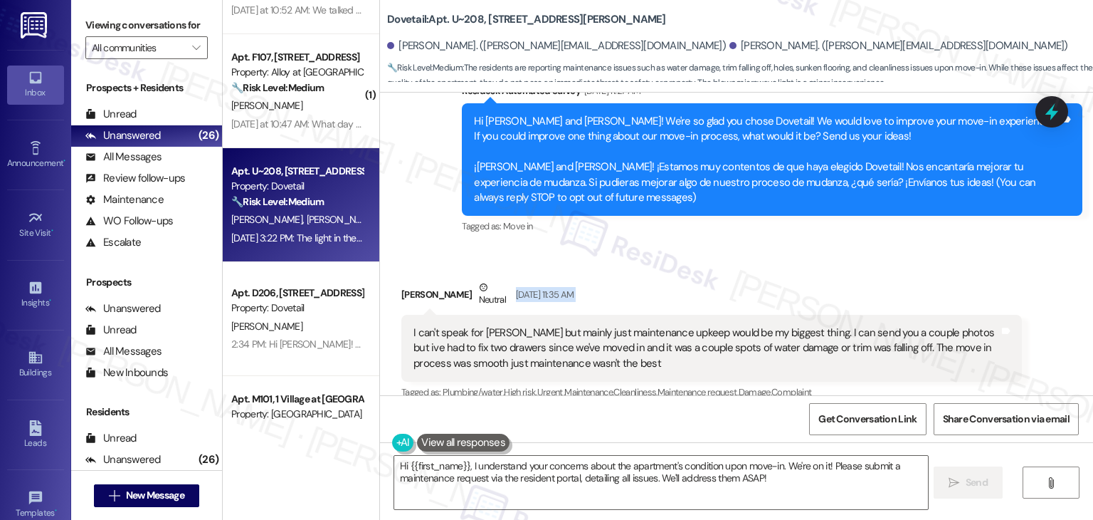
scroll to position [285, 0]
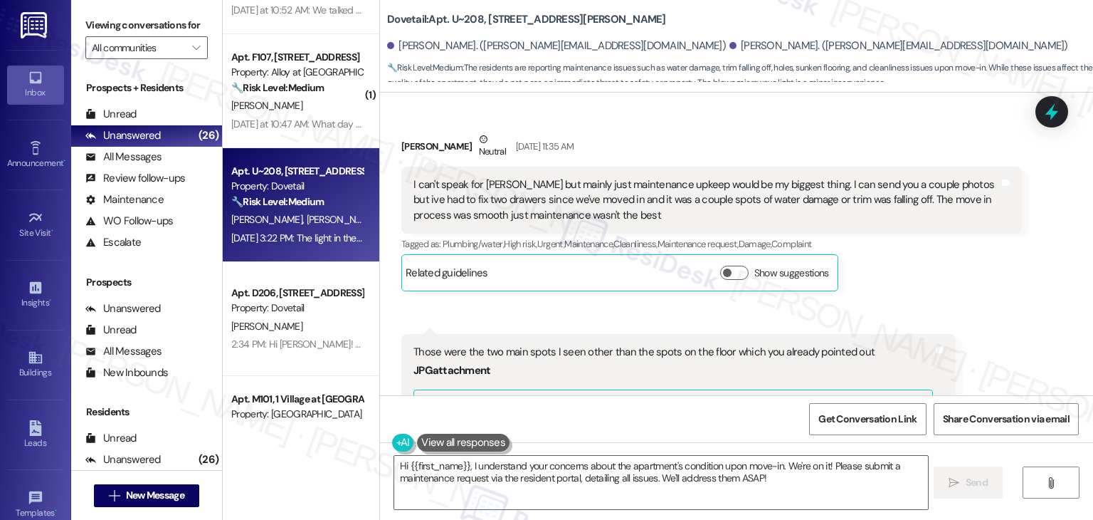
click at [533, 210] on div "I can't speak for [PERSON_NAME] but mainly just maintenance upkeep would be my …" at bounding box center [707, 200] width 586 height 46
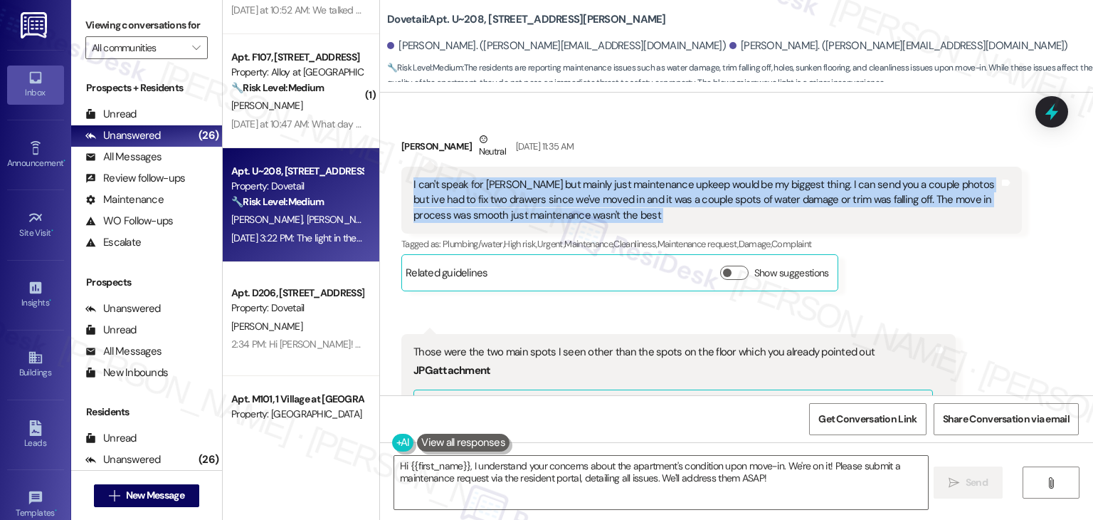
click at [533, 210] on div "I can't speak for [PERSON_NAME] but mainly just maintenance upkeep would be my …" at bounding box center [707, 200] width 586 height 46
copy div "I can't speak for [PERSON_NAME] but mainly just maintenance upkeep would be my …"
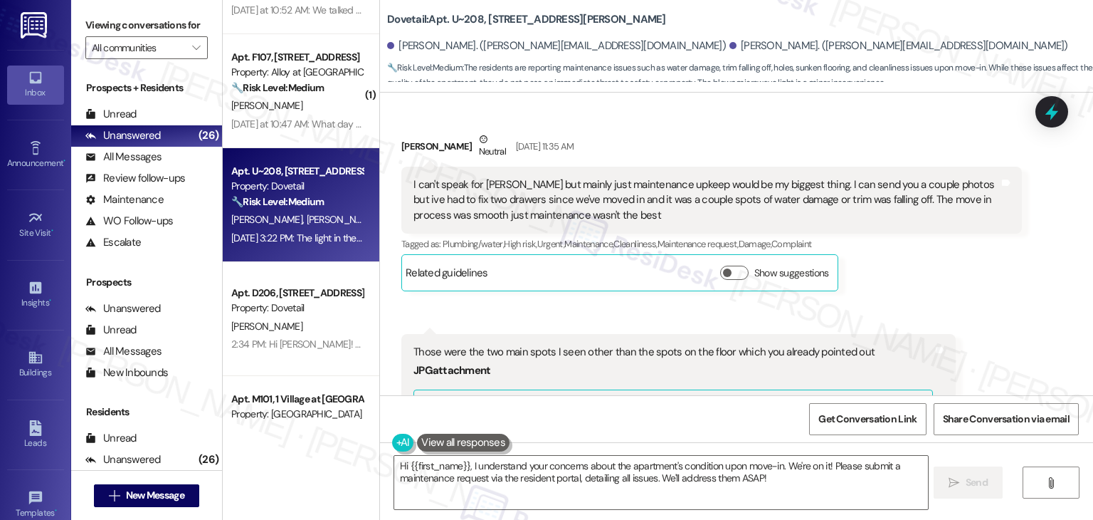
click at [594, 354] on div "Those were the two main spots I seen other than the spots on the floor which yo…" at bounding box center [674, 351] width 520 height 15
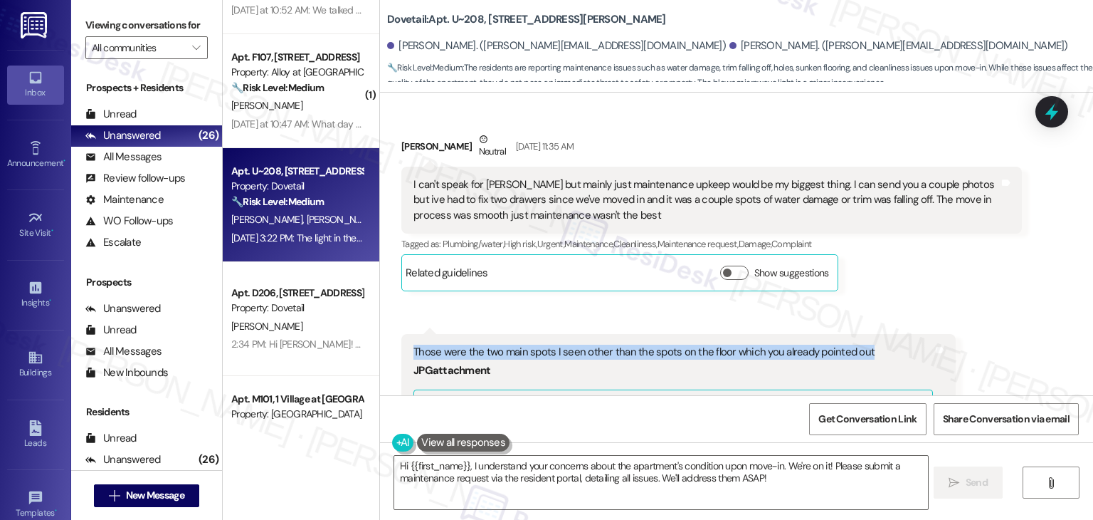
click at [594, 354] on div "Those were the two main spots I seen other than the spots on the floor which yo…" at bounding box center [674, 351] width 520 height 15
copy div "Those were the two main spots I seen other than the spots on the floor which yo…"
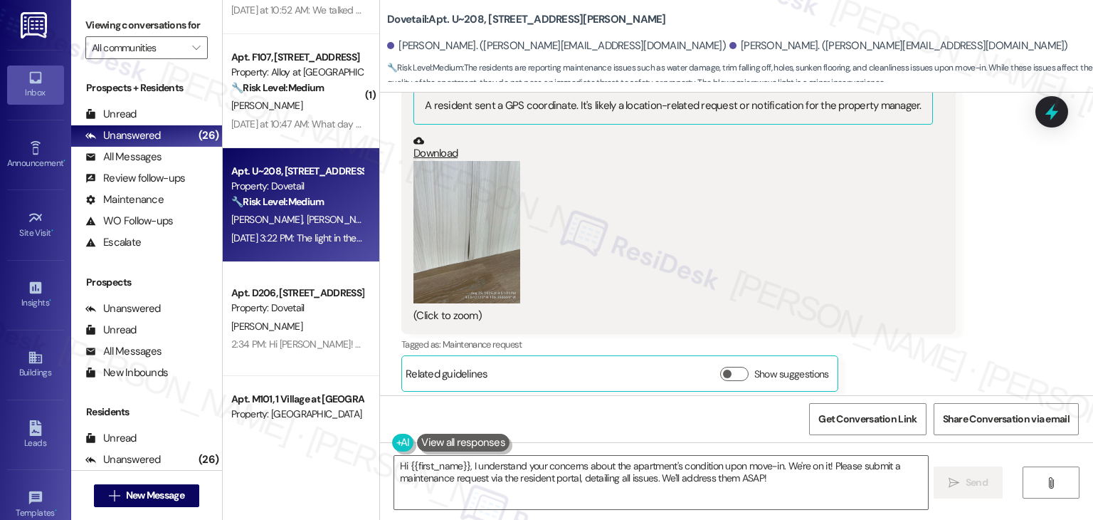
scroll to position [854, 0]
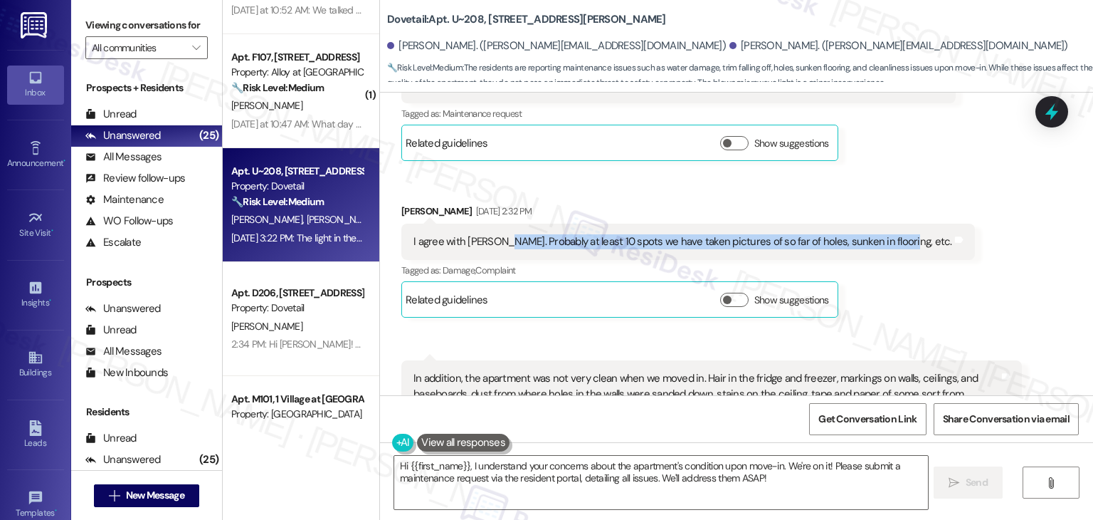
drag, startPoint x: 490, startPoint y: 240, endPoint x: 880, endPoint y: 253, distance: 389.5
click at [880, 253] on div "I agree with [PERSON_NAME]. Probably at least 10 spots we have taken pictures o…" at bounding box center [688, 241] width 574 height 36
copy div "Probably at least 10 spots we have taken pictures of so far of holes, sunken in…"
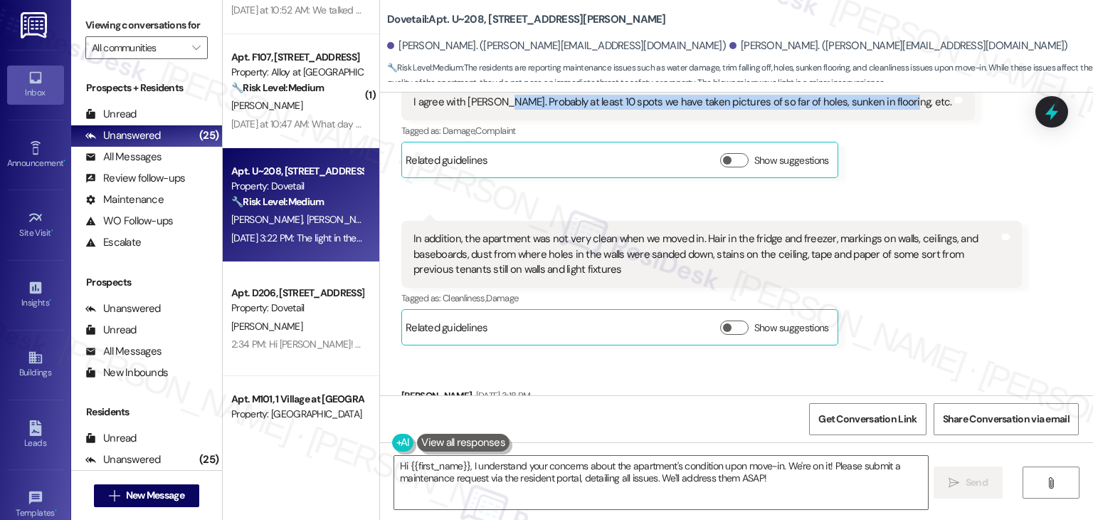
scroll to position [996, 0]
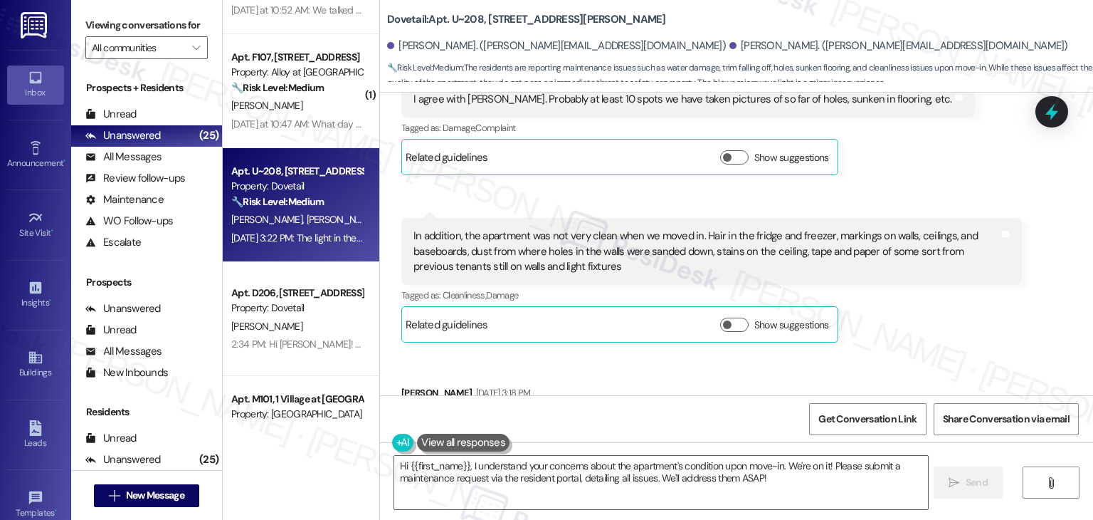
click at [622, 256] on div "In addition, the apartment was not very clean when we moved in. Hair in the fri…" at bounding box center [707, 251] width 586 height 46
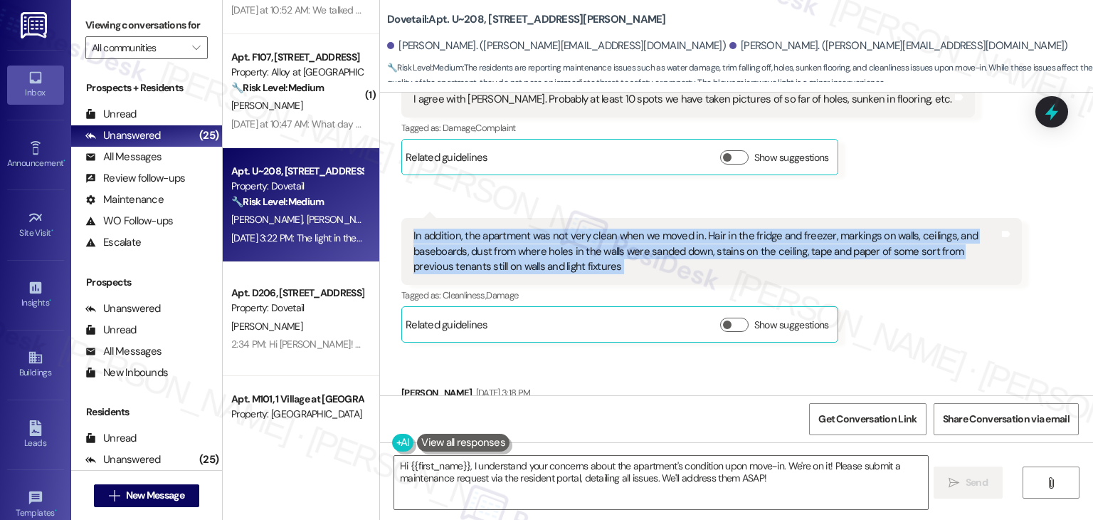
click at [622, 256] on div "In addition, the apartment was not very clean when we moved in. Hair in the fri…" at bounding box center [707, 251] width 586 height 46
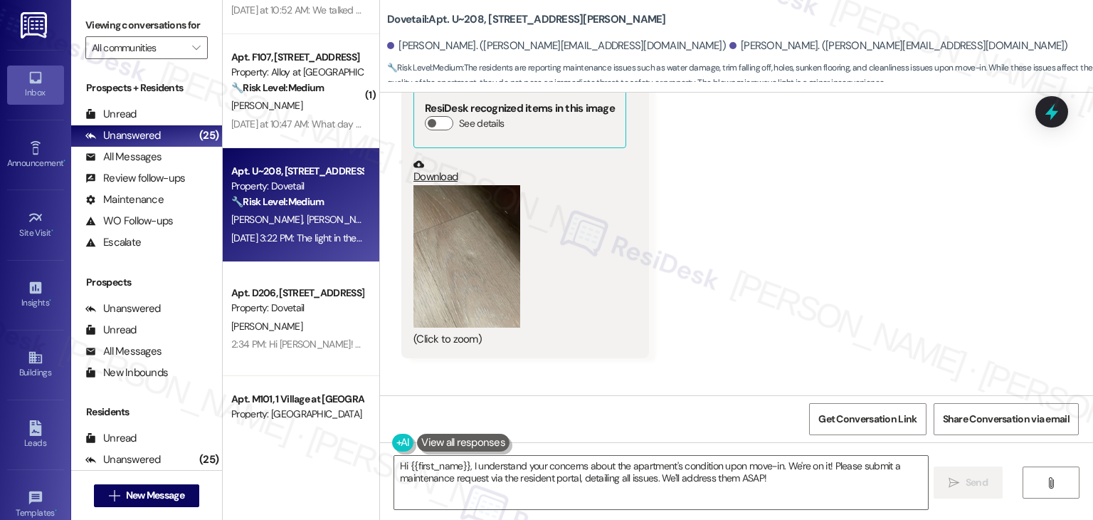
scroll to position [1444, 0]
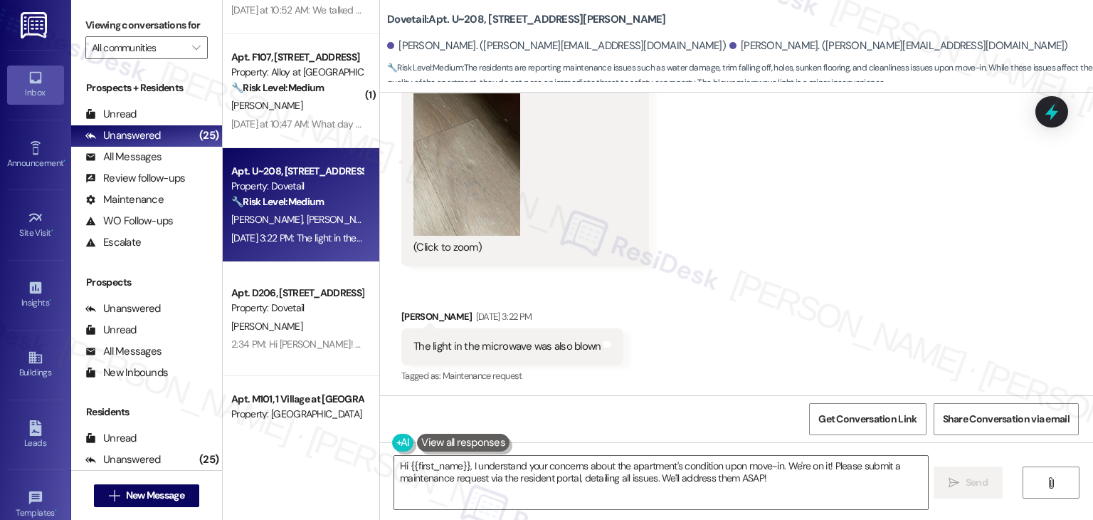
click at [526, 351] on div "The light in the microwave was also blown" at bounding box center [507, 346] width 187 height 15
click at [567, 463] on textarea "Hi {{first_name}}, I understand your concerns about the apartment's condition u…" at bounding box center [660, 482] width 533 height 53
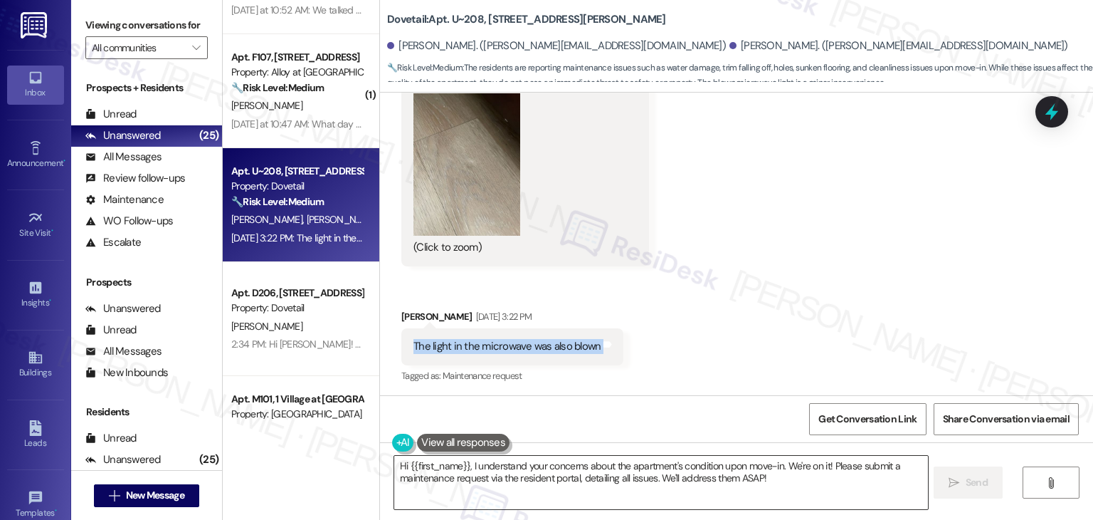
click at [567, 463] on textarea "Hi {{first_name}}, I understand your concerns about the apartment's condition u…" at bounding box center [660, 482] width 533 height 53
click at [558, 470] on textarea "Hi {{first_name}}, I understand your concerns about the apartment's condition u…" at bounding box center [660, 482] width 533 height 53
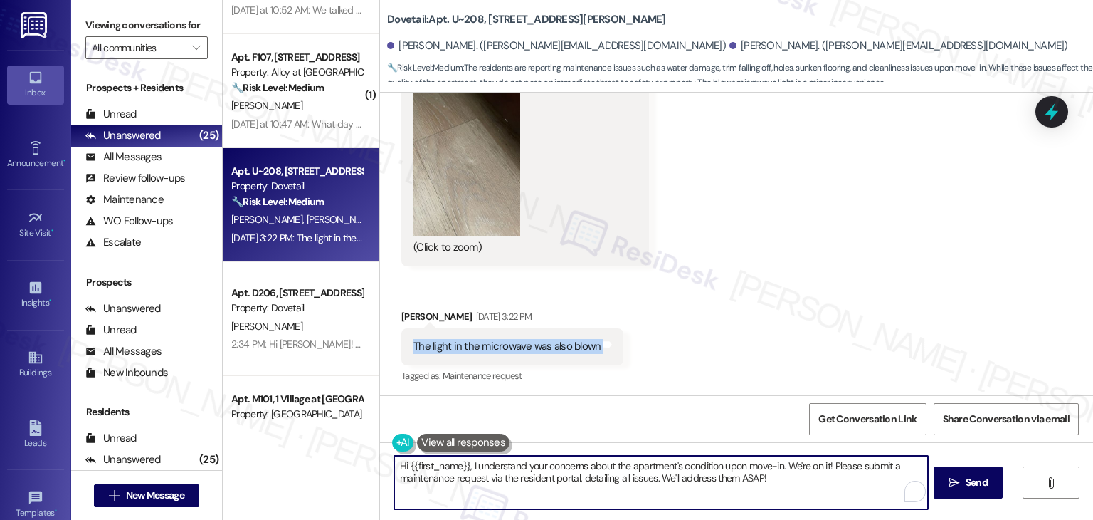
click at [558, 470] on textarea "Hi {{first_name}}, I understand your concerns about the apartment's condition u…" at bounding box center [660, 482] width 533 height 53
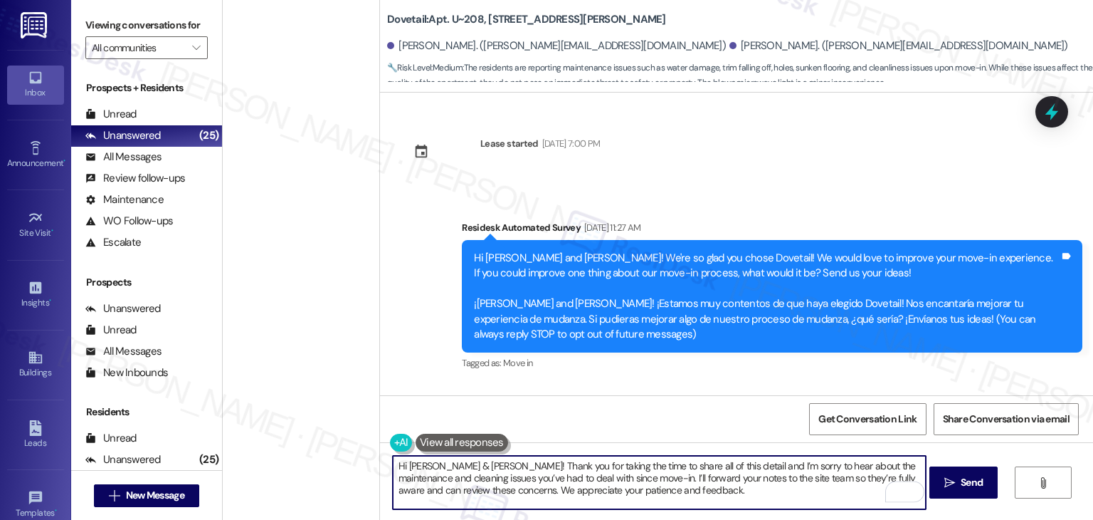
scroll to position [1444, 0]
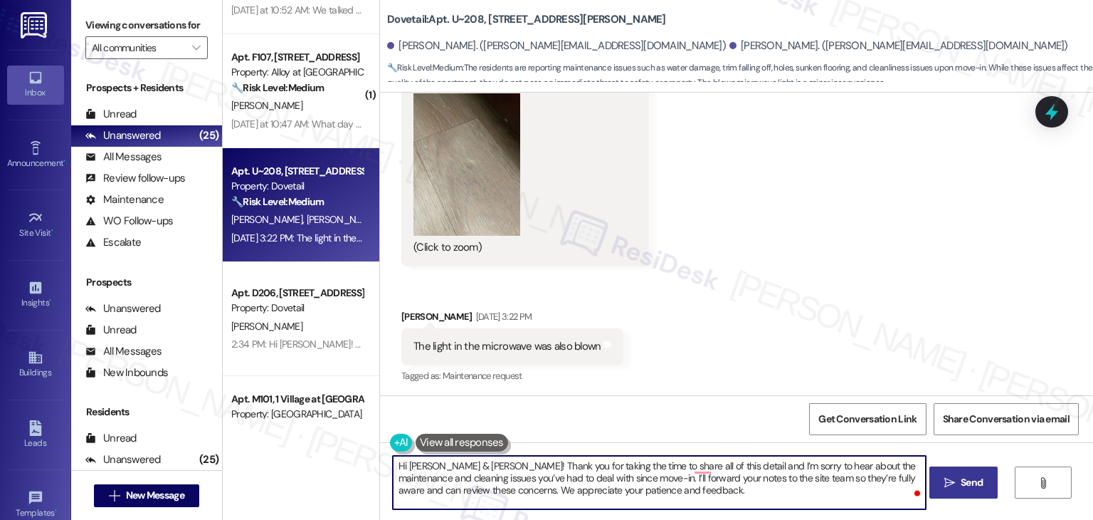
type textarea "Hi [PERSON_NAME] & [PERSON_NAME]! Thank you for taking the time to share all of…"
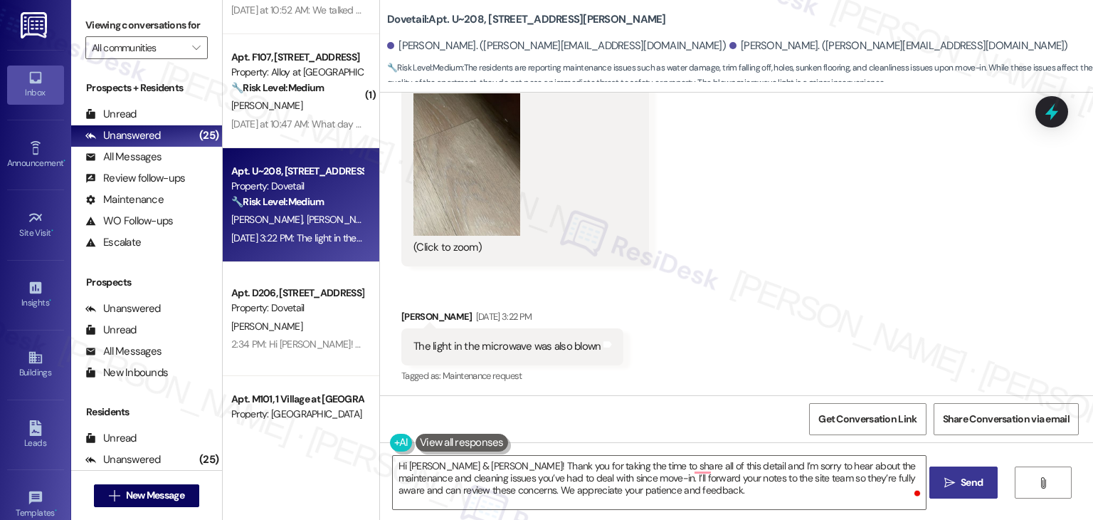
click at [964, 479] on span "Send" at bounding box center [972, 482] width 22 height 15
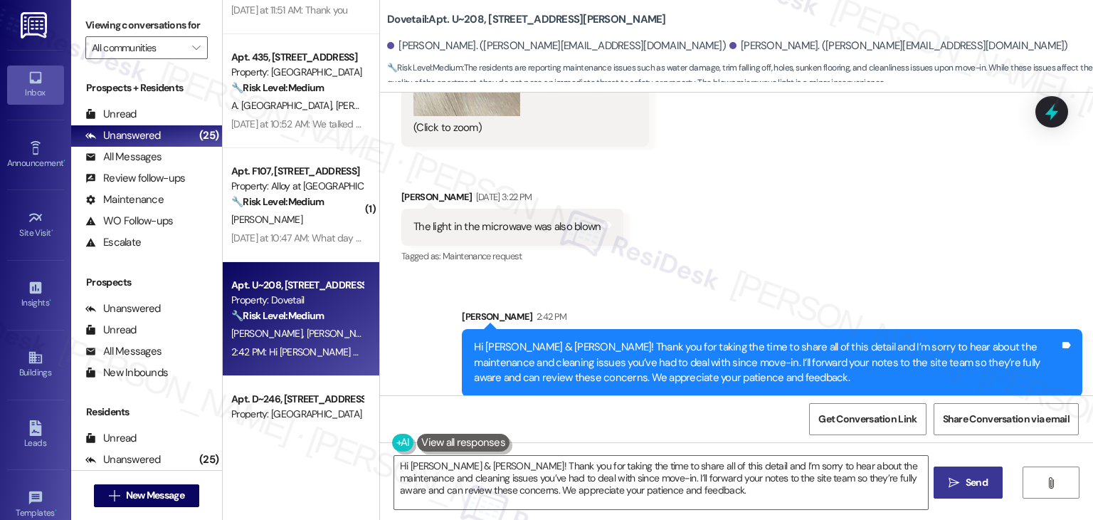
scroll to position [1574, 0]
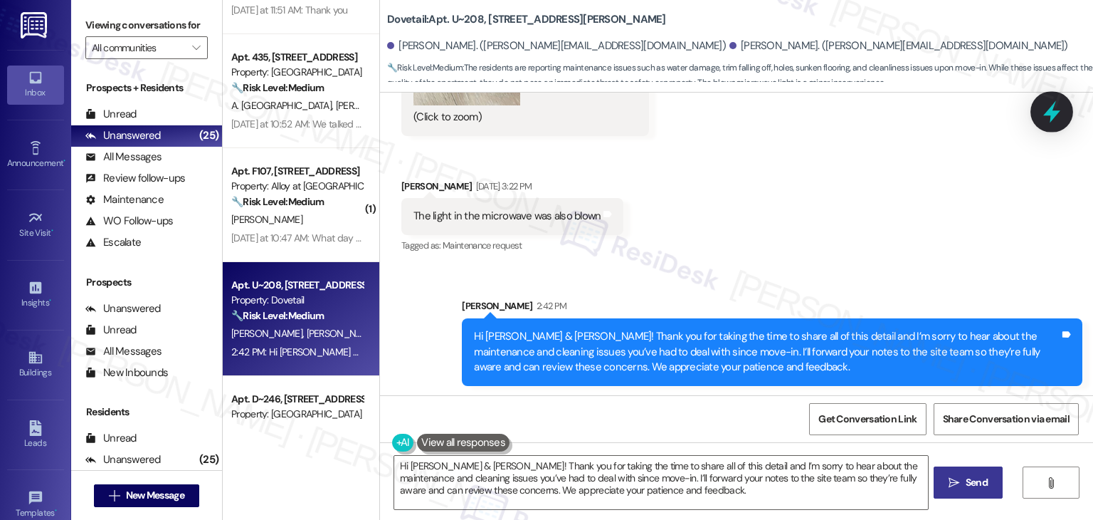
click at [1053, 115] on icon at bounding box center [1051, 112] width 17 height 22
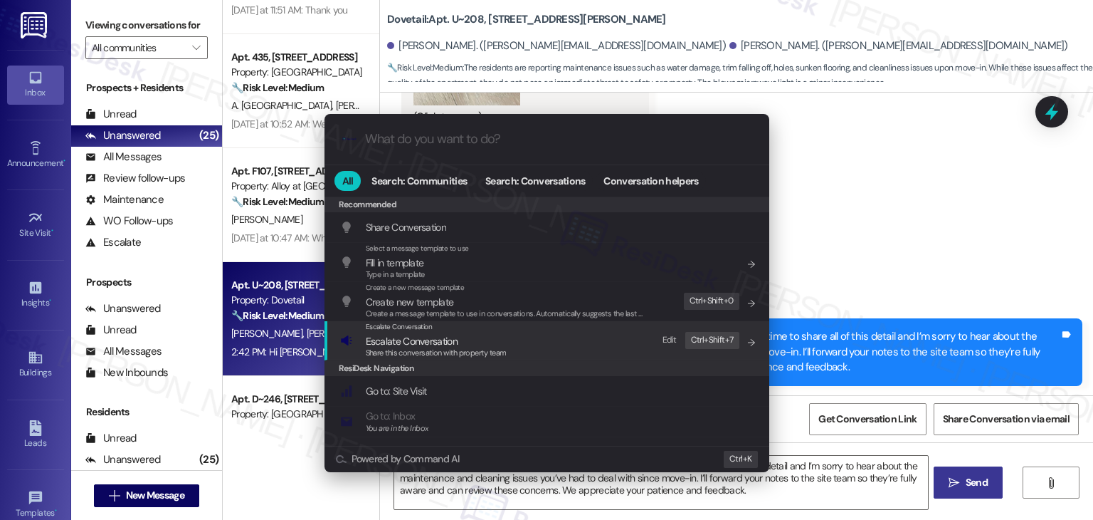
click at [428, 347] on span "Share this conversation with property team" at bounding box center [436, 352] width 141 height 10
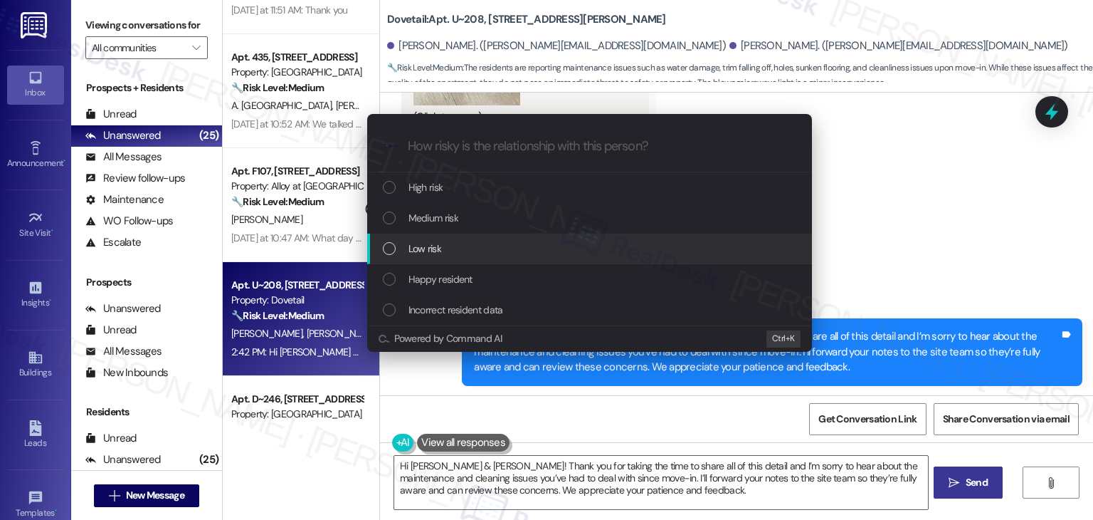
click at [390, 256] on div "Low risk" at bounding box center [591, 249] width 416 height 16
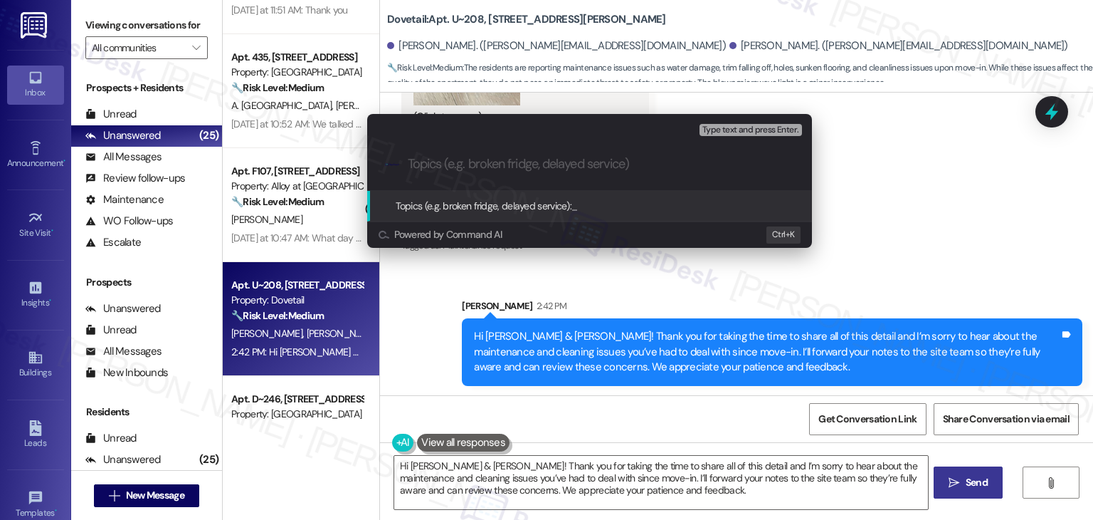
paste input "Move-In Condition & Maintenance/Cleaning Concerns"
type input "Move-In Condition & Maintenance/Cleaning Concerns"
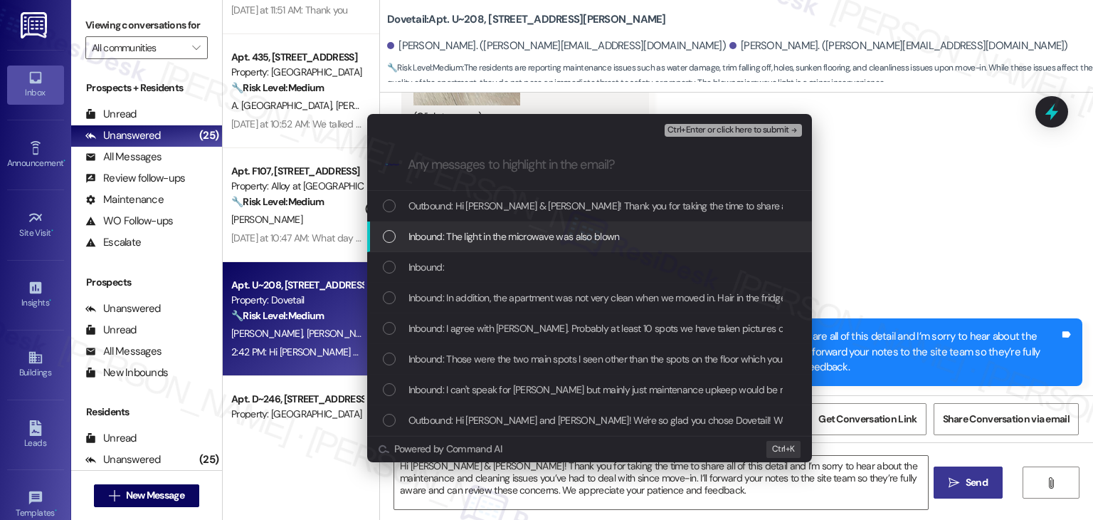
click at [389, 238] on div "List of options" at bounding box center [389, 236] width 13 height 13
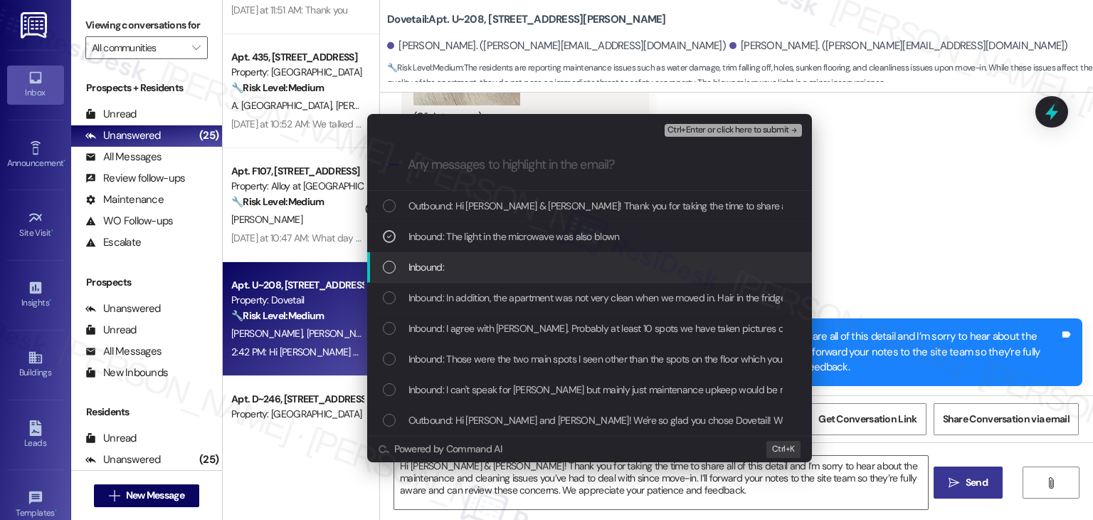
click at [390, 263] on div "List of options" at bounding box center [389, 266] width 13 height 13
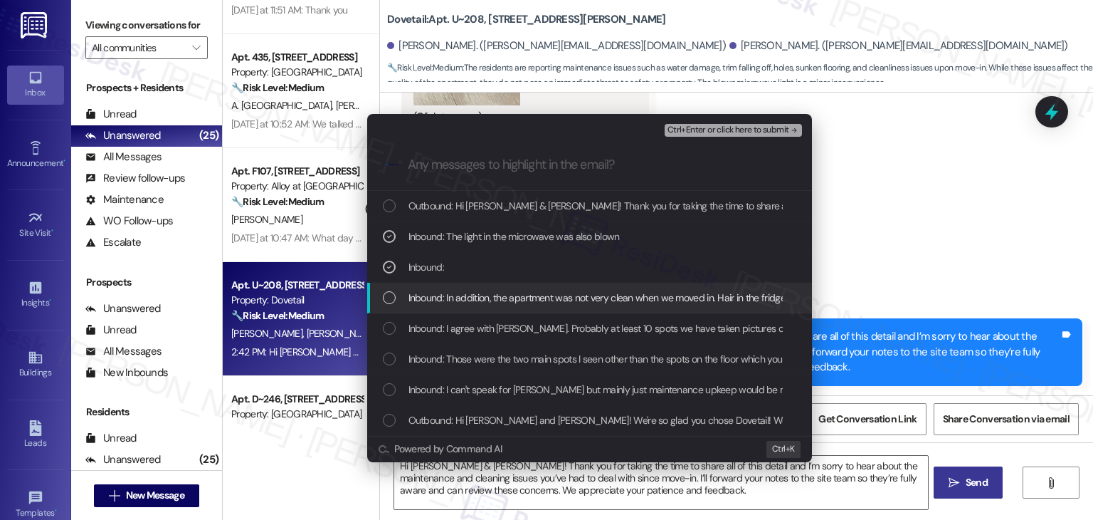
click at [390, 298] on div "List of options" at bounding box center [389, 297] width 13 height 13
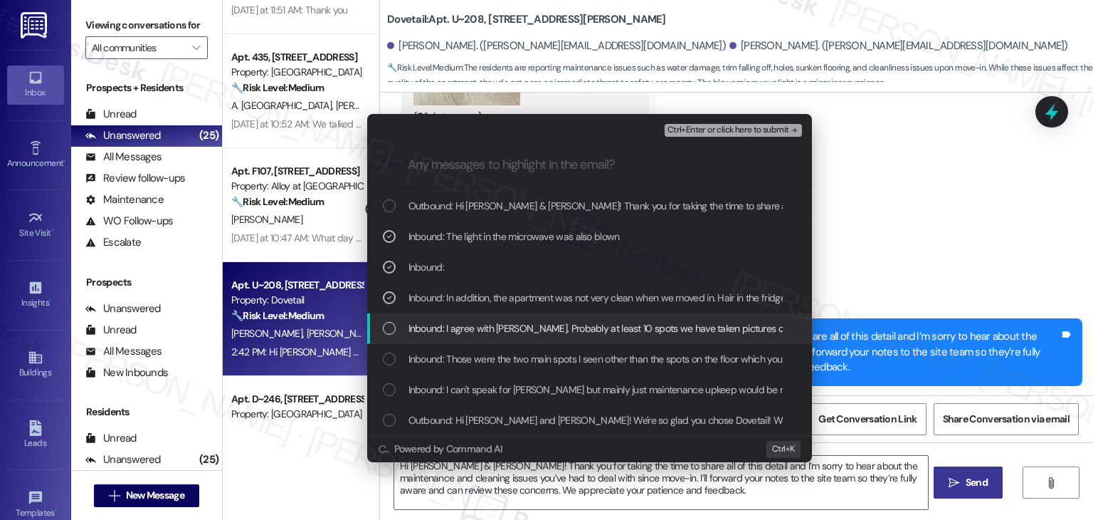
click at [388, 325] on div "List of options" at bounding box center [389, 328] width 13 height 13
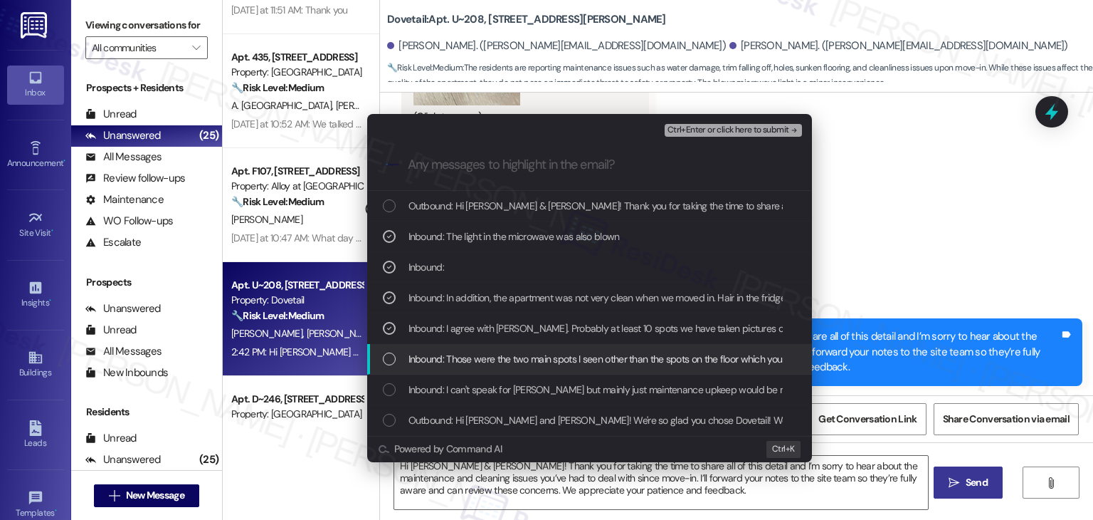
click at [393, 357] on div "List of options" at bounding box center [389, 358] width 13 height 13
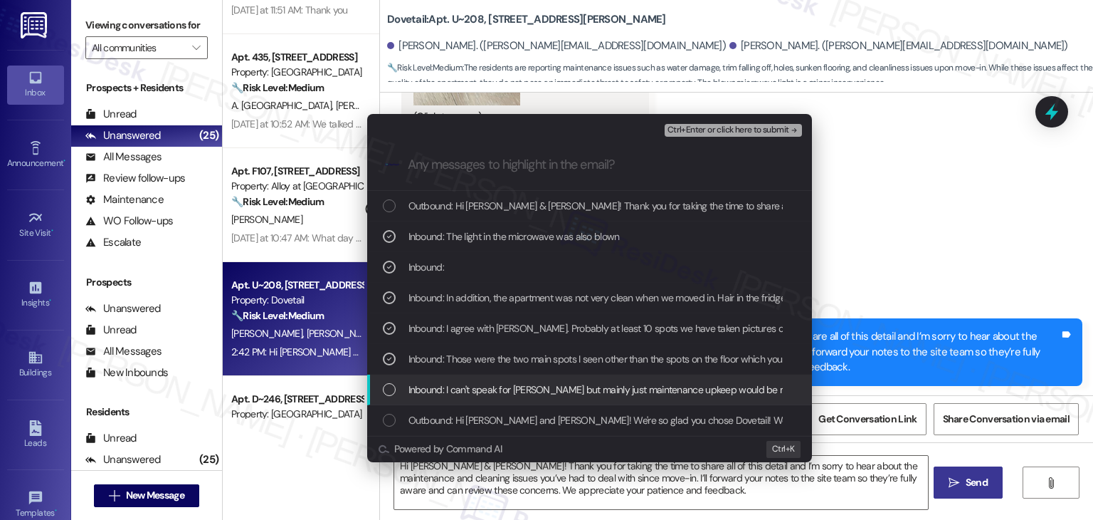
click at [390, 386] on div "List of options" at bounding box center [389, 389] width 13 height 13
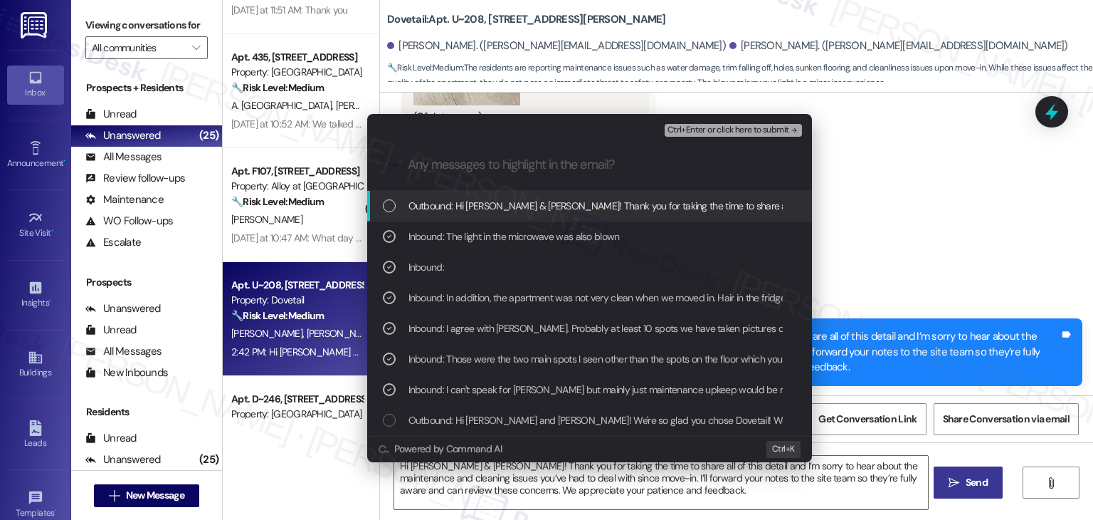
click at [739, 127] on span "Ctrl+Enter or click here to submit" at bounding box center [729, 130] width 122 height 10
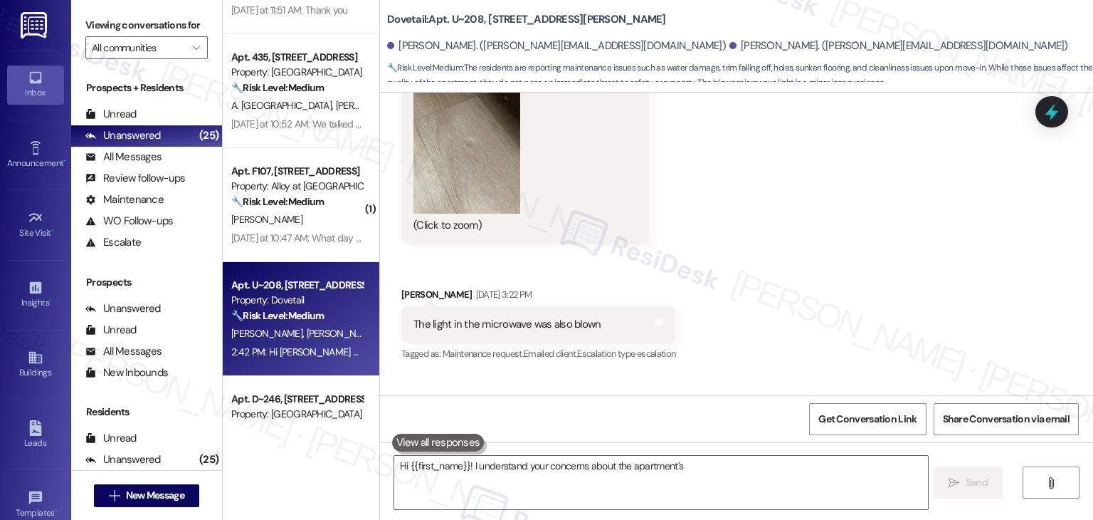
scroll to position [1443, 0]
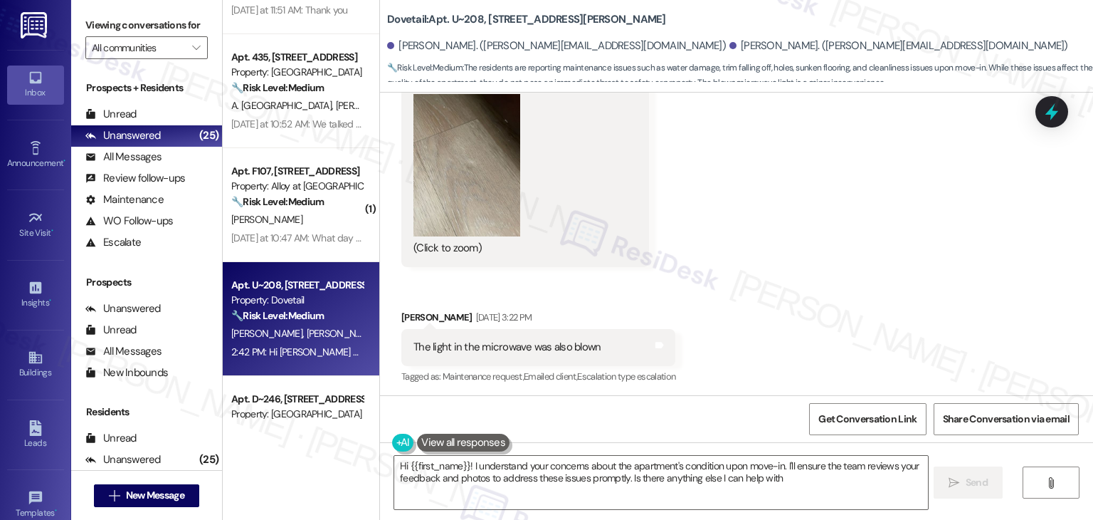
type textarea "Hi {{first_name}}! I understand your concerns about the apartment's condition u…"
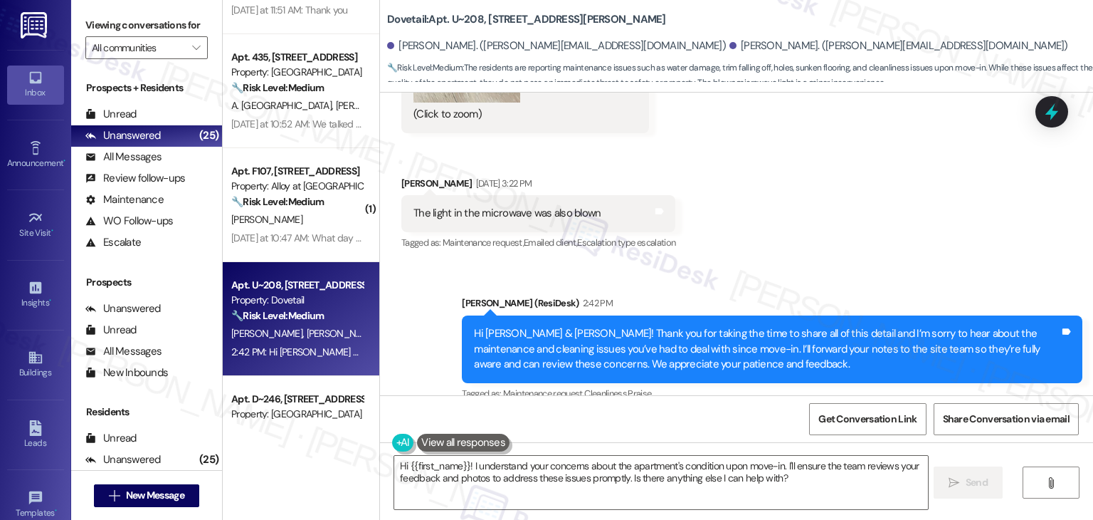
scroll to position [1595, 0]
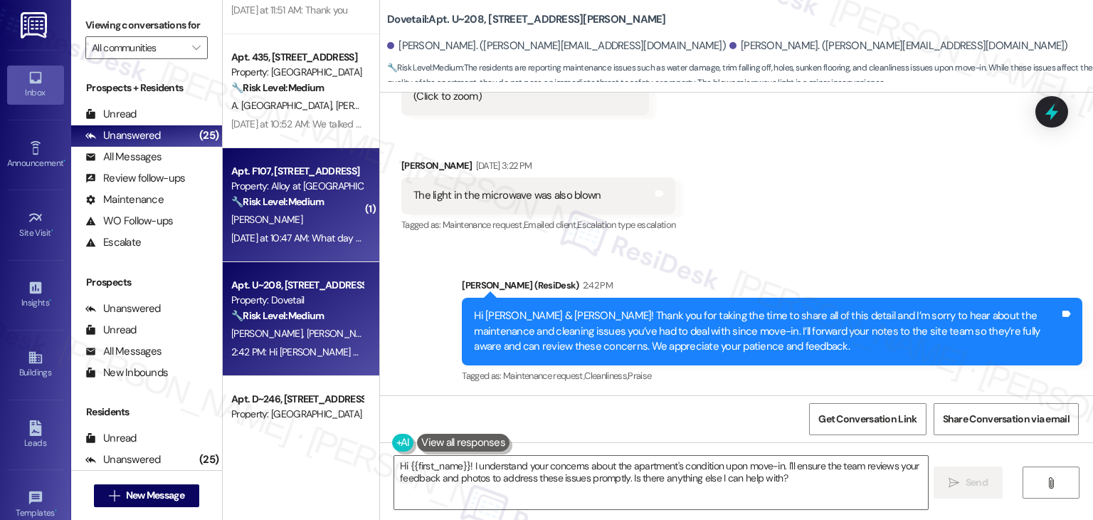
click at [319, 251] on div "Apt. F107, 100 South Geneva Road Property: Alloy at Geneva 🔧 Risk Level: Medium…" at bounding box center [301, 205] width 157 height 114
type textarea "Hi {{first_name}}! I understand your concerns about the apartment's condition u…"
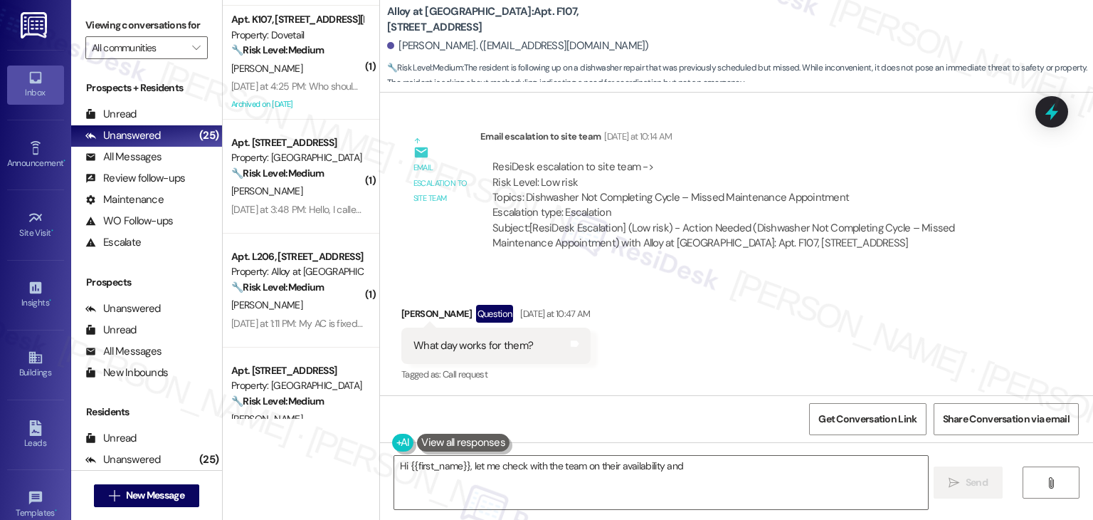
scroll to position [1802, 0]
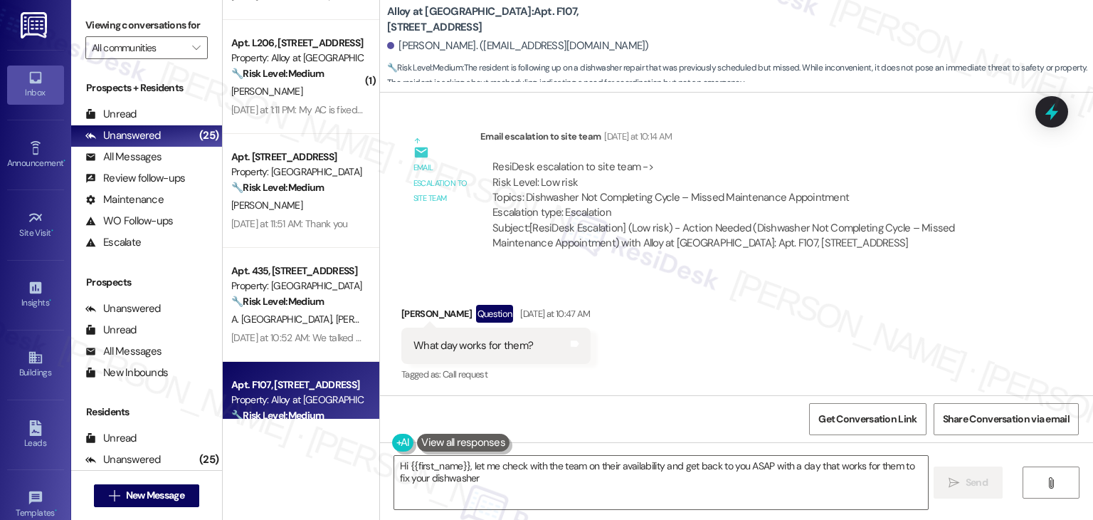
type textarea "Hi {{first_name}}, let me check with the team on their availability and get bac…"
click at [678, 334] on div "Received via SMS Heidi Oliphant Question Yesterday at 10:47 AM What day works f…" at bounding box center [736, 334] width 713 height 123
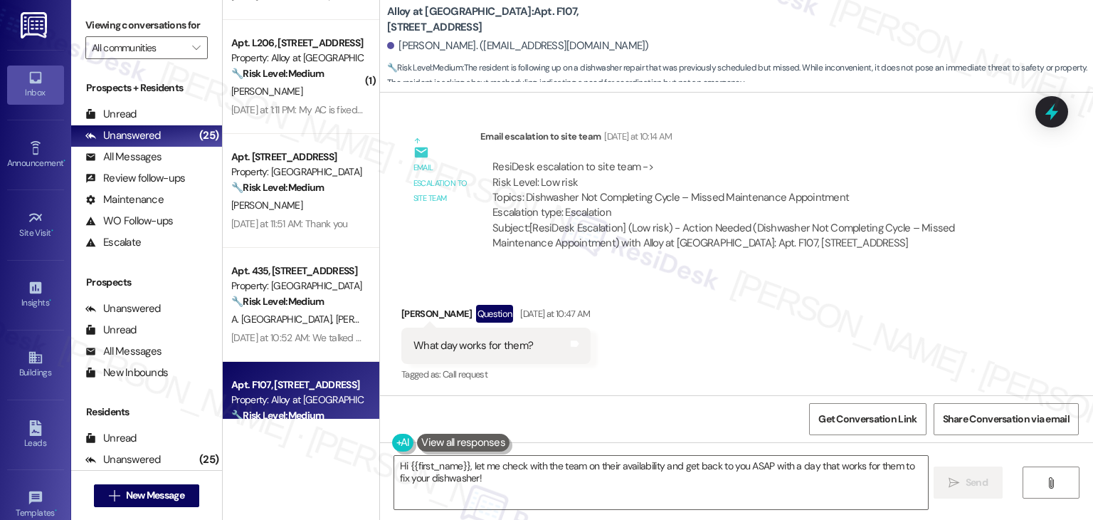
click at [678, 334] on div "Received via SMS Heidi Oliphant Question Yesterday at 10:47 AM What day works f…" at bounding box center [736, 334] width 713 height 123
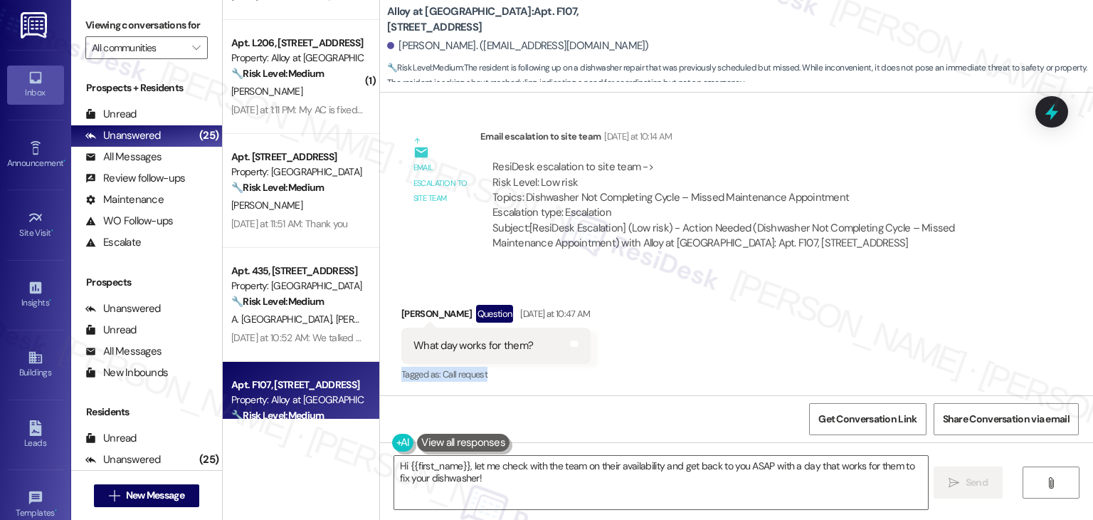
scroll to position [1257, 0]
click at [676, 335] on div "Received via SMS Heidi Oliphant Question Yesterday at 10:47 AM What day works f…" at bounding box center [736, 333] width 713 height 123
click at [675, 335] on div "Received via SMS Heidi Oliphant Question Yesterday at 10:47 AM What day works f…" at bounding box center [736, 333] width 713 height 123
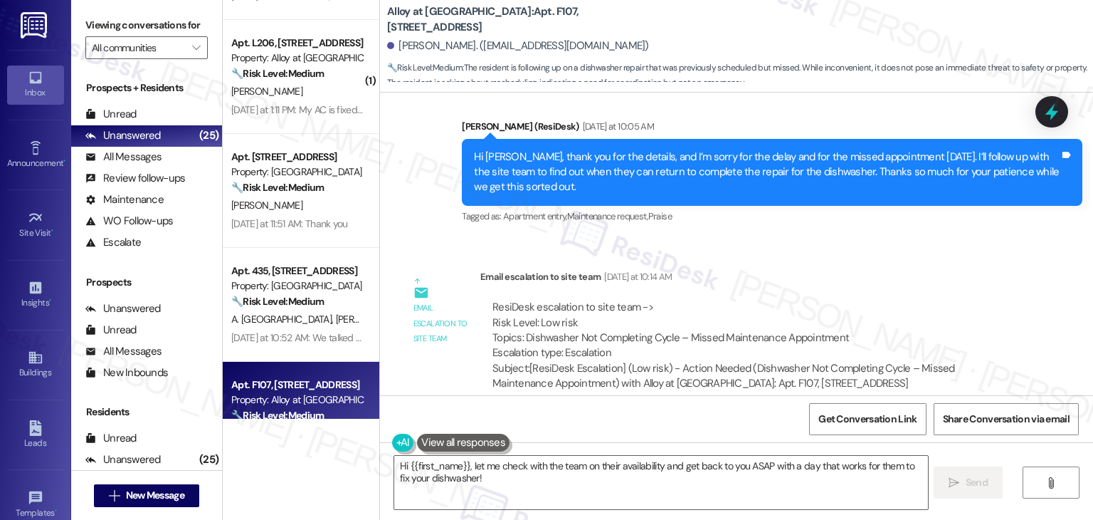
scroll to position [1115, 0]
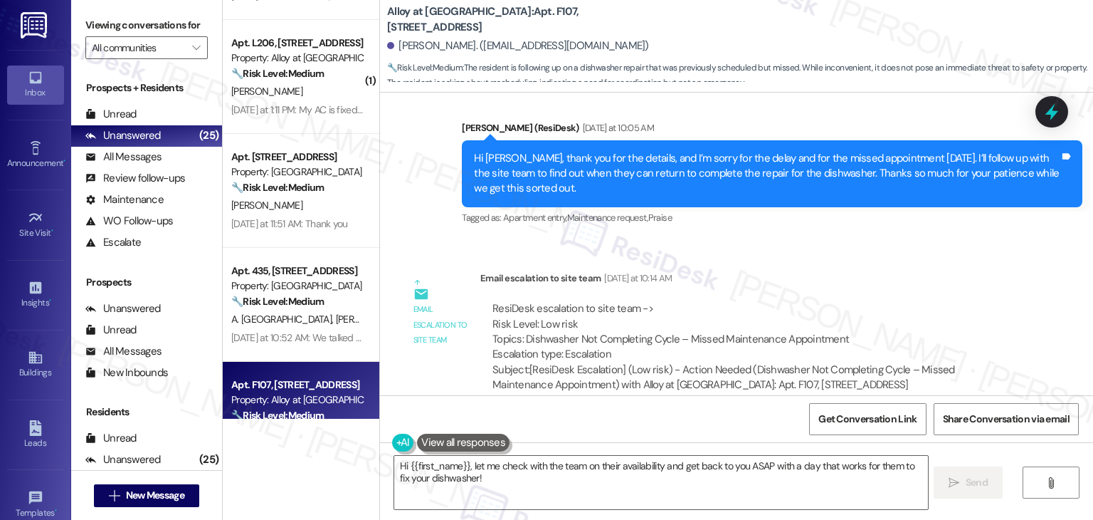
click at [585, 193] on div "Hi Heidi, thank you for the details, and I’m sorry for the delay and for the mi…" at bounding box center [767, 174] width 586 height 46
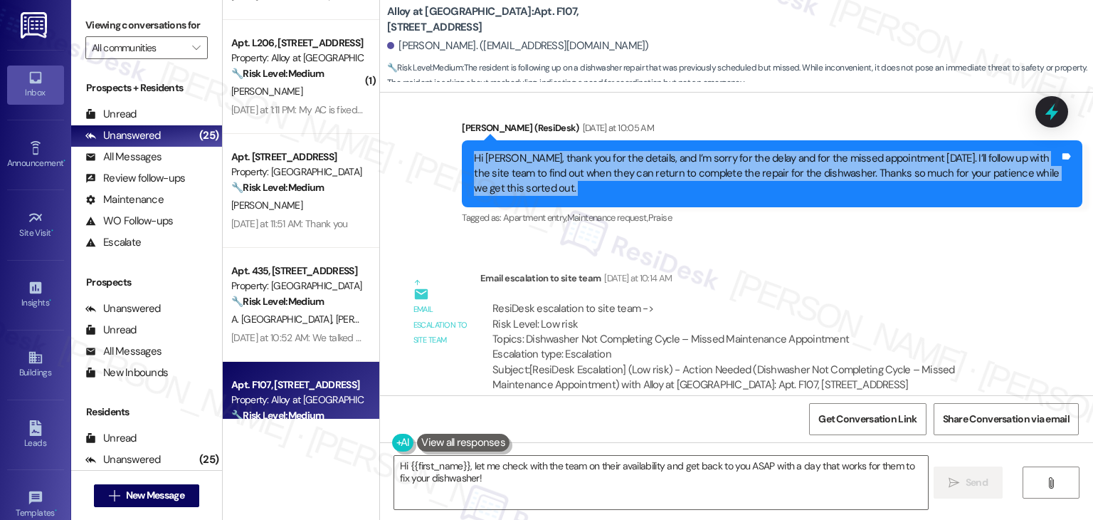
click at [585, 193] on div "Hi Heidi, thank you for the details, and I’m sorry for the delay and for the mi…" at bounding box center [767, 174] width 586 height 46
copy div "Hi Heidi, thank you for the details, and I’m sorry for the delay and for the mi…"
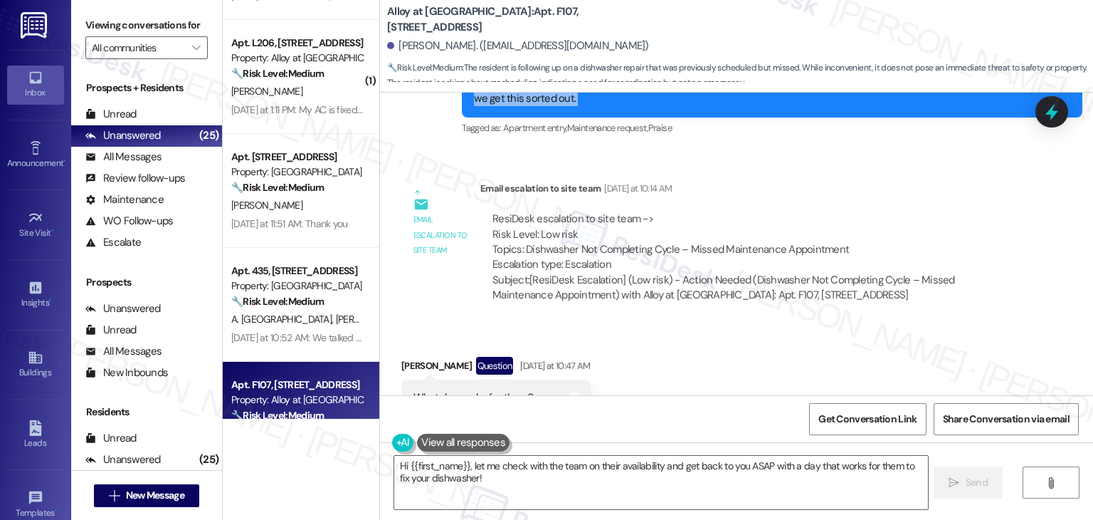
scroll to position [1257, 0]
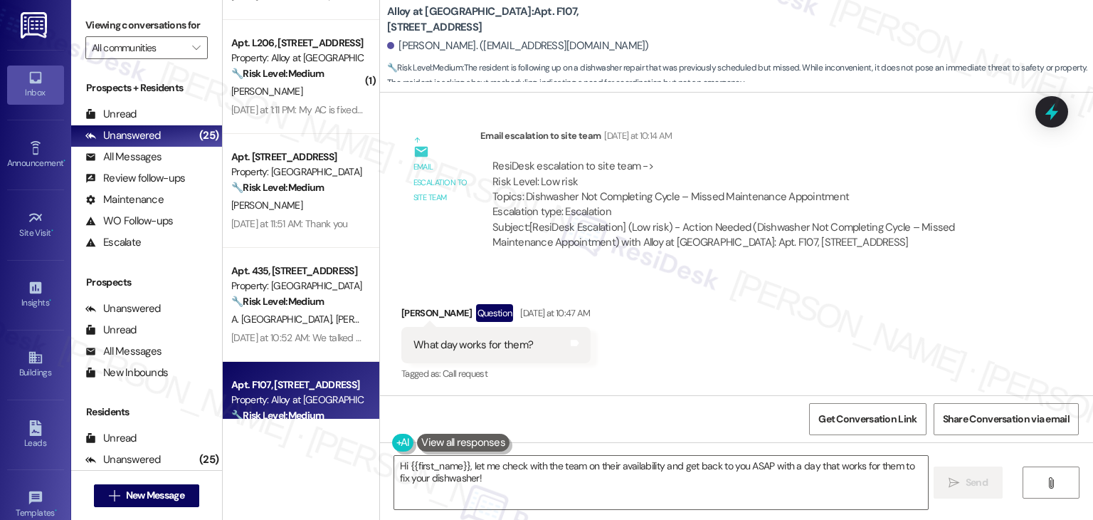
click at [472, 352] on div "What day works for them? Tags and notes" at bounding box center [495, 345] width 189 height 36
copy div "What day works for them? Tags and notes"
